Goal: Task Accomplishment & Management: Manage account settings

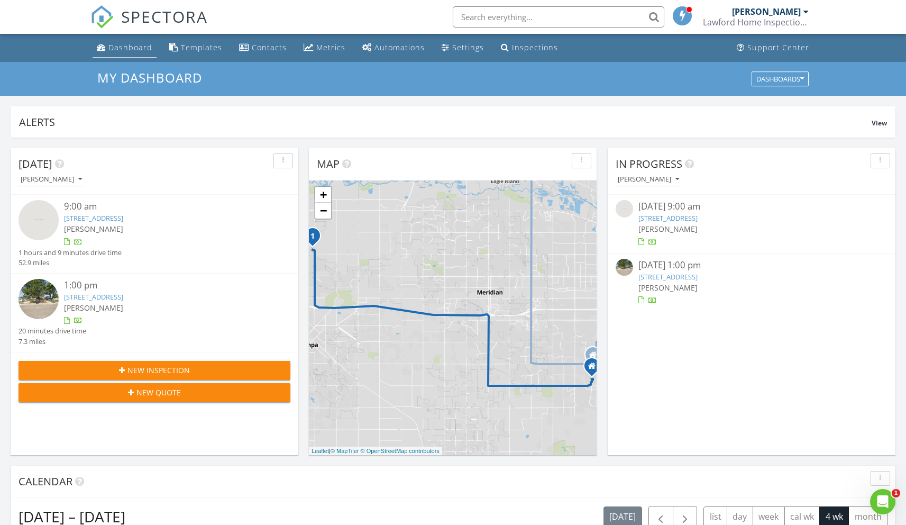
click at [133, 47] on div "Dashboard" at bounding box center [130, 47] width 44 height 10
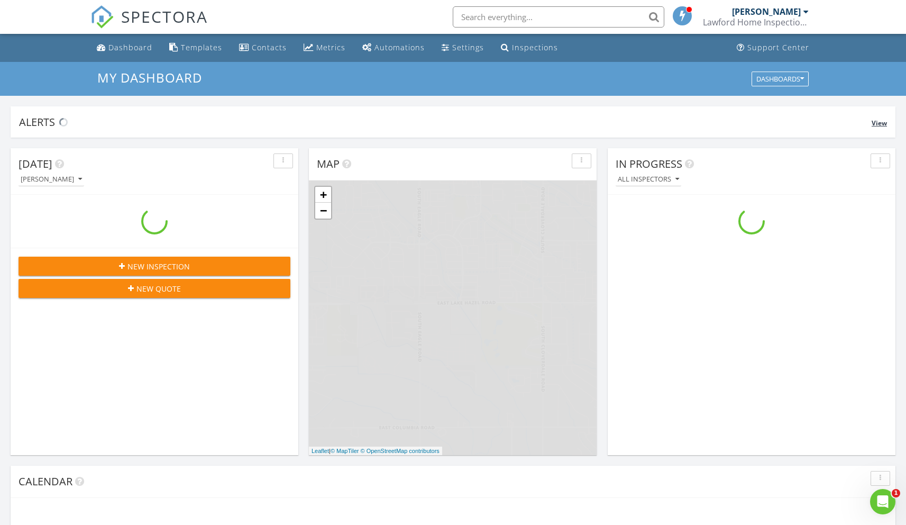
scroll to position [979, 923]
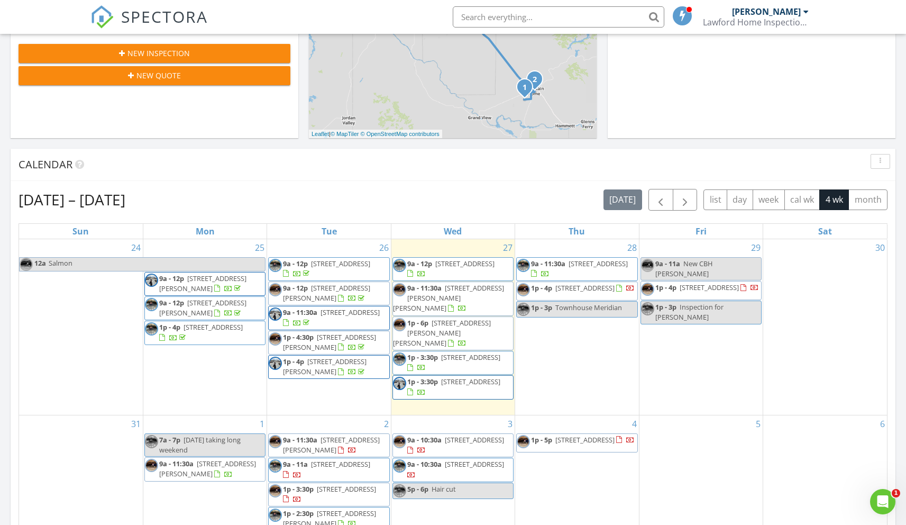
scroll to position [344, 0]
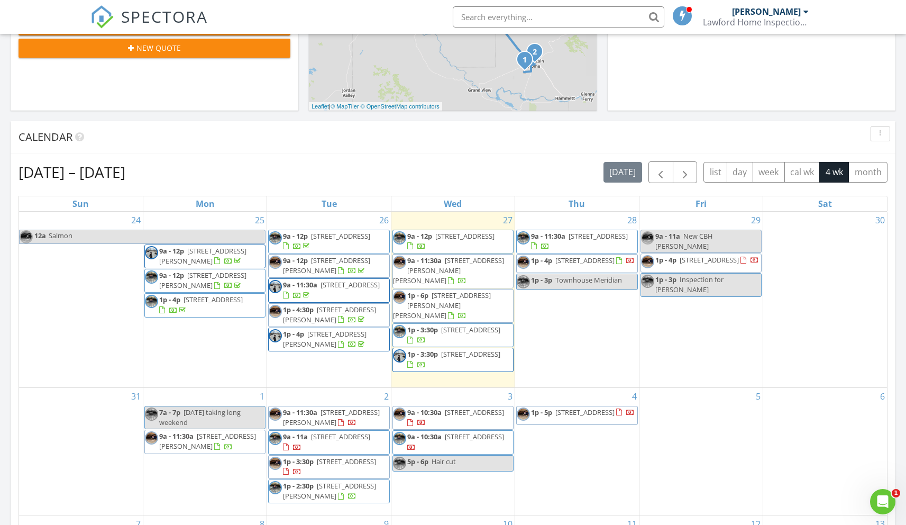
click at [55, 116] on div "[DATE] [PERSON_NAME] 9:00 am [STREET_ADDRESS] [PERSON_NAME] 1 hours and 9 minut…" at bounding box center [453, 274] width 906 height 963
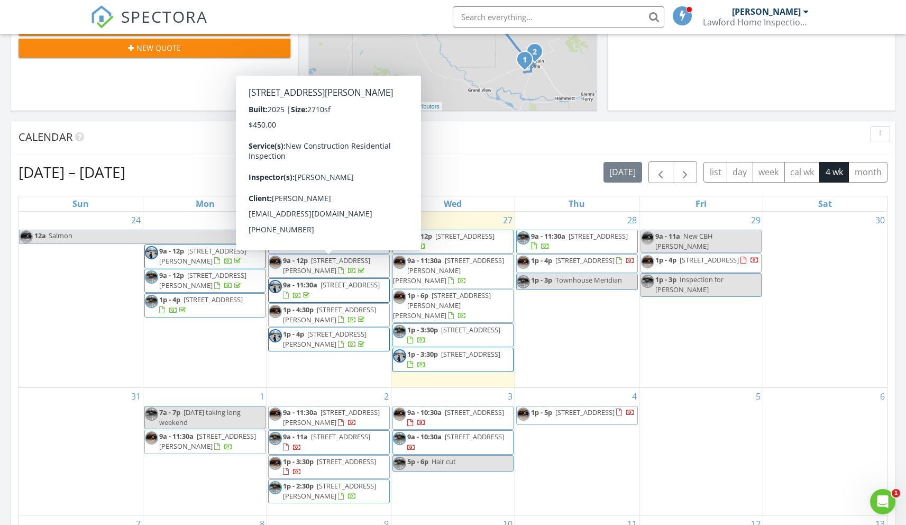
click at [63, 116] on div "Today Jack Lawford 9:00 am 6155 SW Shady Ct, Mountain Home, ID 83647 Jack Lawfo…" at bounding box center [453, 274] width 906 height 963
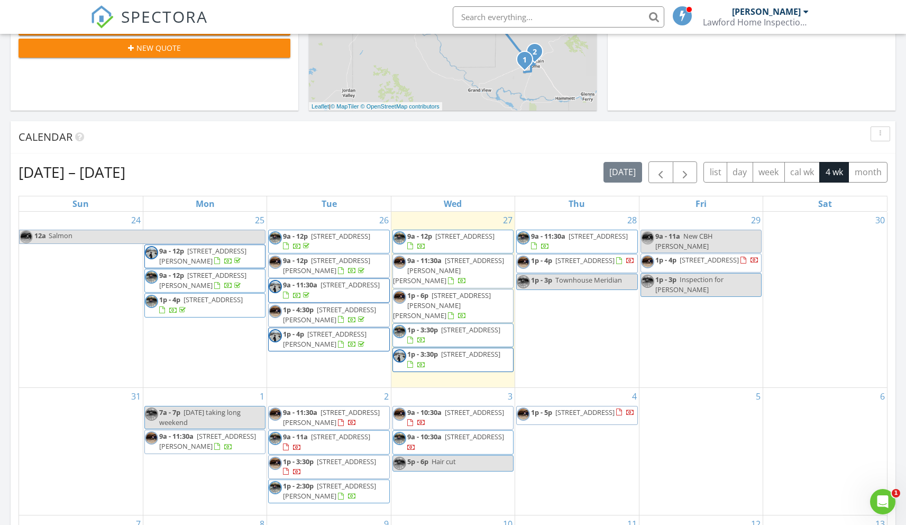
click at [51, 116] on div "Today Jack Lawford 9:00 am 6155 SW Shady Ct, Mountain Home, ID 83647 Jack Lawfo…" at bounding box center [453, 274] width 906 height 963
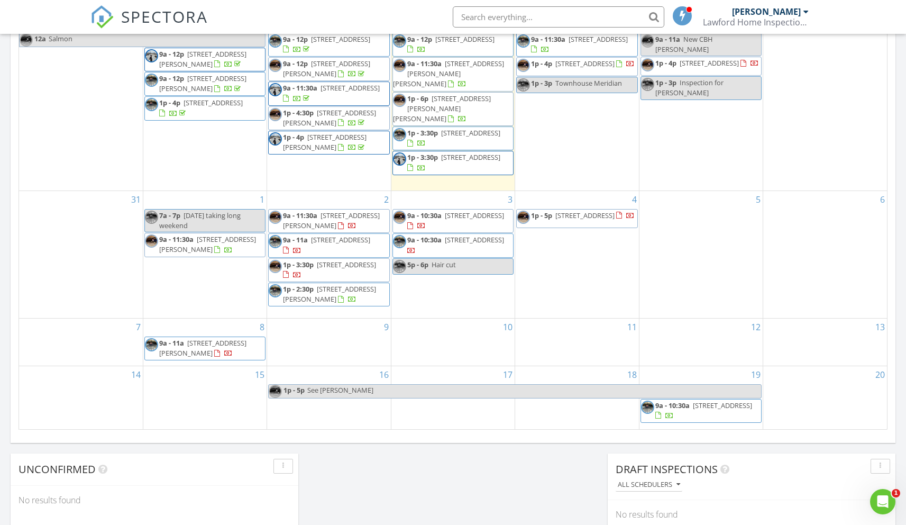
scroll to position [411, 0]
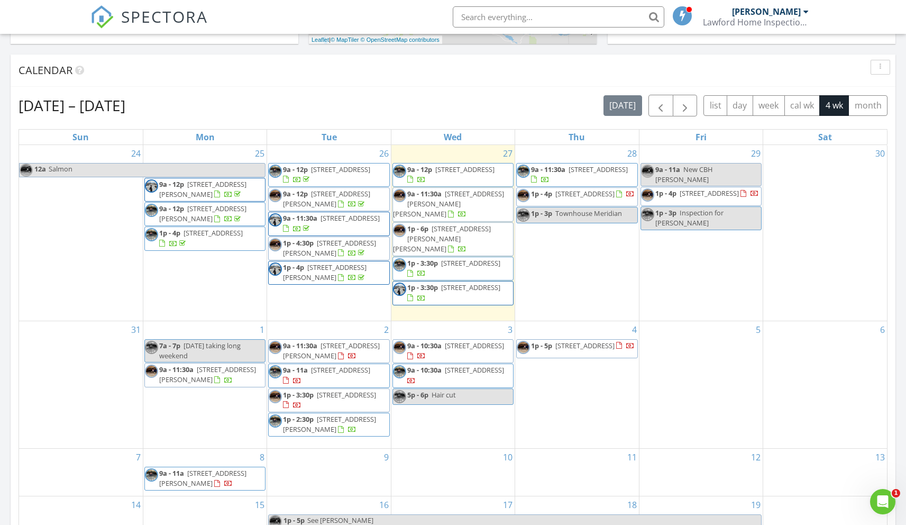
click at [93, 51] on div "Today Jack Lawford 9:00 am 6155 SW Shady Ct, Mountain Home, ID 83647 Jack Lawfo…" at bounding box center [453, 207] width 906 height 963
click at [643, 51] on div "Today Jack Lawford 9:00 am 6155 SW Shady Ct, Mountain Home, ID 83647 Jack Lawfo…" at bounding box center [453, 207] width 906 height 963
click at [641, 51] on div "Today Jack Lawford 9:00 am 6155 SW Shady Ct, Mountain Home, ID 83647 Jack Lawfo…" at bounding box center [453, 207] width 906 height 963
click at [663, 51] on div "Today Jack Lawford 9:00 am 6155 SW Shady Ct, Mountain Home, ID 83647 Jack Lawfo…" at bounding box center [453, 207] width 906 height 963
click at [667, 51] on div "Today Jack Lawford 9:00 am 6155 SW Shady Ct, Mountain Home, ID 83647 Jack Lawfo…" at bounding box center [453, 207] width 906 height 963
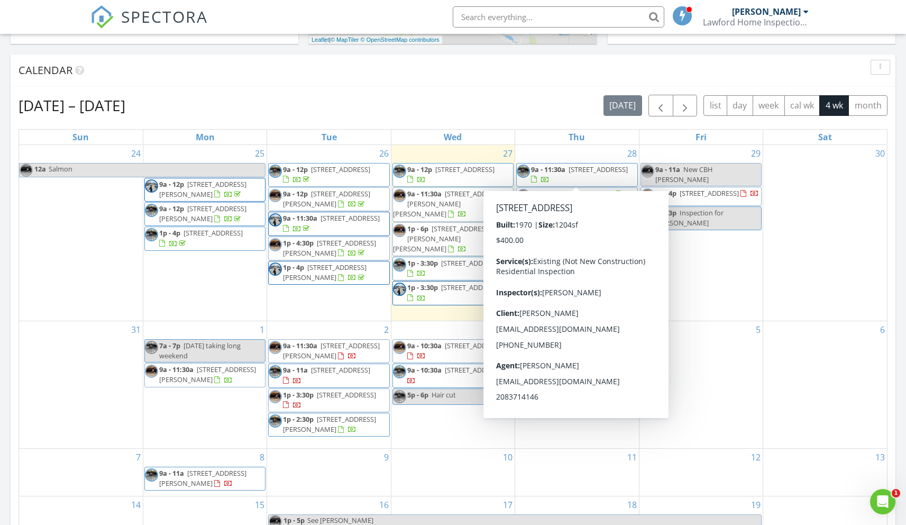
click at [657, 52] on div "Today Jack Lawford 9:00 am 6155 SW Shady Ct, Mountain Home, ID 83647 Jack Lawfo…" at bounding box center [453, 207] width 906 height 963
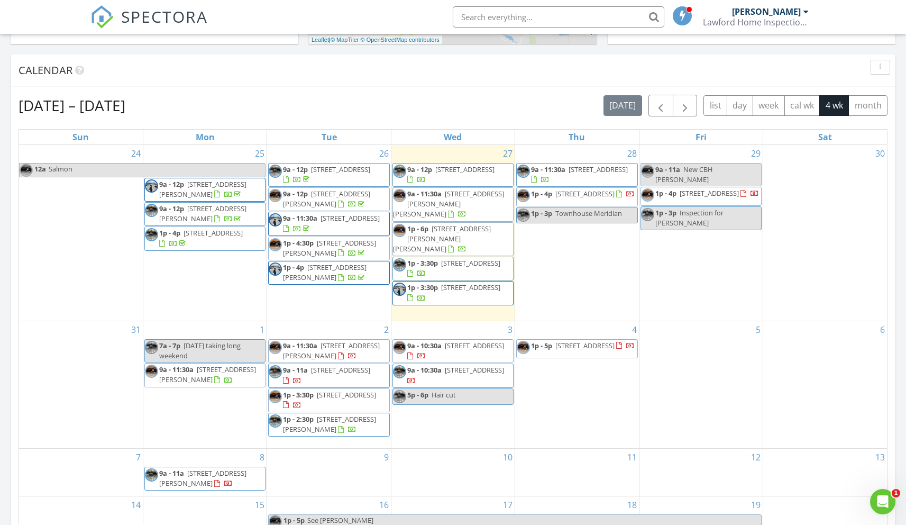
click at [685, 52] on div "Today Jack Lawford 9:00 am 6155 SW Shady Ct, Mountain Home, ID 83647 Jack Lawfo…" at bounding box center [453, 207] width 906 height 963
click at [148, 48] on div "Today Jack Lawford 9:00 am 6155 SW Shady Ct, Mountain Home, ID 83647 Jack Lawfo…" at bounding box center [453, 207] width 906 height 963
click at [244, 55] on div "Calendar" at bounding box center [453, 71] width 885 height 32
click at [700, 53] on div "[DATE] [PERSON_NAME] 9:00 am [STREET_ADDRESS] [PERSON_NAME] 1 hours and 9 minut…" at bounding box center [453, 207] width 906 height 963
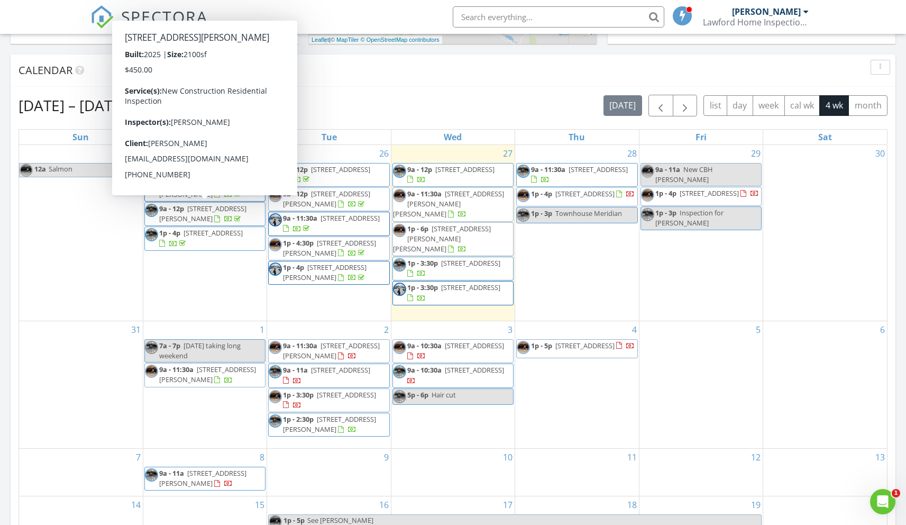
click at [54, 51] on div "Today Jack Lawford 9:00 am 6155 SW Shady Ct, Mountain Home, ID 83647 Jack Lawfo…" at bounding box center [453, 207] width 906 height 963
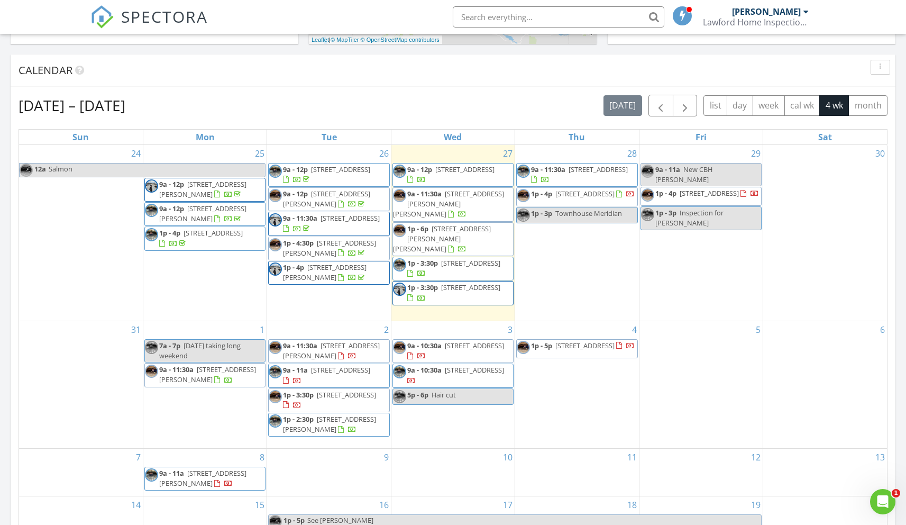
click at [634, 50] on div "Today Jack Lawford 9:00 am 6155 SW Shady Ct, Mountain Home, ID 83647 Jack Lawfo…" at bounding box center [453, 207] width 906 height 963
click at [605, 51] on div "Today Jack Lawford 9:00 am 6155 SW Shady Ct, Mountain Home, ID 83647 Jack Lawfo…" at bounding box center [453, 207] width 906 height 963
click at [649, 51] on div "Today Jack Lawford 9:00 am 6155 SW Shady Ct, Mountain Home, ID 83647 Jack Lawfo…" at bounding box center [453, 207] width 906 height 963
click at [624, 47] on div "Today Jack Lawford 9:00 am 6155 SW Shady Ct, Mountain Home, ID 83647 Jack Lawfo…" at bounding box center [453, 207] width 906 height 963
click at [628, 51] on div "Today Jack Lawford 9:00 am 6155 SW Shady Ct, Mountain Home, ID 83647 Jack Lawfo…" at bounding box center [453, 207] width 906 height 963
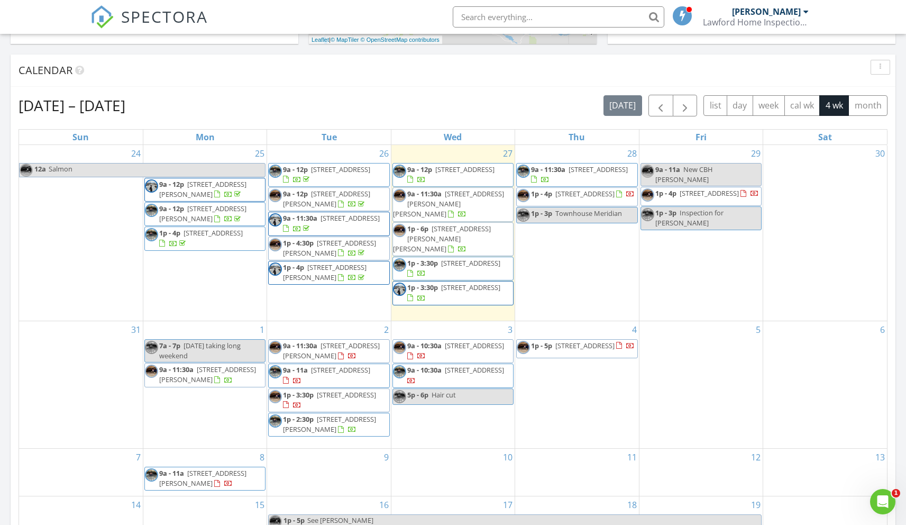
click at [629, 52] on div "Today Jack Lawford 9:00 am 6155 SW Shady Ct, Mountain Home, ID 83647 Jack Lawfo…" at bounding box center [453, 207] width 906 height 963
click at [257, 54] on div "Today Jack Lawford 9:00 am 6155 SW Shady Ct, Mountain Home, ID 83647 Jack Lawfo…" at bounding box center [453, 207] width 906 height 963
click at [669, 50] on div "Today Jack Lawford 9:00 am 6155 SW Shady Ct, Mountain Home, ID 83647 Jack Lawfo…" at bounding box center [453, 207] width 906 height 963
click at [646, 51] on div "Today Jack Lawford 9:00 am 6155 SW Shady Ct, Mountain Home, ID 83647 Jack Lawfo…" at bounding box center [453, 207] width 906 height 963
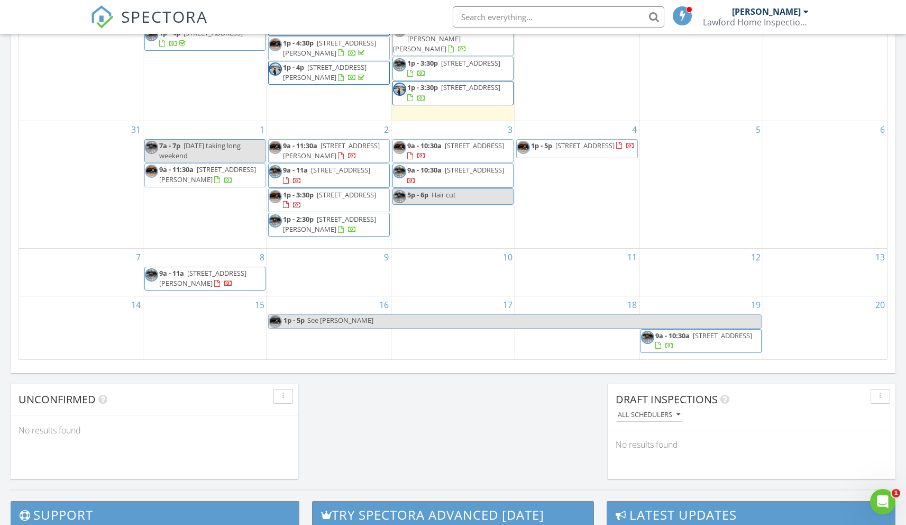
scroll to position [610, 0]
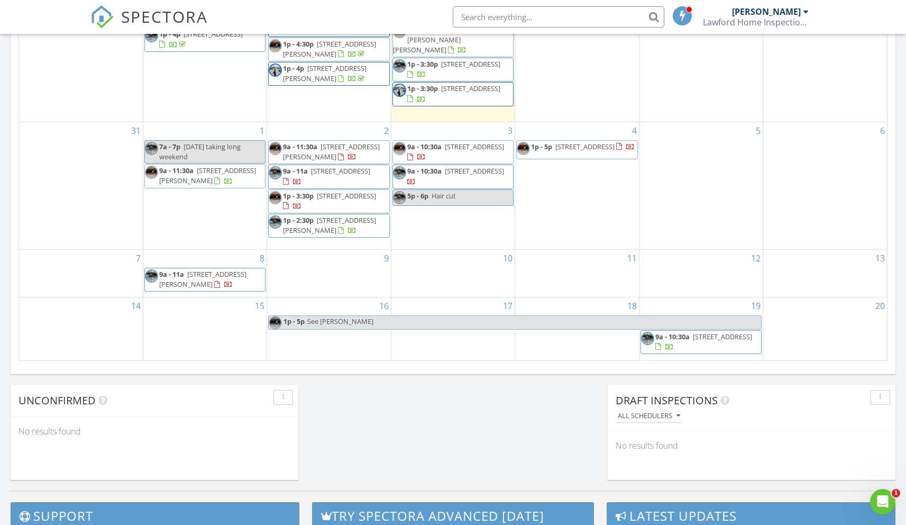
click at [6, 233] on div "Today Jack Lawford 9:00 am 6155 SW Shady Ct, Mountain Home, ID 83647 Jack Lawfo…" at bounding box center [453, 8] width 906 height 963
click at [483, 16] on input "text" at bounding box center [559, 16] width 212 height 21
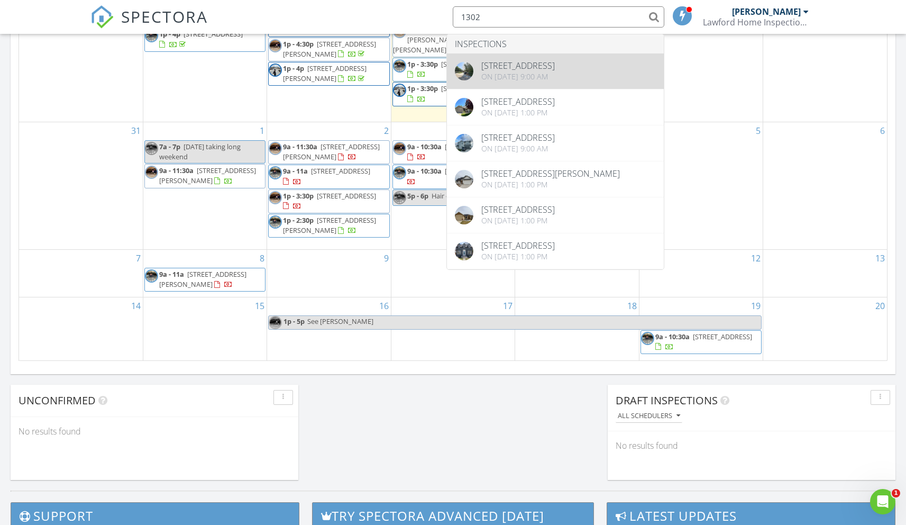
type input "1302"
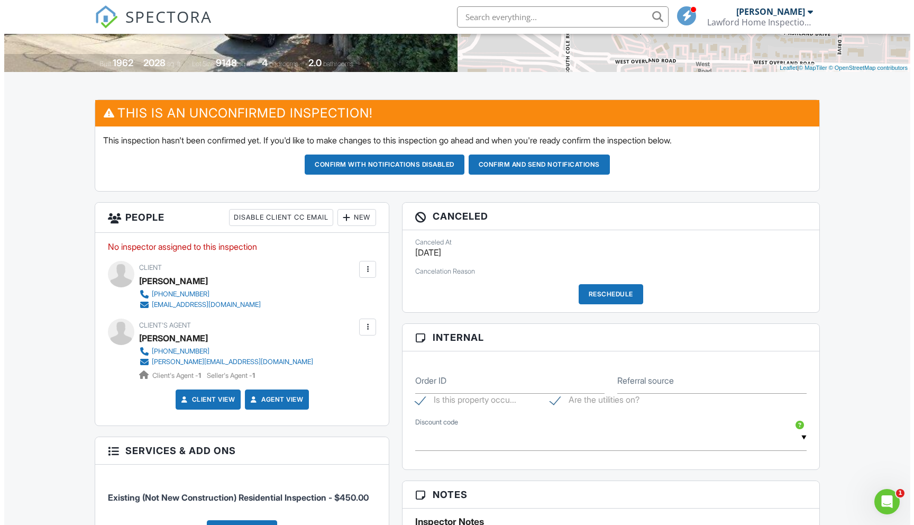
scroll to position [221, 0]
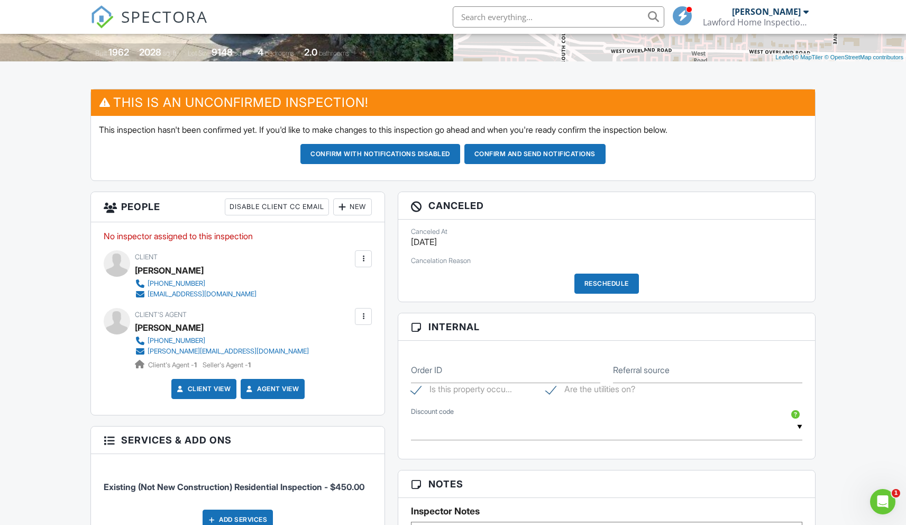
click at [349, 205] on div "New" at bounding box center [352, 206] width 39 height 17
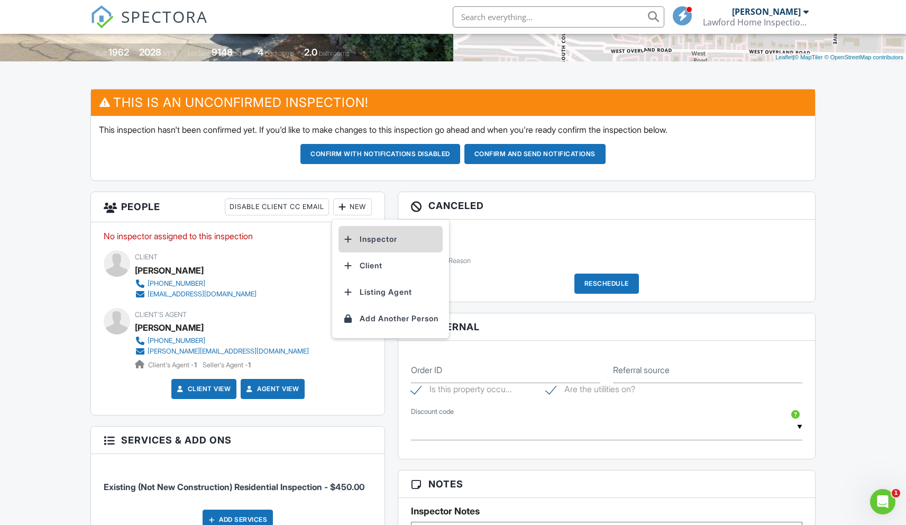
click at [377, 240] on li "Inspector" at bounding box center [391, 239] width 104 height 26
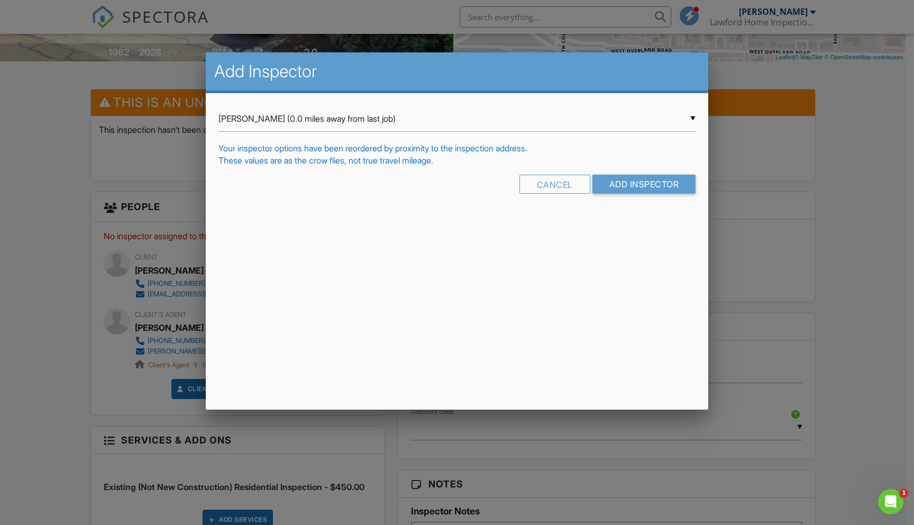
click at [267, 124] on div "▼ Jake Bolin (0.0 miles away from last job) Jake Bolin (0.0 miles away from las…" at bounding box center [457, 119] width 477 height 26
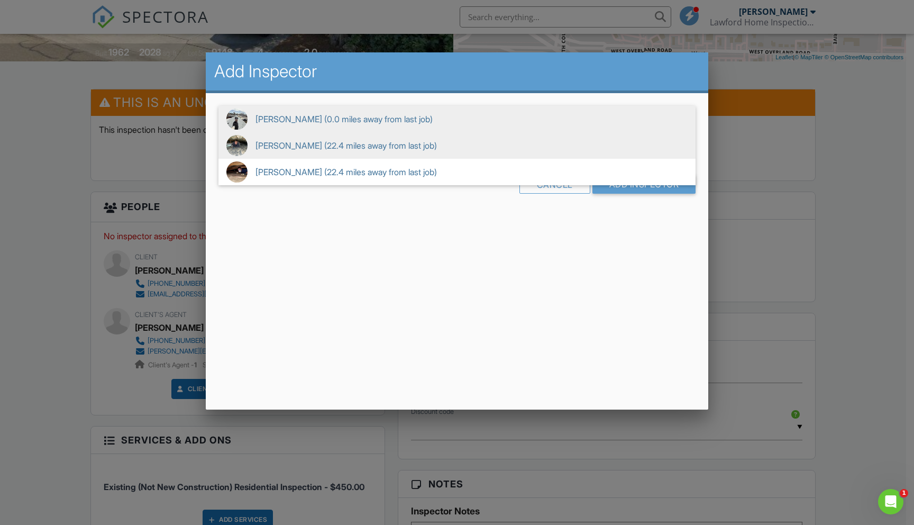
click at [263, 150] on span "Jack Lawford (22.4 miles away from last job)" at bounding box center [457, 145] width 477 height 26
type input "Jack Lawford (22.4 miles away from last job)"
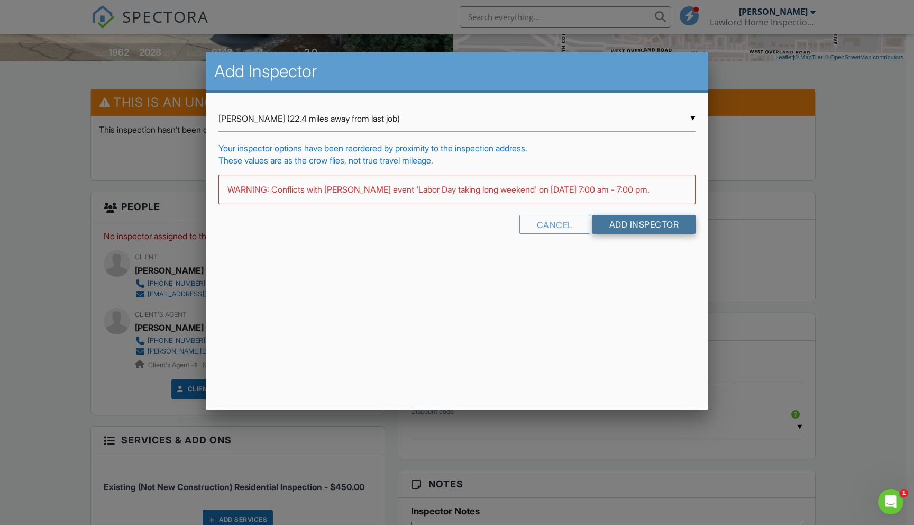
click at [634, 225] on input "Add Inspector" at bounding box center [645, 224] width 104 height 19
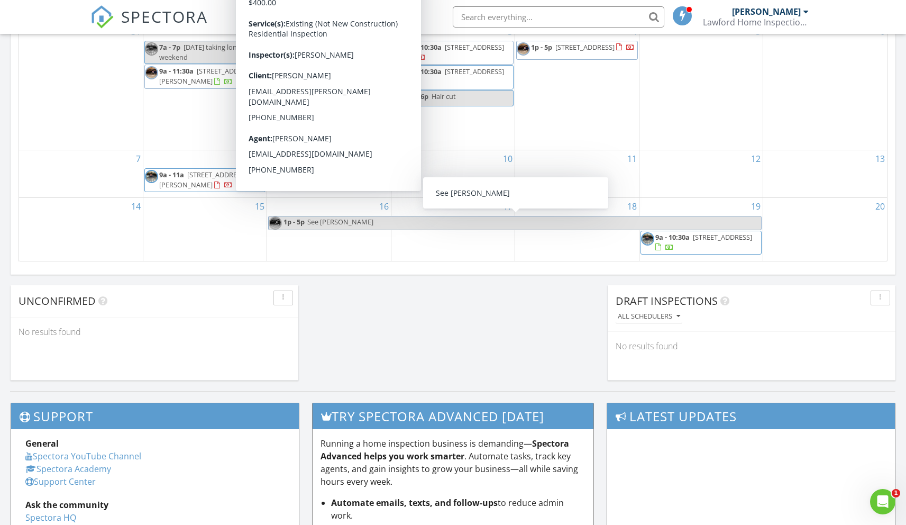
scroll to position [504, 0]
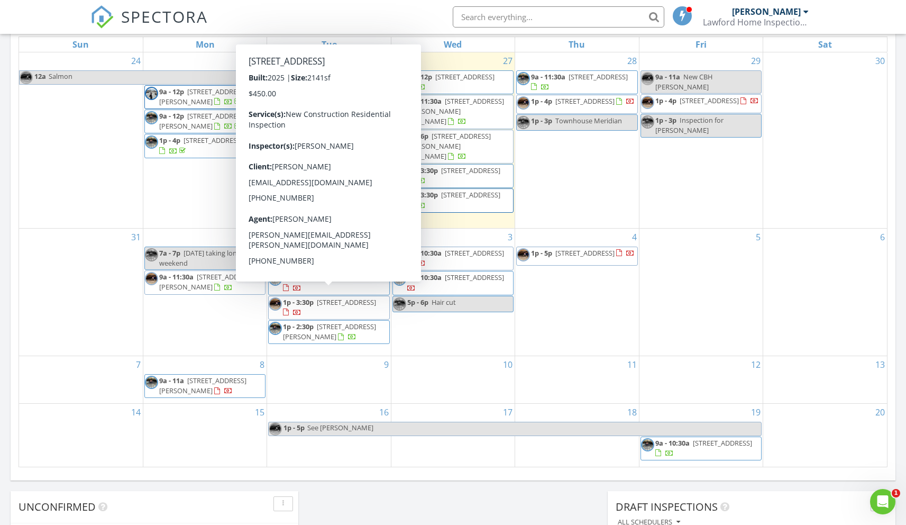
click at [7, 231] on div "Today Jack Lawford 9:00 am 6155 SW Shady Ct, Mountain Home, ID 83647 Jack Lawfo…" at bounding box center [453, 115] width 906 height 963
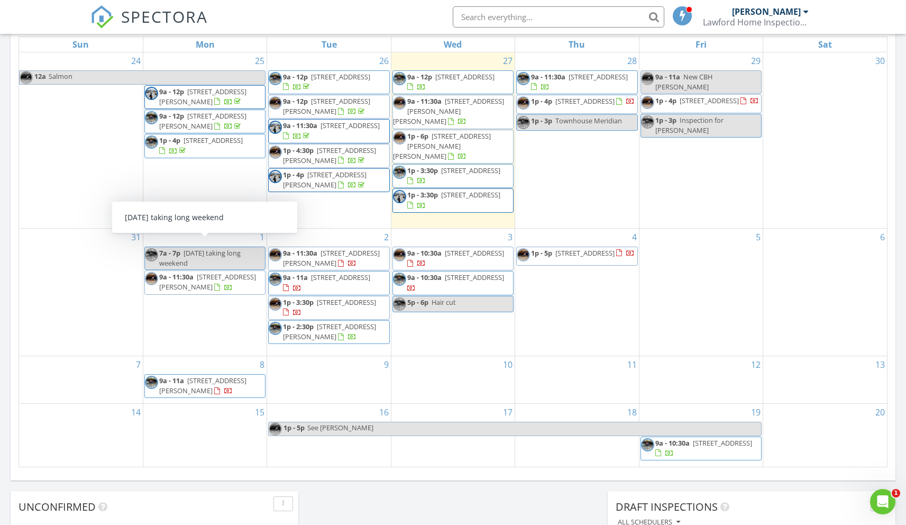
click at [189, 251] on div "7a - 7p Labor Day taking long weekend" at bounding box center [205, 258] width 120 height 20
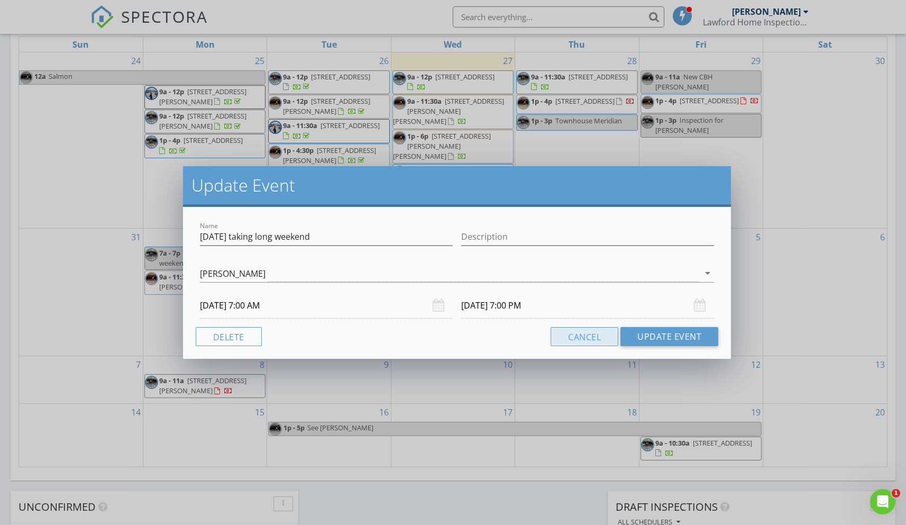
click at [571, 341] on button "Cancel" at bounding box center [585, 336] width 68 height 19
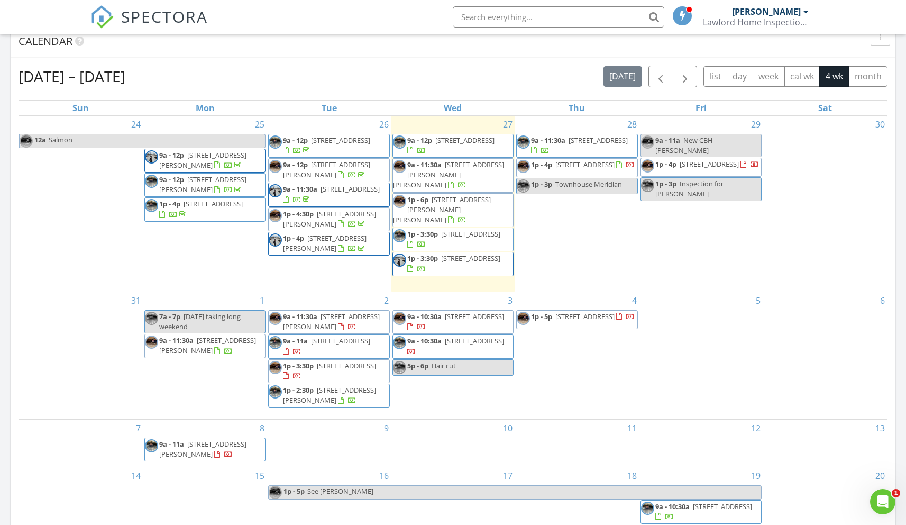
scroll to position [0, 0]
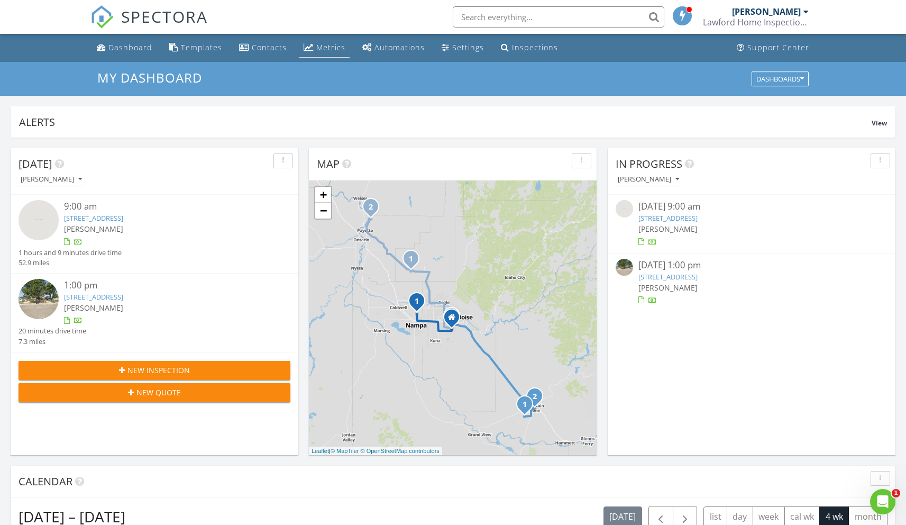
click at [330, 51] on div "Metrics" at bounding box center [330, 47] width 29 height 10
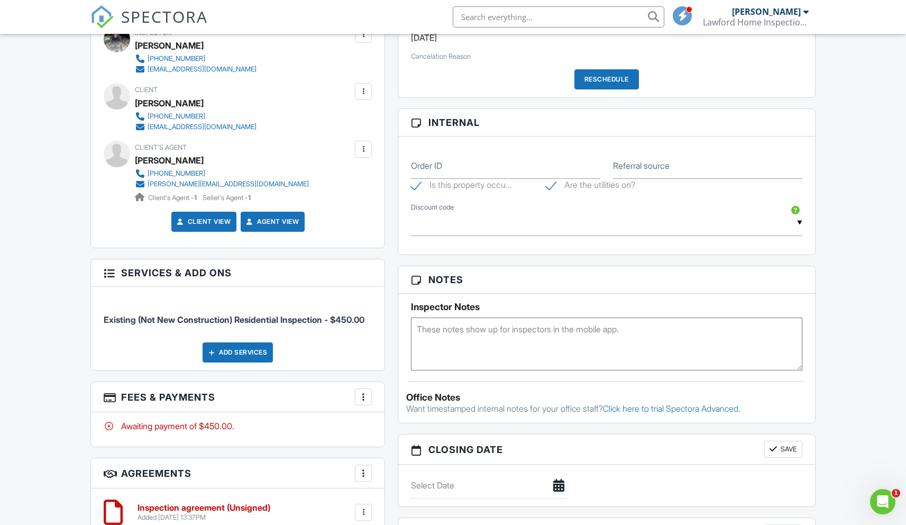
scroll to position [238, 0]
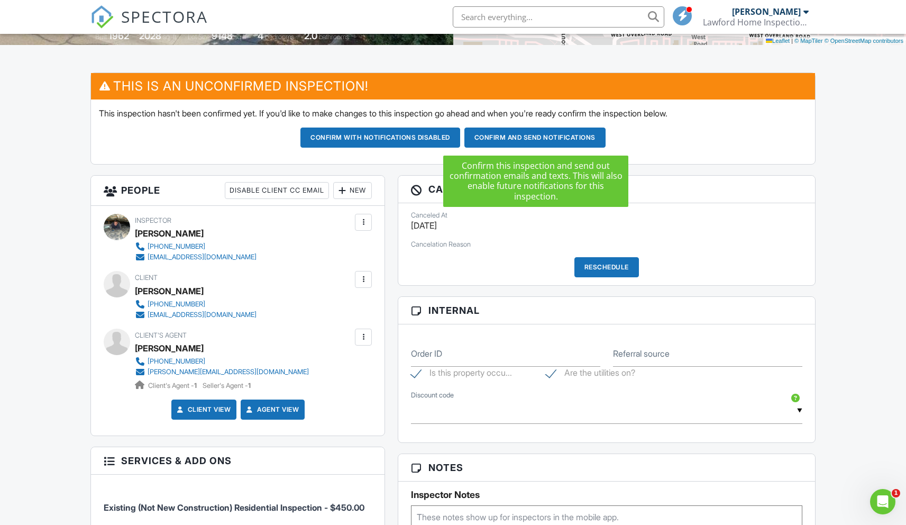
click at [460, 141] on button "Confirm and send notifications" at bounding box center [381, 138] width 160 height 20
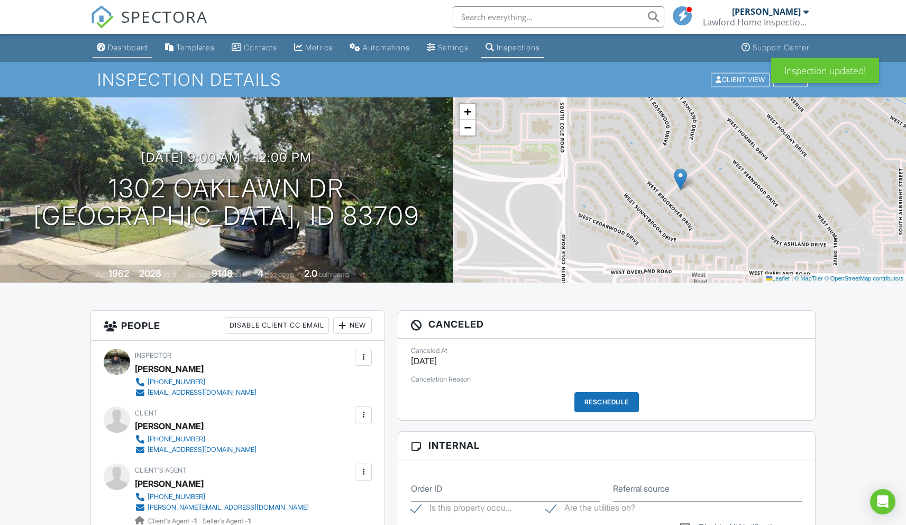
click at [121, 51] on div "Dashboard" at bounding box center [128, 47] width 40 height 9
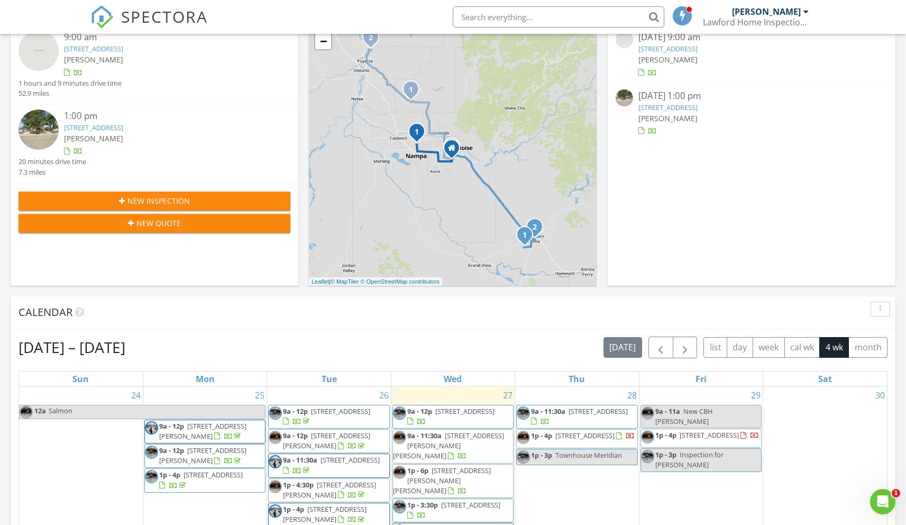
scroll to position [33, 0]
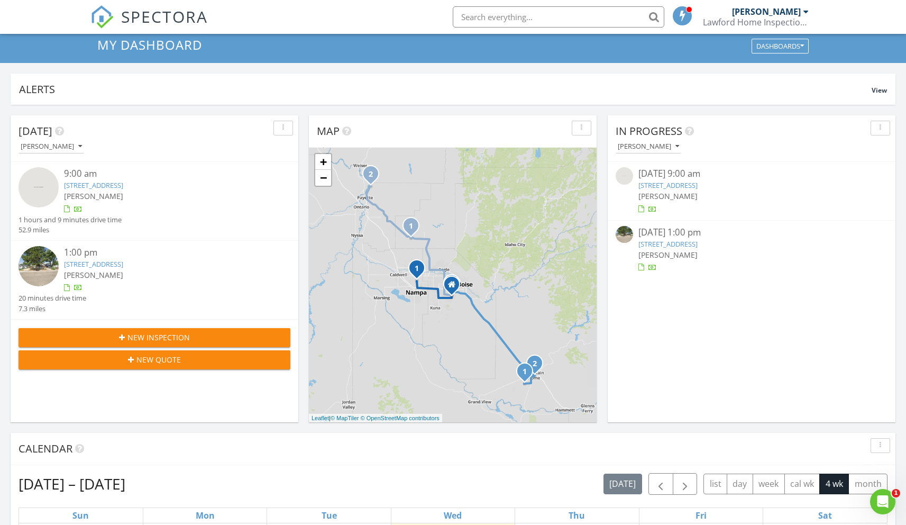
click at [482, 14] on input "text" at bounding box center [559, 16] width 212 height 21
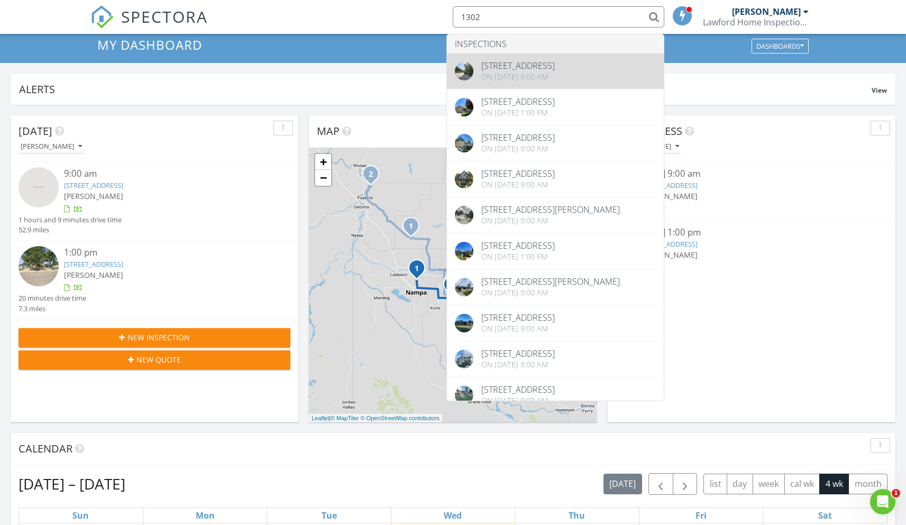
type input "1302"
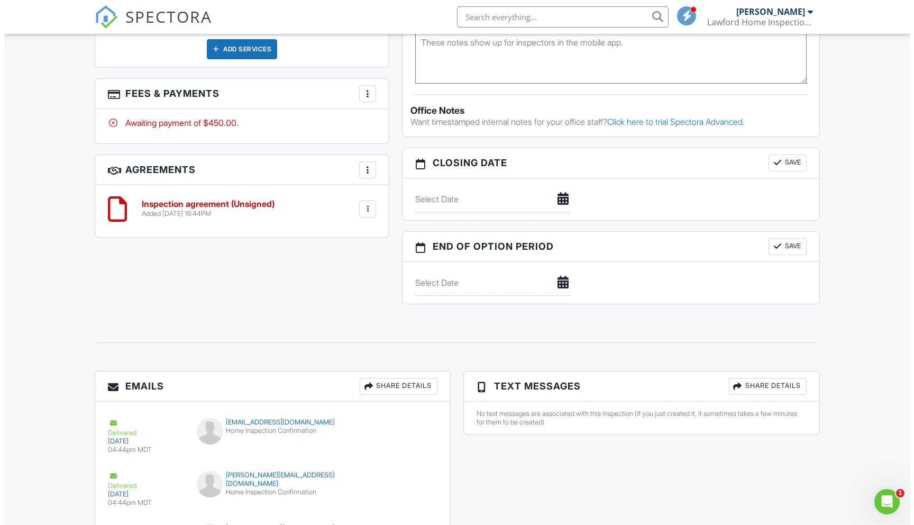
scroll to position [248, 0]
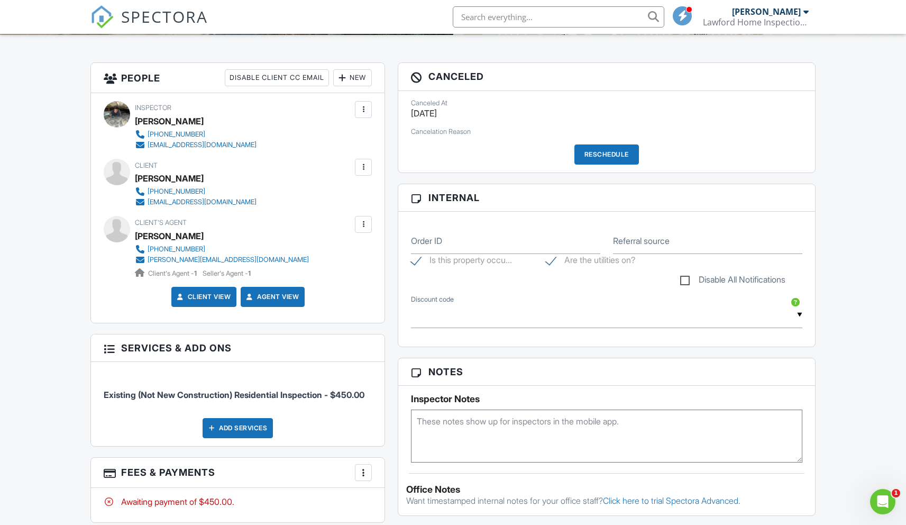
click at [595, 140] on div "Canceled At [DATE] Cancelation Reason Reschedule" at bounding box center [606, 131] width 416 height 81
click at [592, 155] on div "Reschedule" at bounding box center [607, 154] width 65 height 20
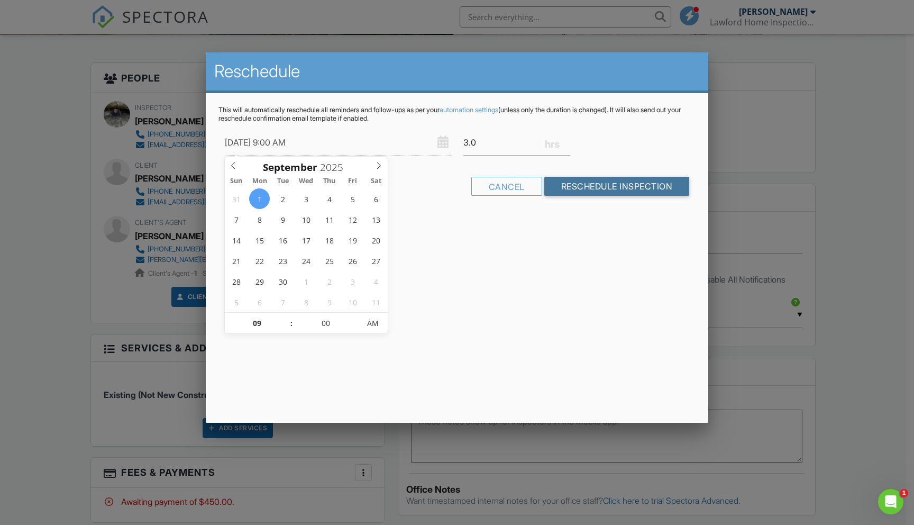
click at [569, 192] on input "Reschedule Inspection" at bounding box center [618, 186] width 146 height 19
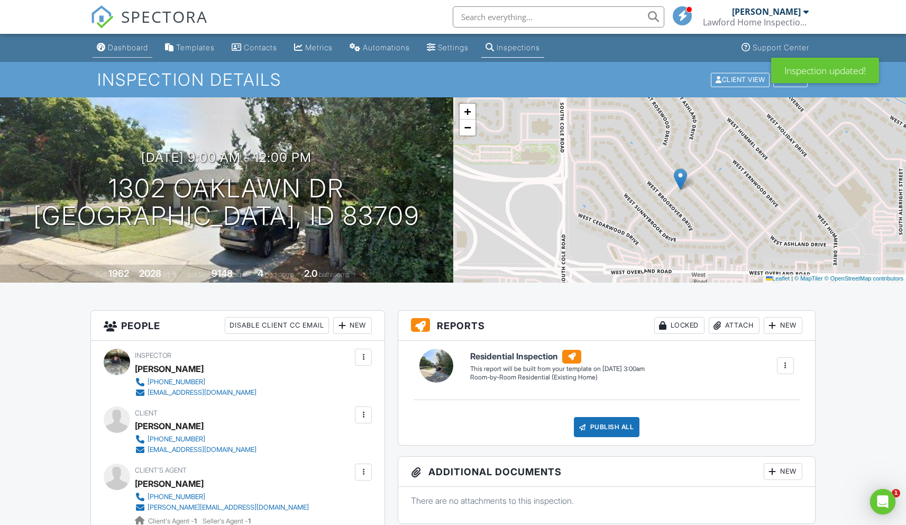
click at [130, 53] on link "Dashboard" at bounding box center [123, 48] width 60 height 20
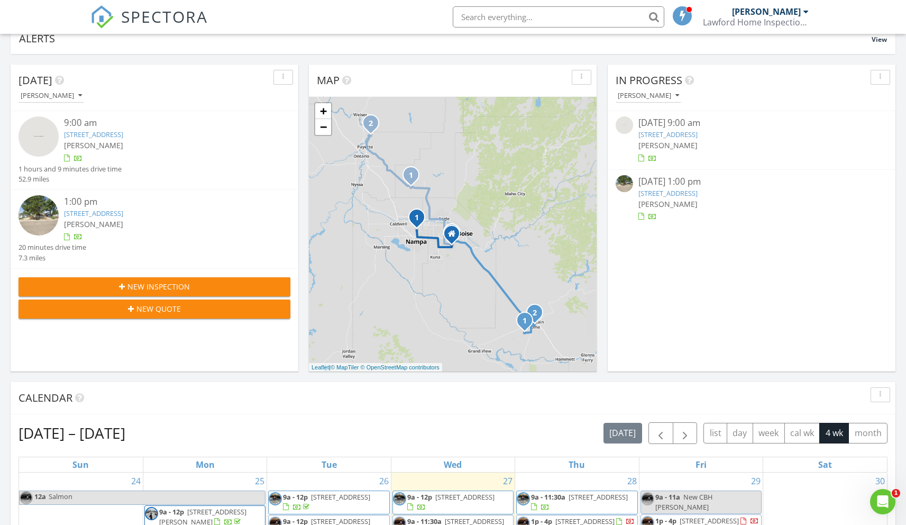
scroll to position [439, 0]
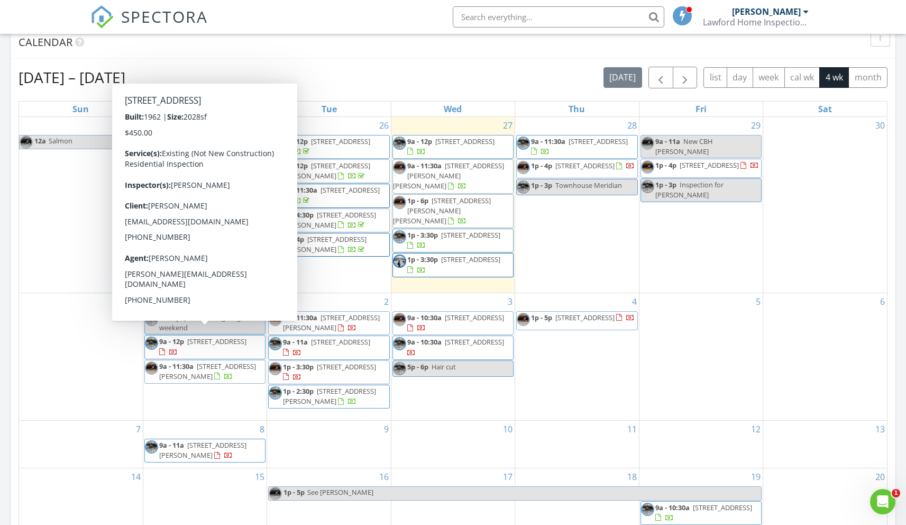
click at [212, 345] on span "9a - 12p [STREET_ADDRESS]" at bounding box center [205, 347] width 120 height 21
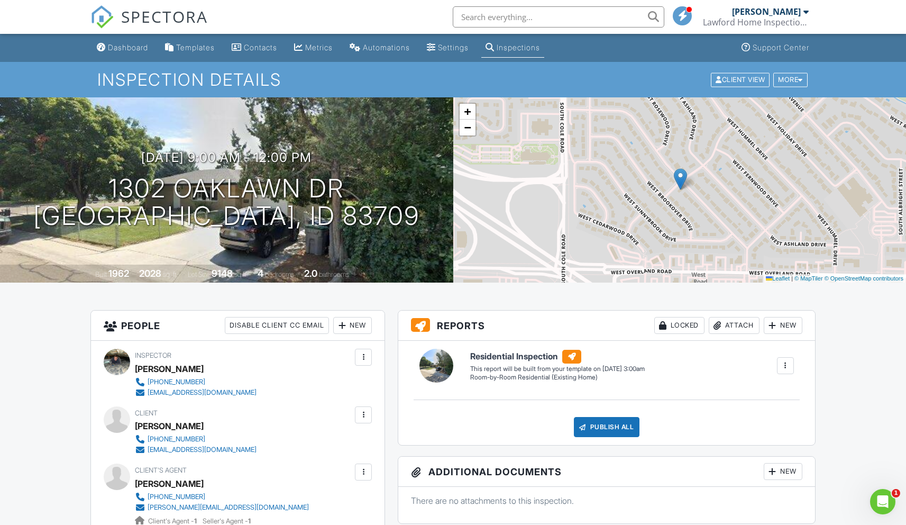
click at [130, 52] on link "Dashboard" at bounding box center [123, 48] width 60 height 20
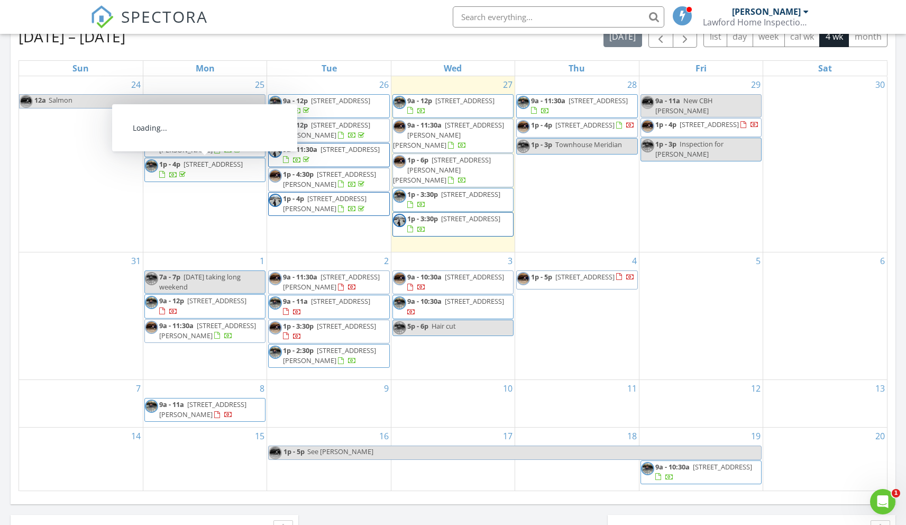
scroll to position [469, 0]
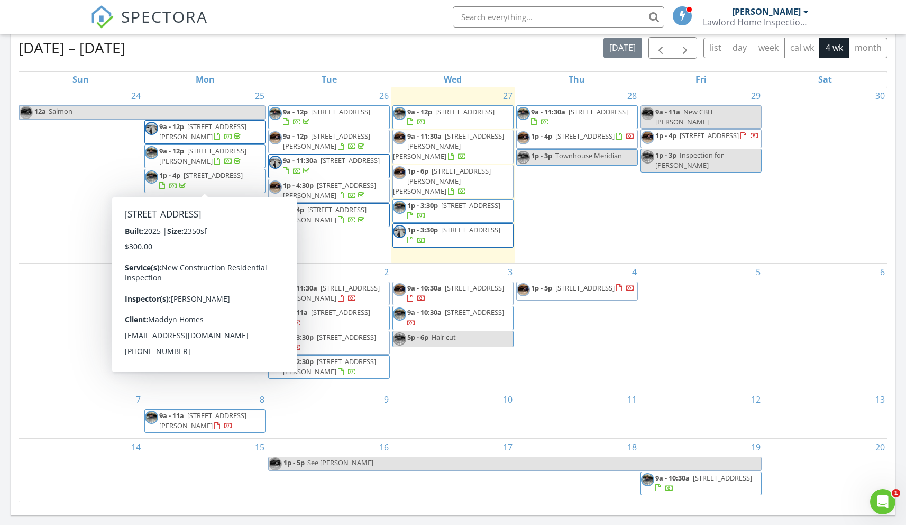
click at [4, 247] on div "Today Jack Lawford 9:00 am 6155 SW Shady Ct, Mountain Home, ID 83647 Jack Lawfo…" at bounding box center [453, 150] width 906 height 963
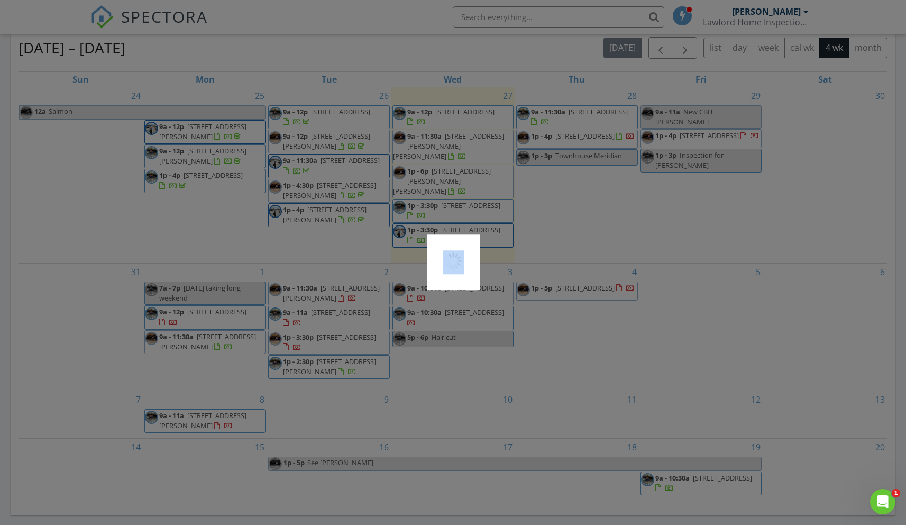
click at [216, 313] on div at bounding box center [453, 262] width 906 height 525
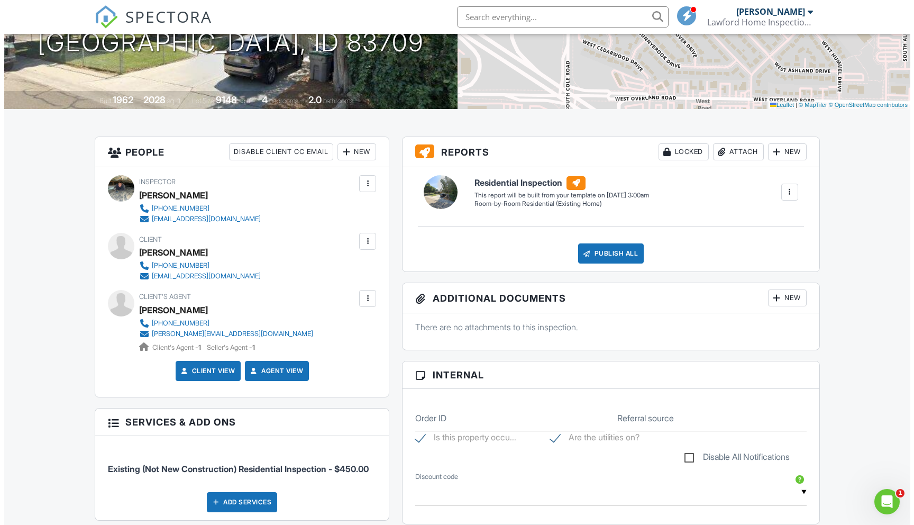
scroll to position [184, 0]
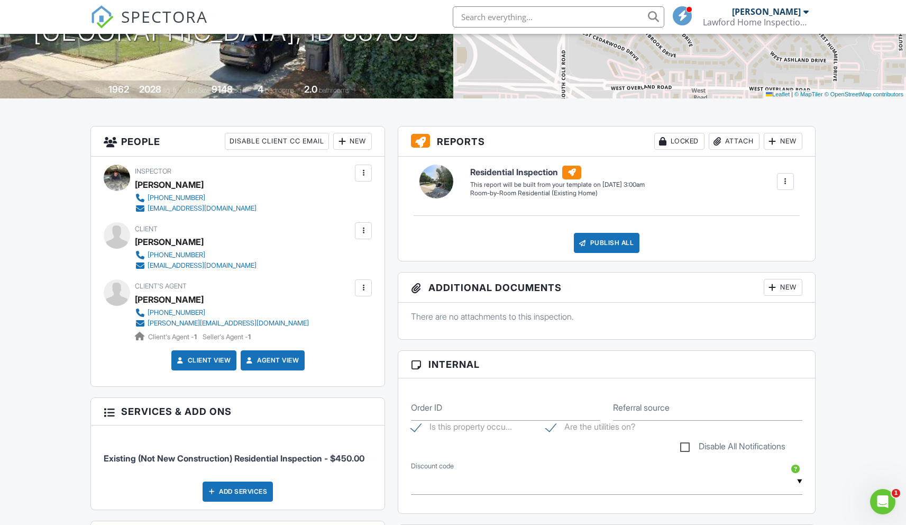
click at [367, 292] on div at bounding box center [363, 288] width 11 height 11
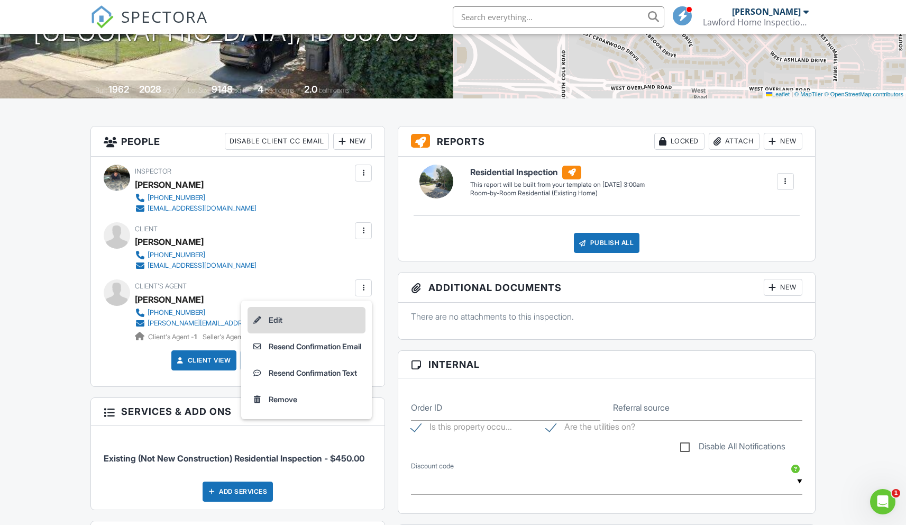
click at [275, 318] on li "Edit" at bounding box center [307, 320] width 118 height 26
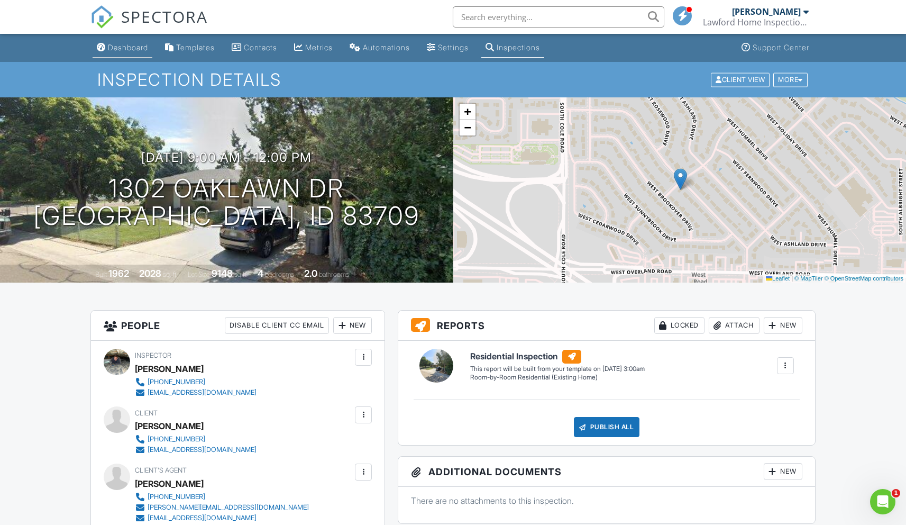
click at [126, 44] on div "Dashboard" at bounding box center [128, 47] width 40 height 9
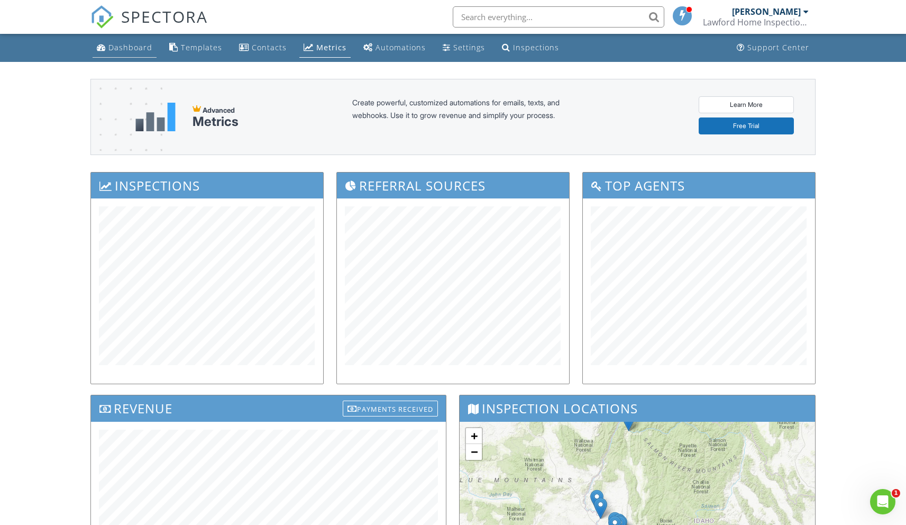
click at [129, 51] on div "Dashboard" at bounding box center [130, 47] width 44 height 10
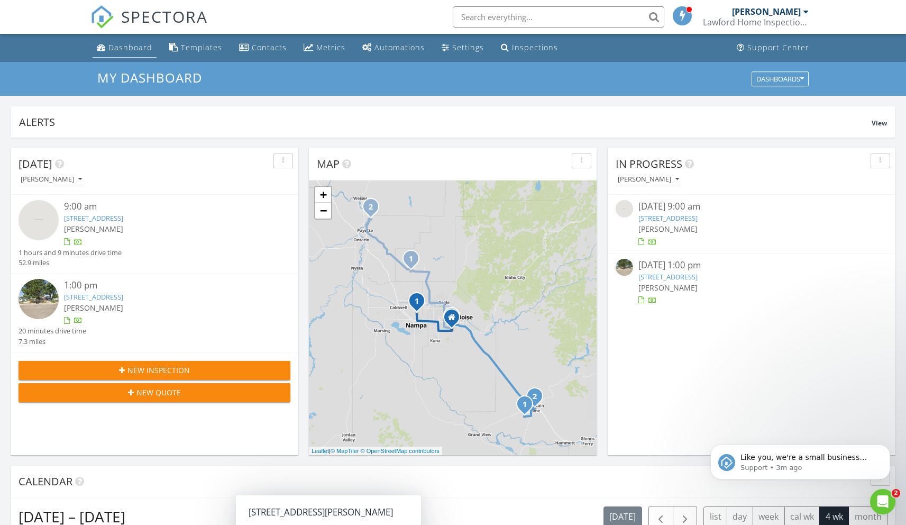
click at [129, 48] on div "Dashboard" at bounding box center [130, 47] width 44 height 10
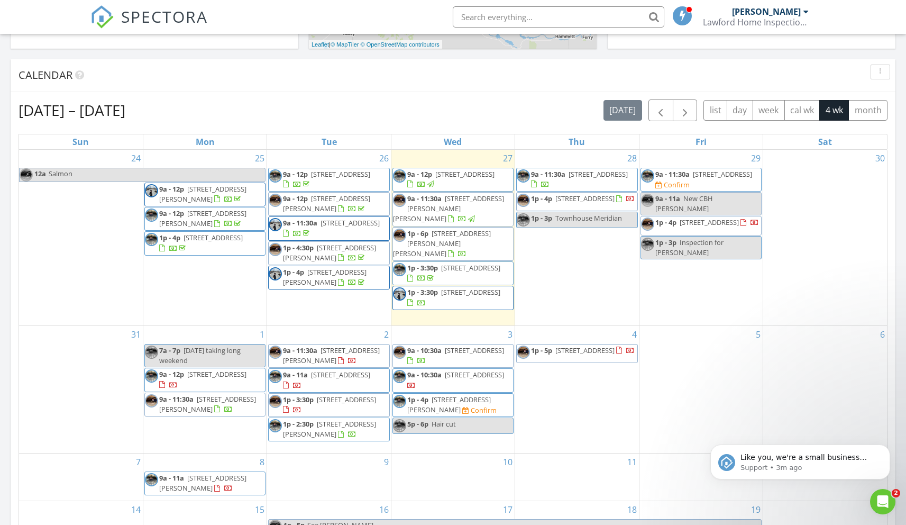
scroll to position [407, 0]
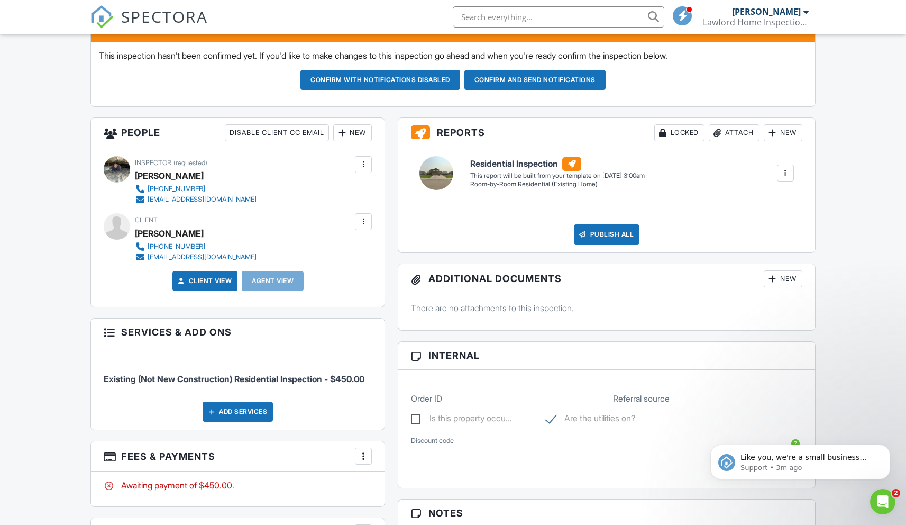
scroll to position [259, 0]
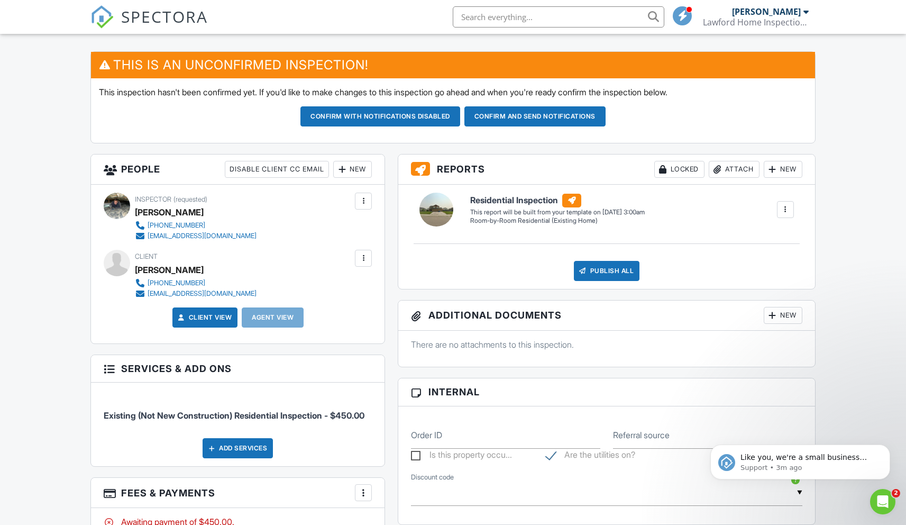
click at [460, 117] on button "Confirm and send notifications" at bounding box center [381, 116] width 160 height 20
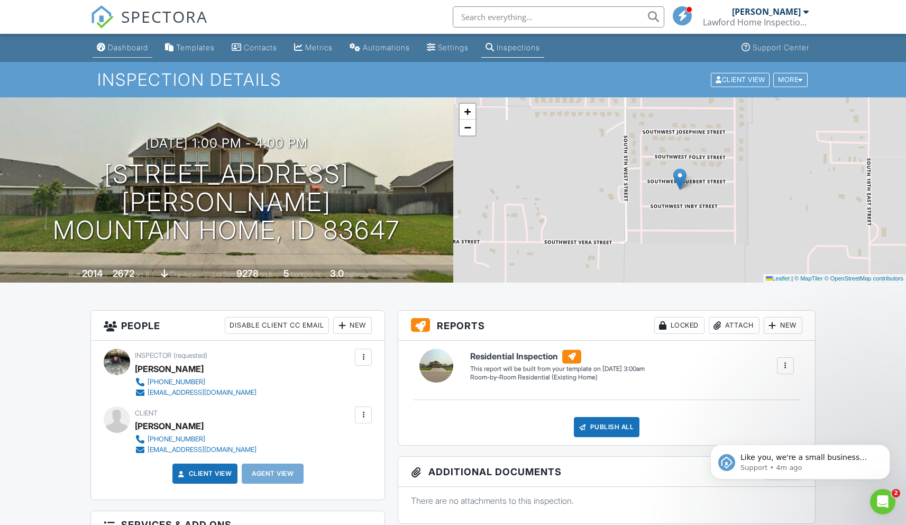
click at [133, 47] on div "Dashboard" at bounding box center [128, 47] width 40 height 9
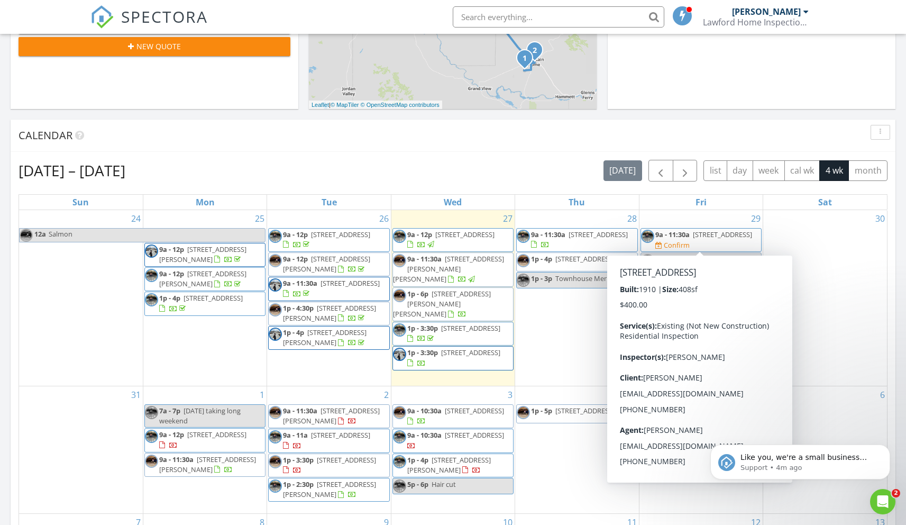
click at [686, 235] on span "9a - 11:30a" at bounding box center [673, 235] width 34 height 10
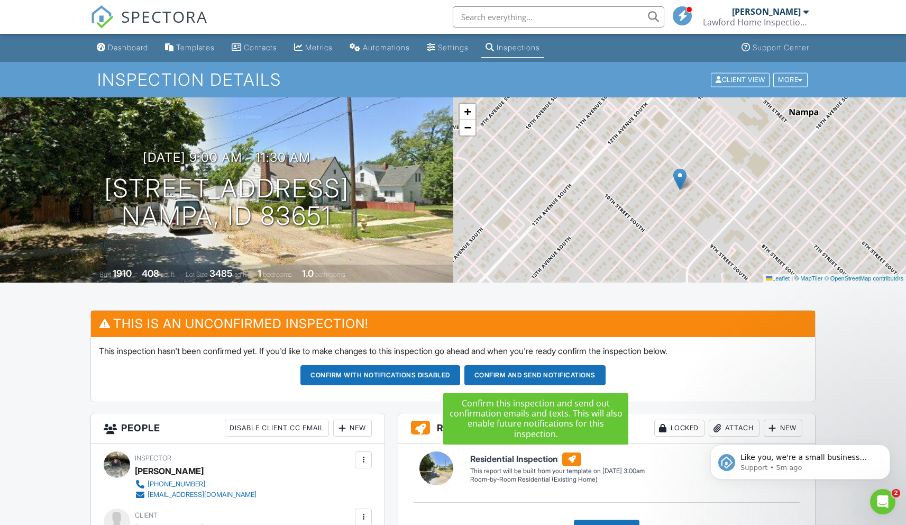
click at [460, 378] on button "Confirm and send notifications" at bounding box center [381, 375] width 160 height 20
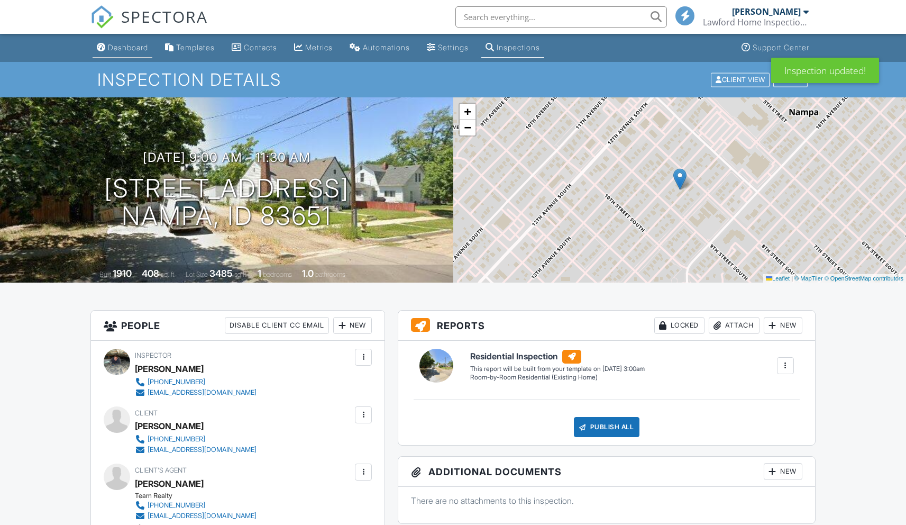
click at [110, 49] on div "Dashboard" at bounding box center [128, 47] width 40 height 9
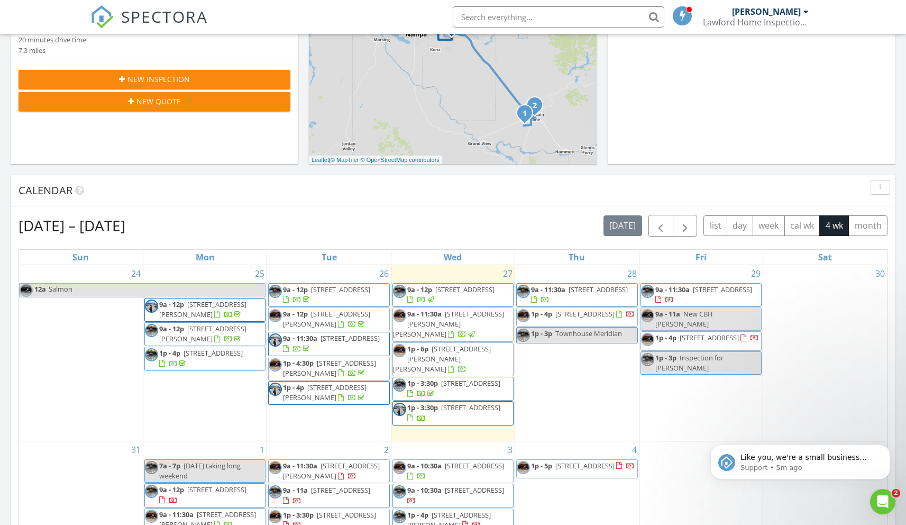
scroll to position [292, 0]
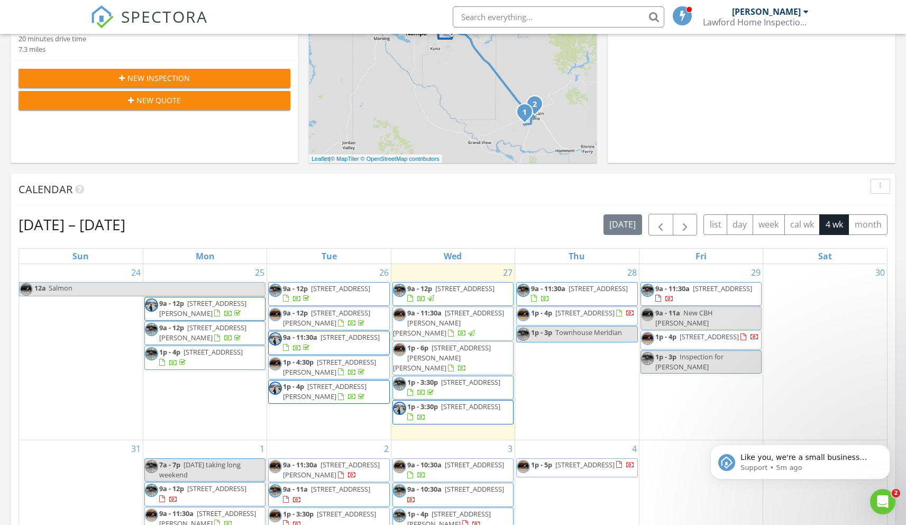
click at [713, 316] on span "New CBH [PERSON_NAME]" at bounding box center [684, 318] width 57 height 20
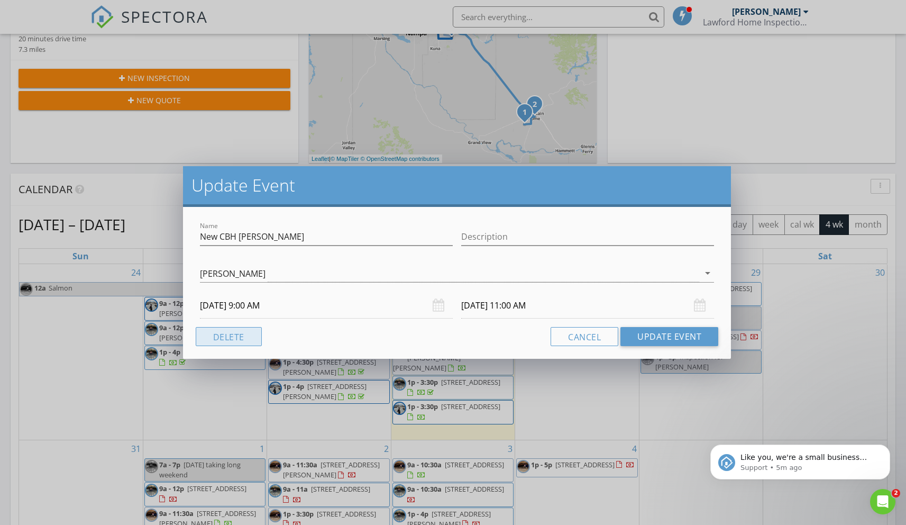
click at [224, 335] on button "Delete" at bounding box center [229, 336] width 66 height 19
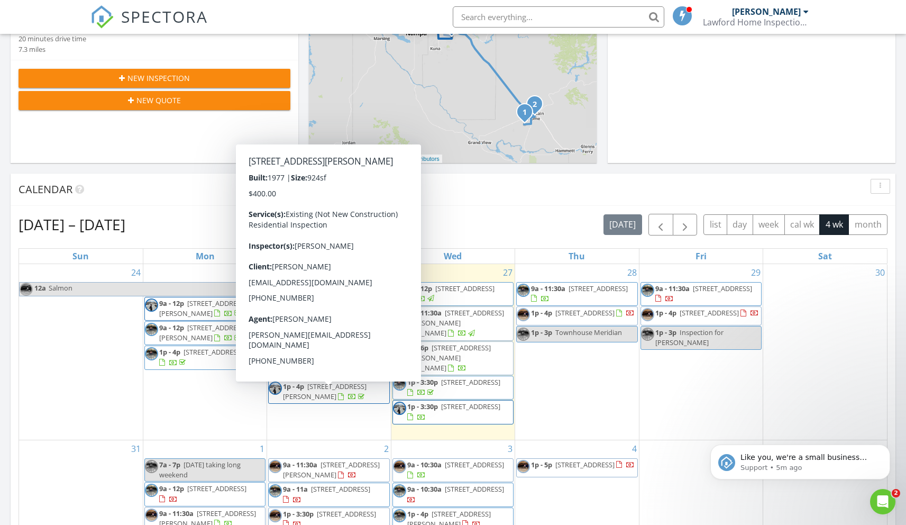
click at [674, 355] on div "29 9a - 11:30a [STREET_ADDRESS] 1p - 4p [STREET_ADDRESS] 1p - 3p Inspection for…" at bounding box center [701, 352] width 123 height 176
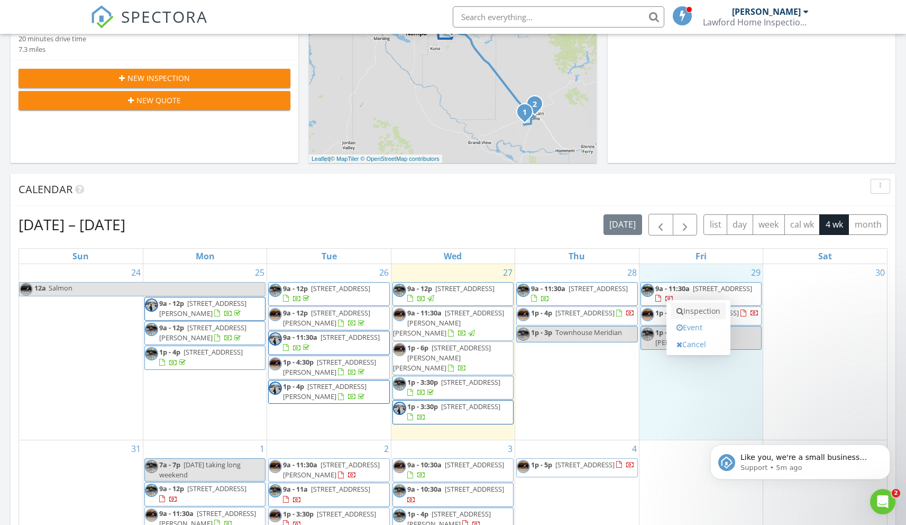
click at [701, 312] on link "Inspection" at bounding box center [699, 311] width 55 height 17
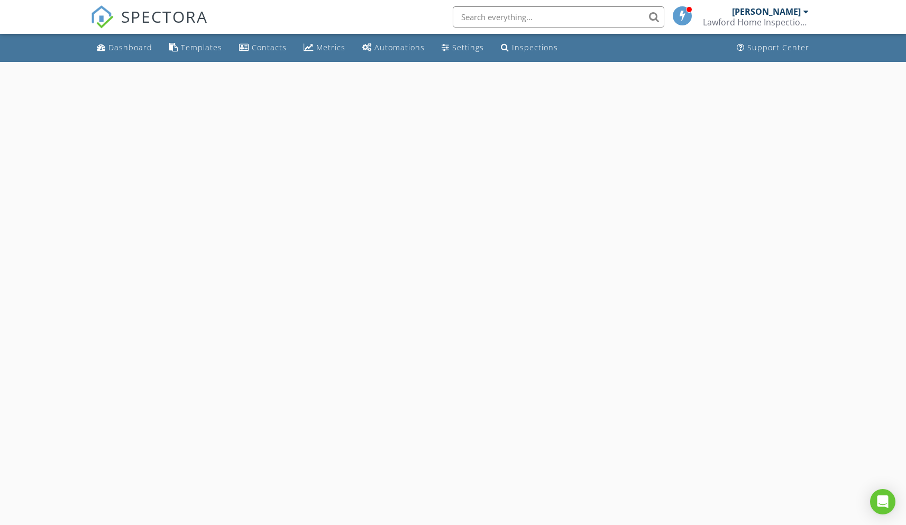
select select "7"
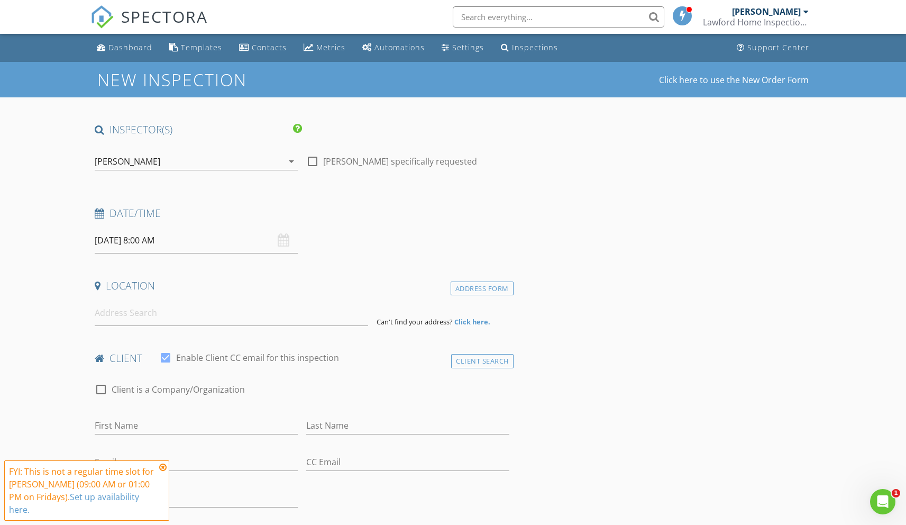
click at [155, 241] on input "[DATE] 8:00 AM" at bounding box center [196, 241] width 203 height 26
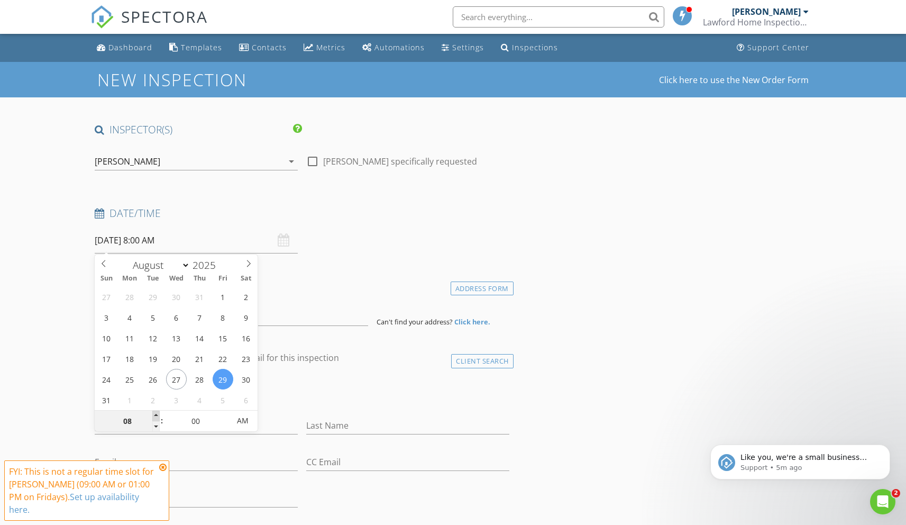
type input "09"
type input "[DATE] 9:00 AM"
click at [156, 415] on span at bounding box center [155, 416] width 7 height 11
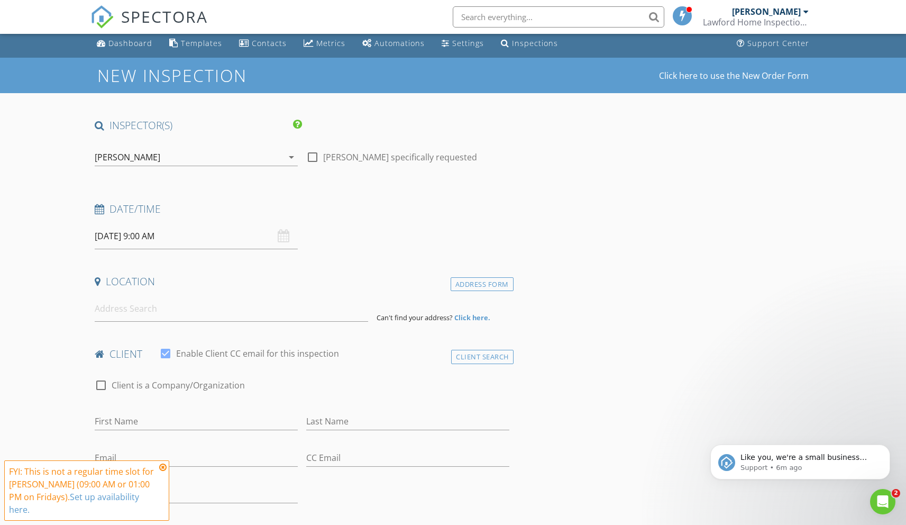
scroll to position [5, 0]
click at [134, 154] on div "[PERSON_NAME]" at bounding box center [128, 157] width 66 height 10
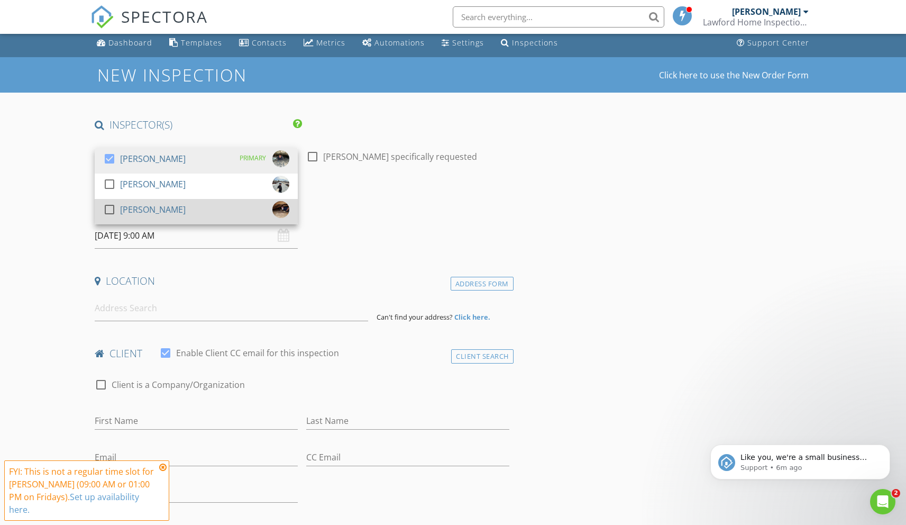
click at [108, 213] on div at bounding box center [110, 210] width 18 height 18
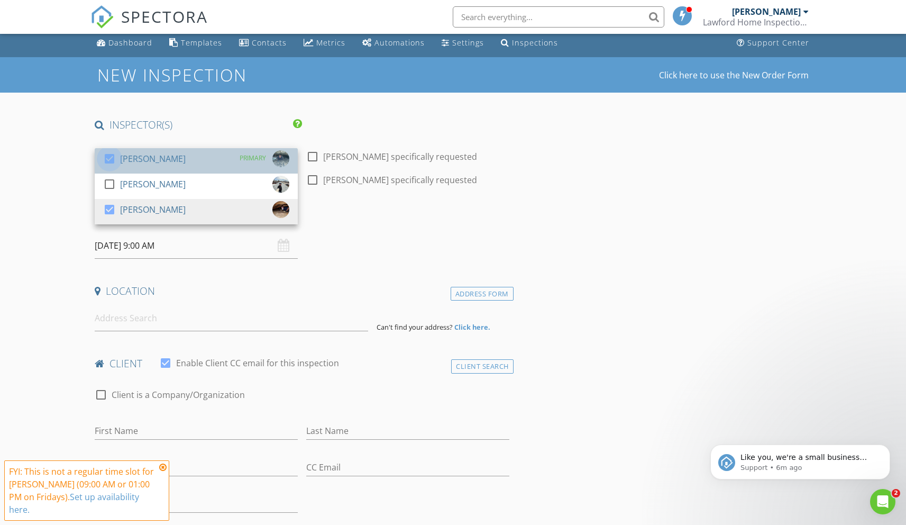
click at [111, 158] on div at bounding box center [110, 159] width 18 height 18
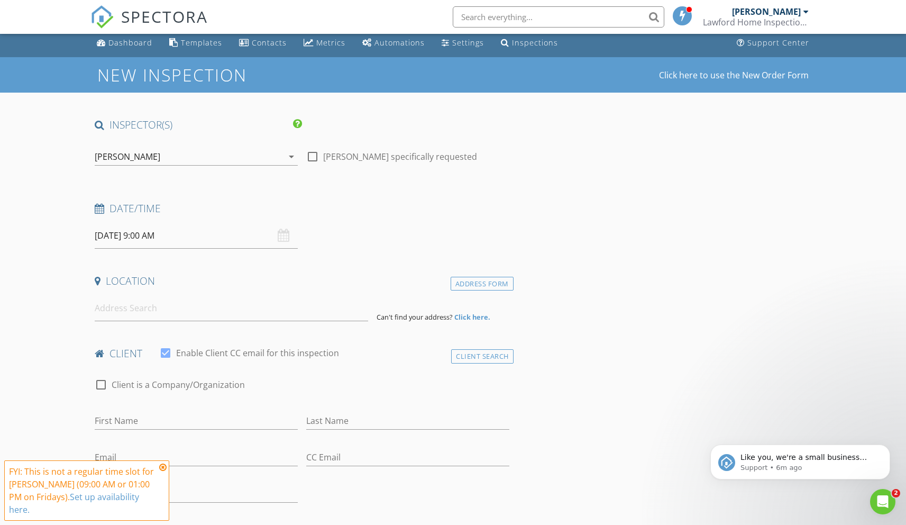
click at [125, 314] on input at bounding box center [232, 308] width 274 height 26
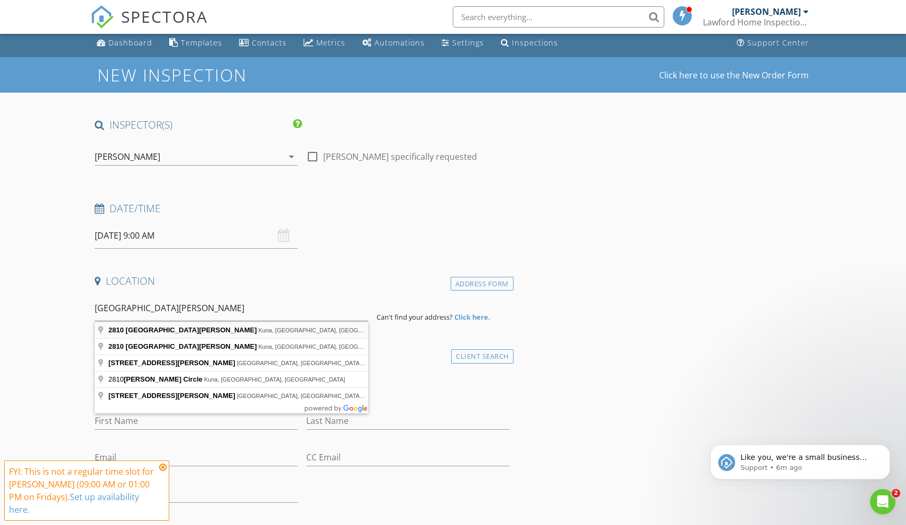
type input "[STREET_ADDRESS][PERSON_NAME]"
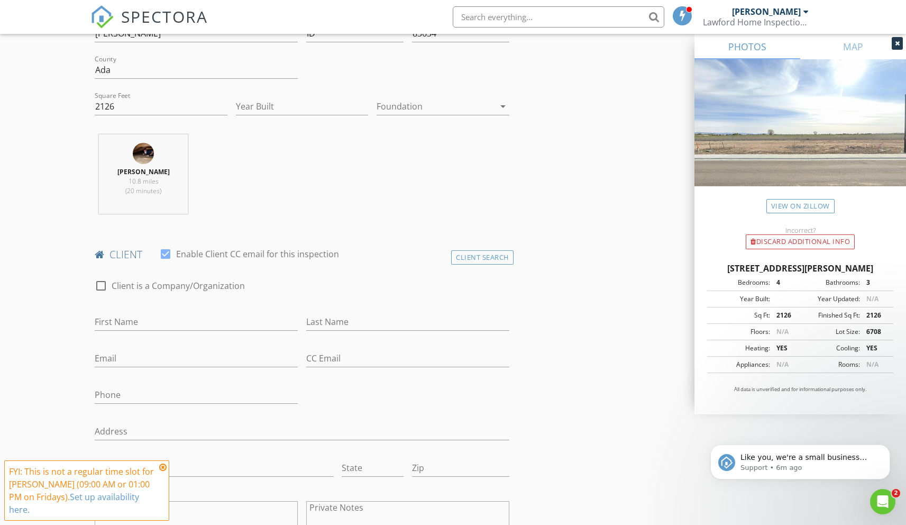
scroll to position [333, 0]
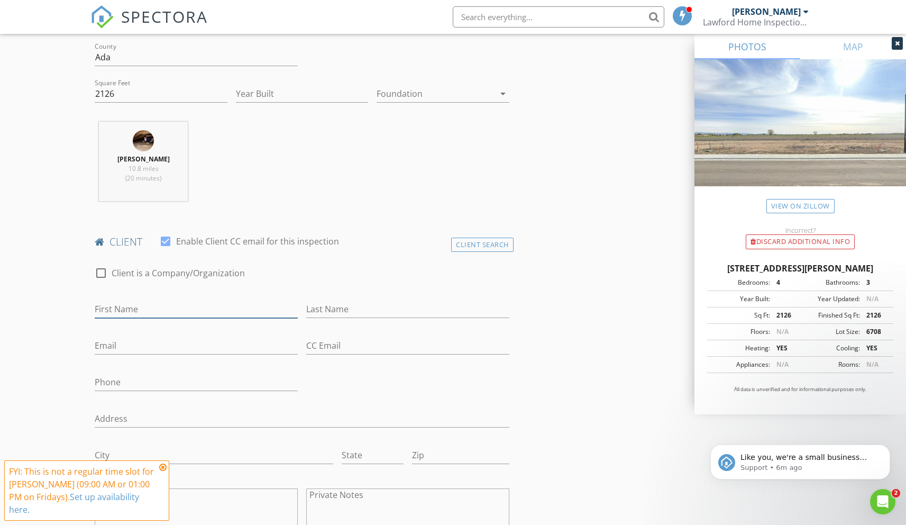
click at [101, 312] on input "First Name" at bounding box center [196, 309] width 203 height 17
type input "[PERSON_NAME]"
click at [108, 346] on input "Email" at bounding box center [196, 345] width 203 height 17
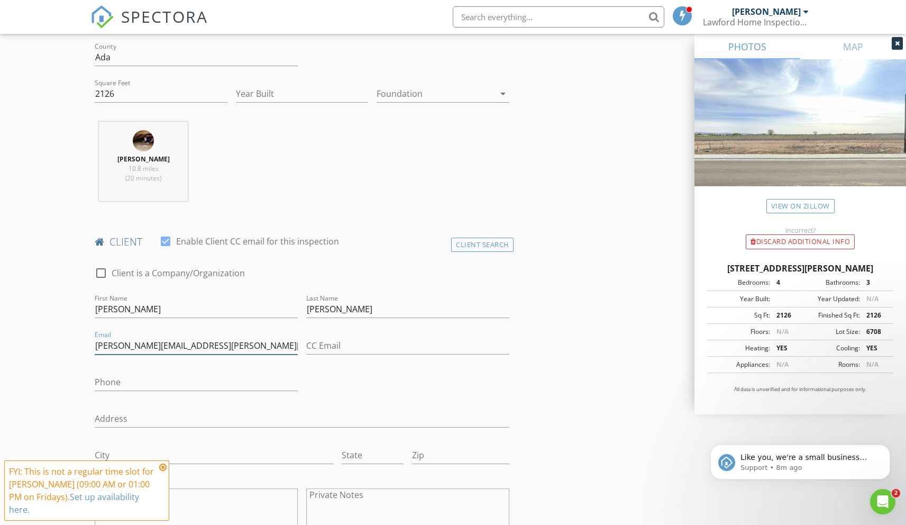
click at [179, 347] on input "[PERSON_NAME][EMAIL_ADDRESS][PERSON_NAME][DOMAIN_NAME]" at bounding box center [196, 345] width 203 height 17
type input "[PERSON_NAME][EMAIL_ADDRESS][PERSON_NAME][DOMAIN_NAME]"
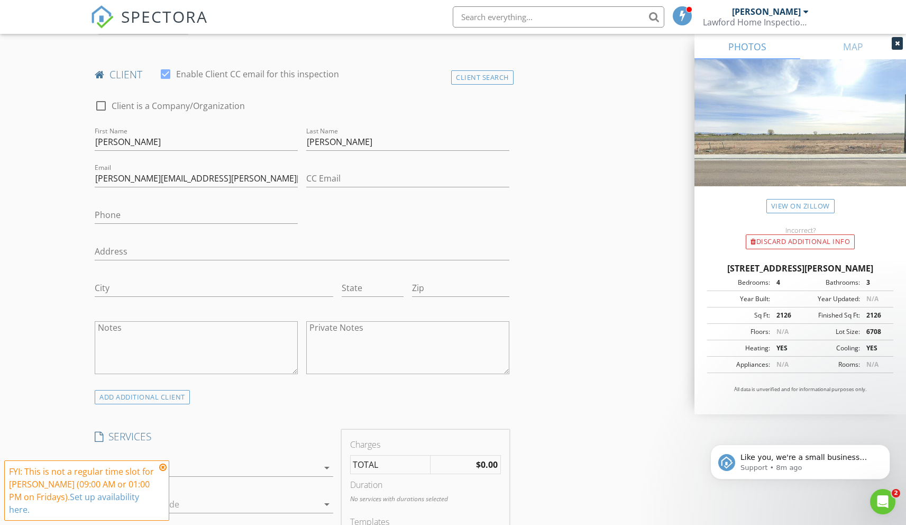
scroll to position [857, 0]
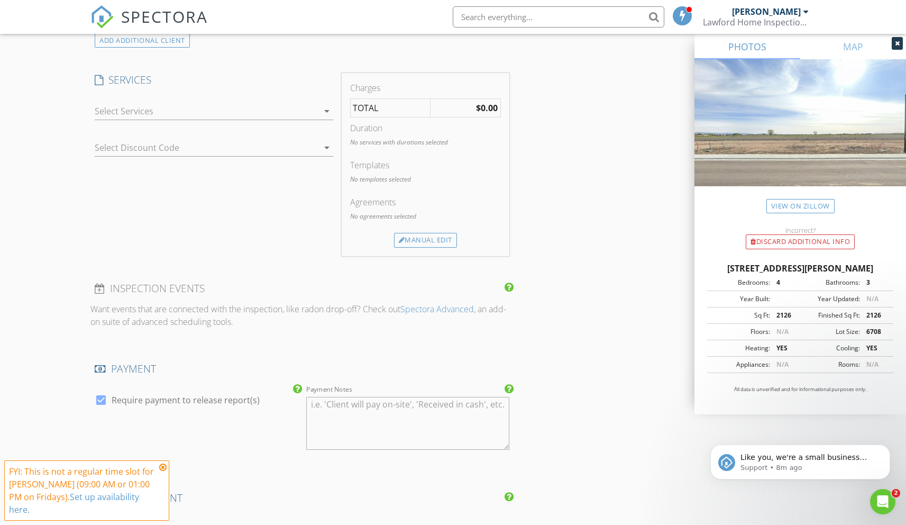
click at [107, 112] on div at bounding box center [206, 111] width 223 height 17
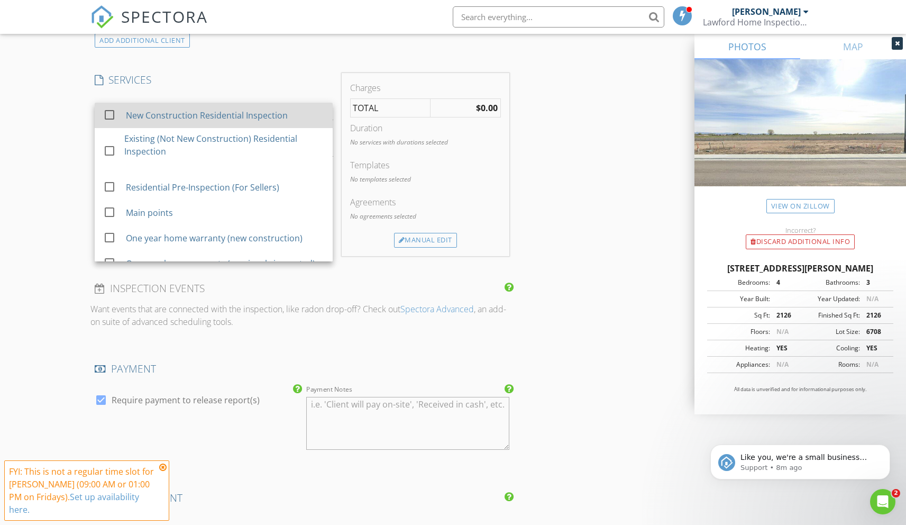
click at [115, 116] on div at bounding box center [110, 115] width 18 height 18
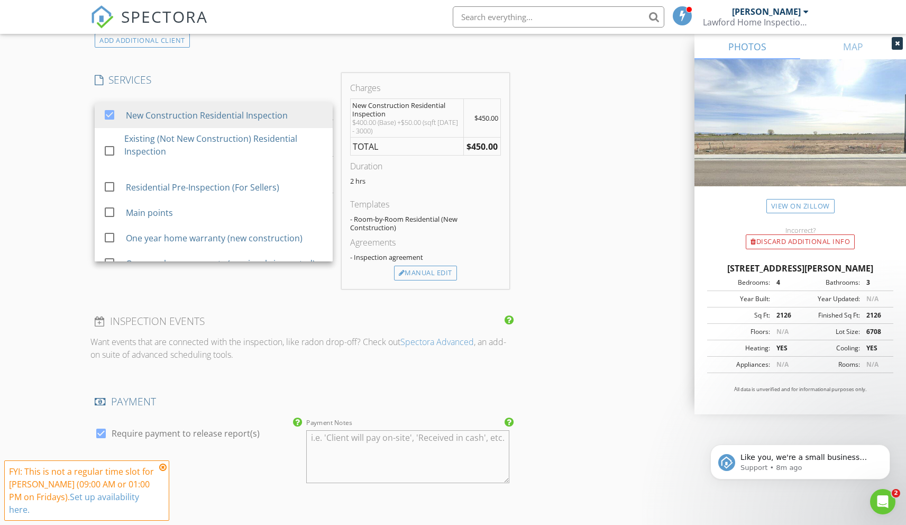
click at [37, 192] on div "New Inspection Click here to use the New Order Form INSPECTOR(S) check_box_outl…" at bounding box center [453, 163] width 906 height 1917
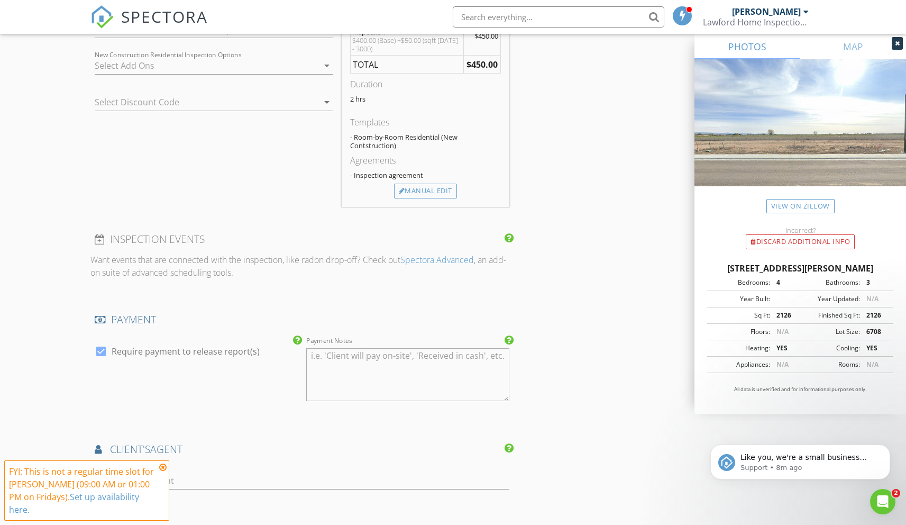
scroll to position [1131, 0]
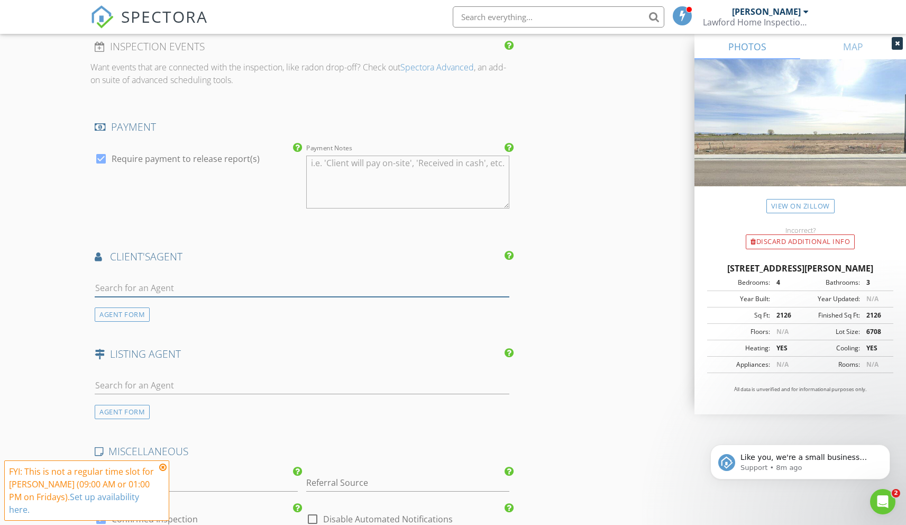
click at [103, 283] on input "text" at bounding box center [302, 287] width 414 height 17
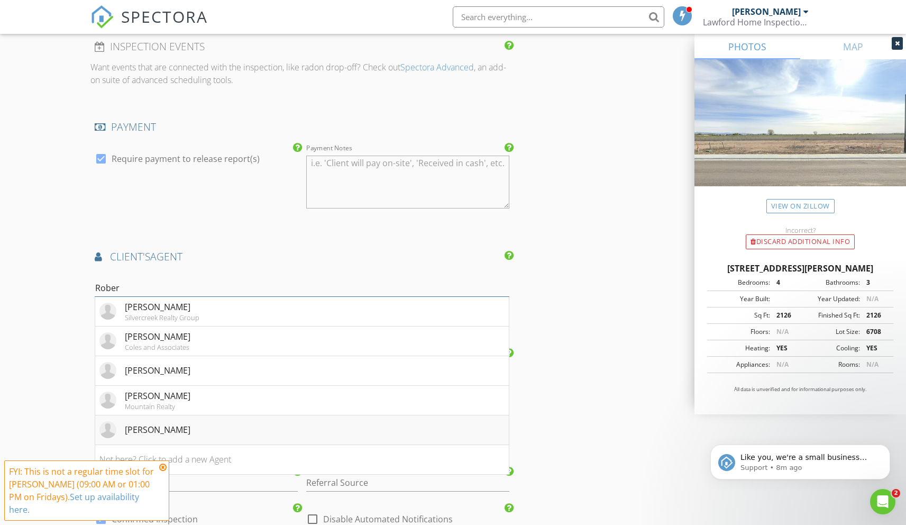
type input "Rober"
click at [184, 427] on li "[PERSON_NAME]" at bounding box center [301, 430] width 413 height 30
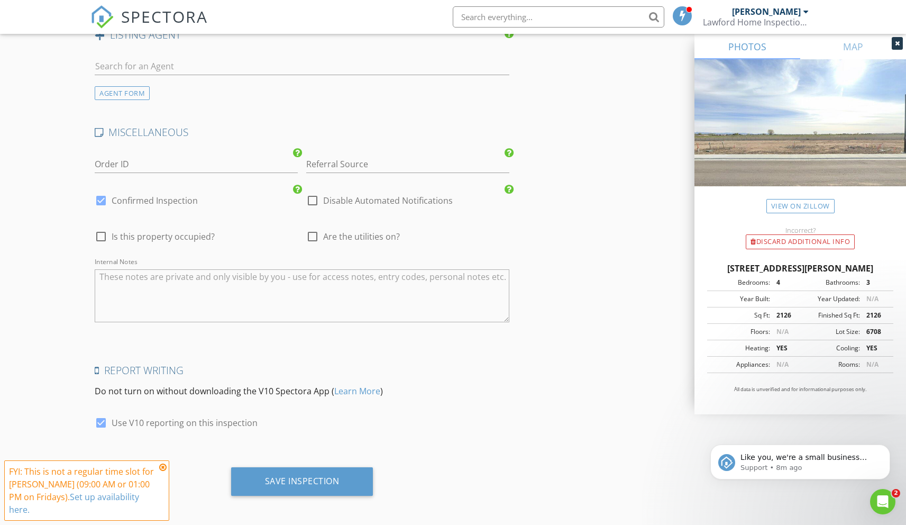
scroll to position [1767, 0]
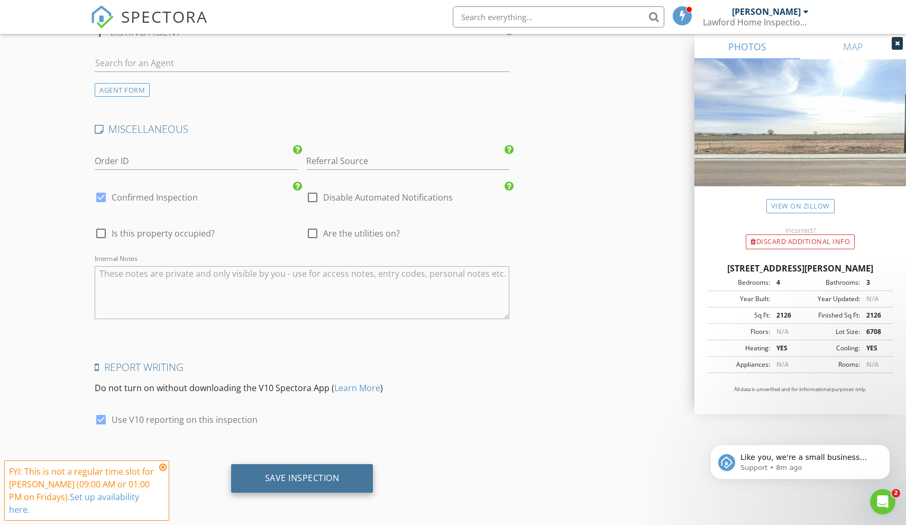
click at [291, 469] on div "Save Inspection" at bounding box center [302, 478] width 142 height 29
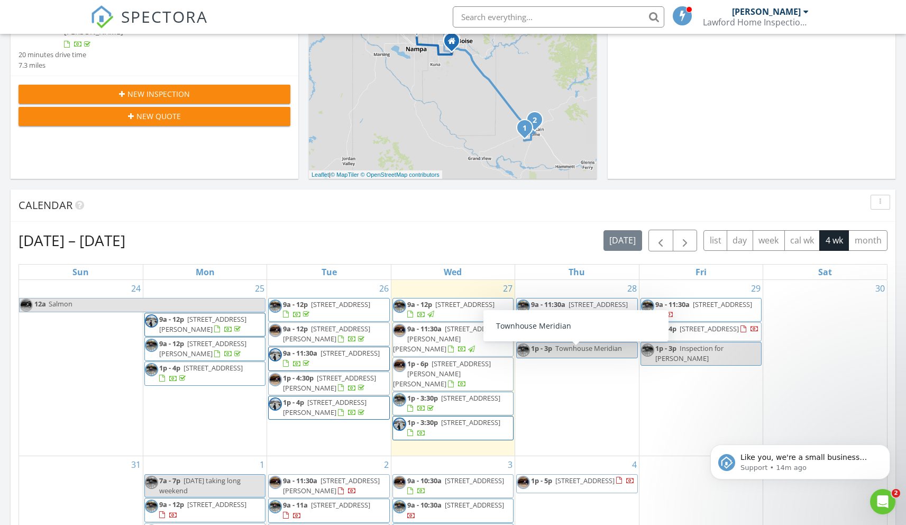
click at [584, 353] on span "Townhouse Meridian" at bounding box center [589, 348] width 67 height 10
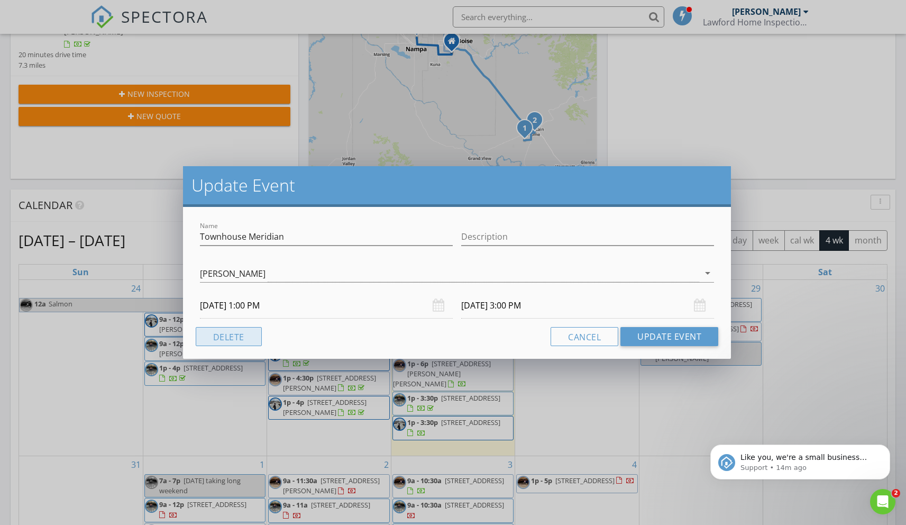
click at [232, 336] on button "Delete" at bounding box center [229, 336] width 66 height 19
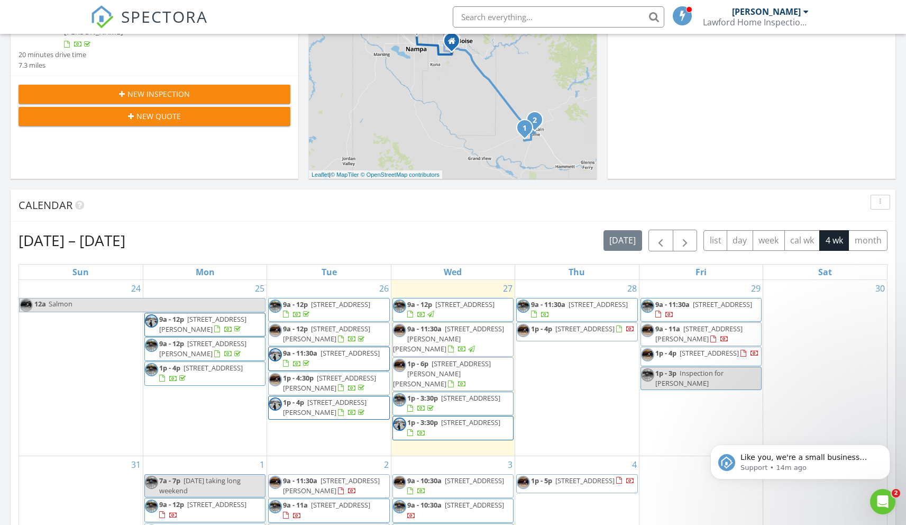
click at [538, 369] on div "28 9a - 11:30a 7249 Cascade Dr, Boise 83704 1p - 4p 3725 S Teakwood Dr, Nampa 8…" at bounding box center [576, 368] width 123 height 176
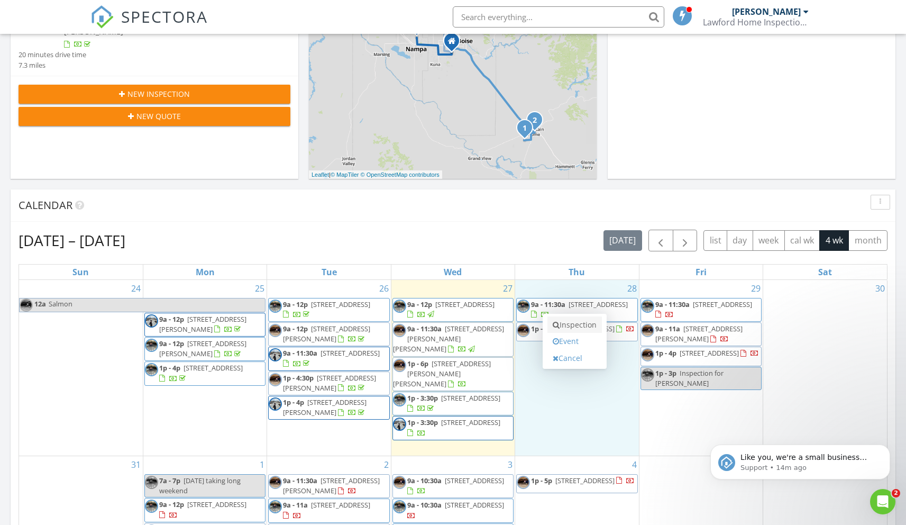
click at [573, 328] on link "Inspection" at bounding box center [575, 324] width 55 height 17
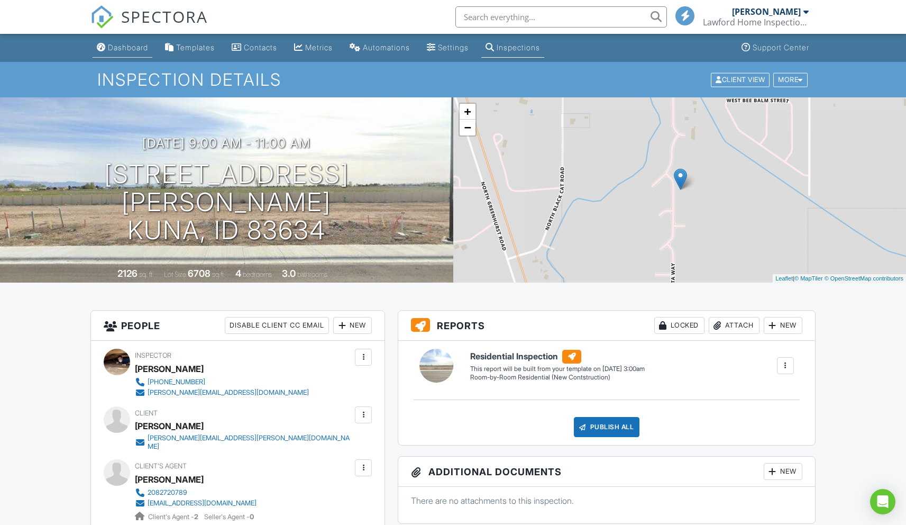
click at [123, 46] on div "Dashboard" at bounding box center [128, 47] width 40 height 9
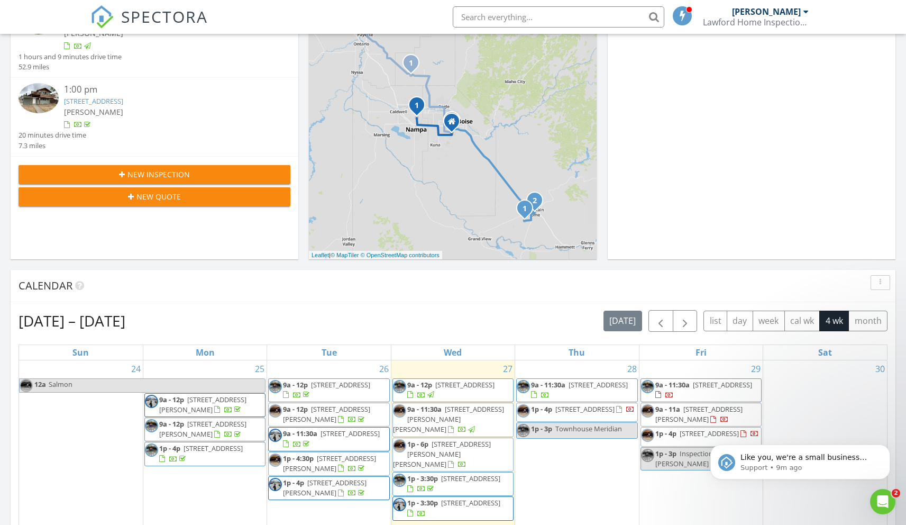
click at [676, 257] on div "In Progress [PERSON_NAME] No results found" at bounding box center [752, 105] width 288 height 307
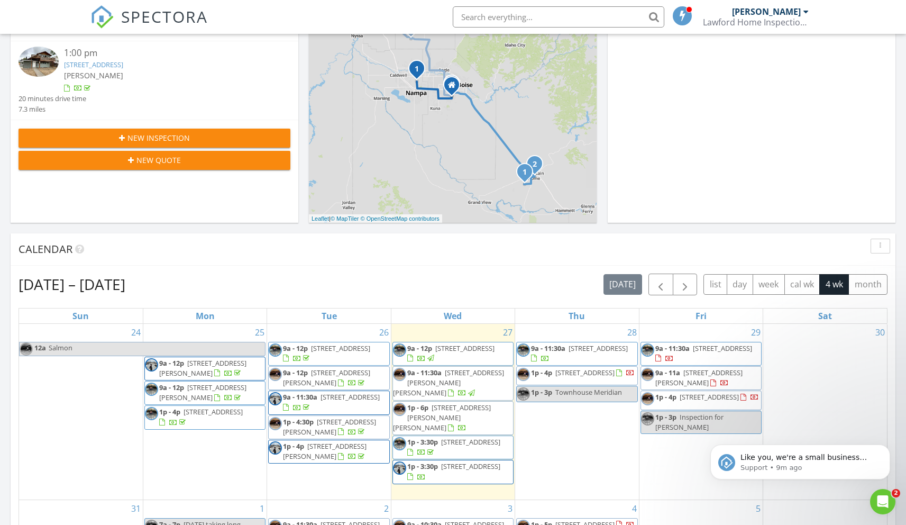
scroll to position [287, 0]
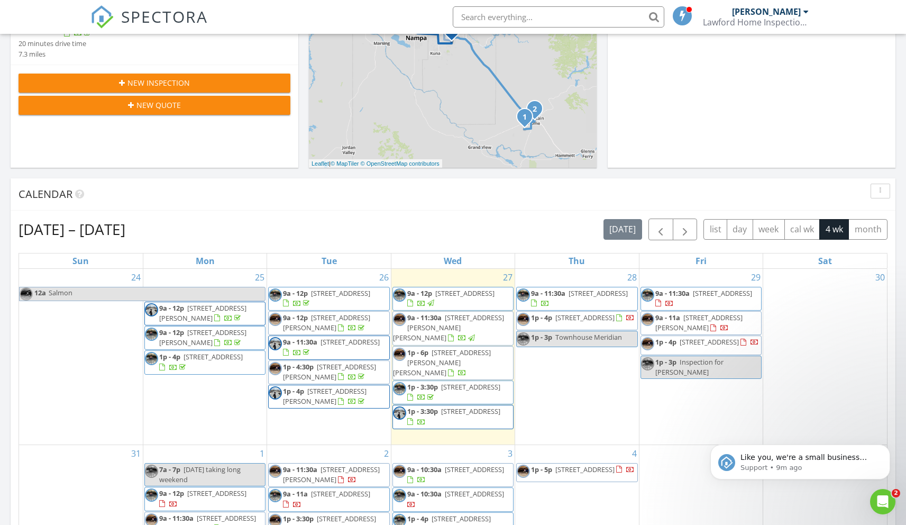
click at [716, 174] on div "[DATE] [PERSON_NAME] 9:00 am [STREET_ADDRESS] [PERSON_NAME] 1 hours and 9 minut…" at bounding box center [453, 331] width 906 height 963
click at [5, 455] on div "[DATE] [PERSON_NAME] 9:00 am [STREET_ADDRESS] [PERSON_NAME] 1 hours and 9 minut…" at bounding box center [453, 331] width 906 height 963
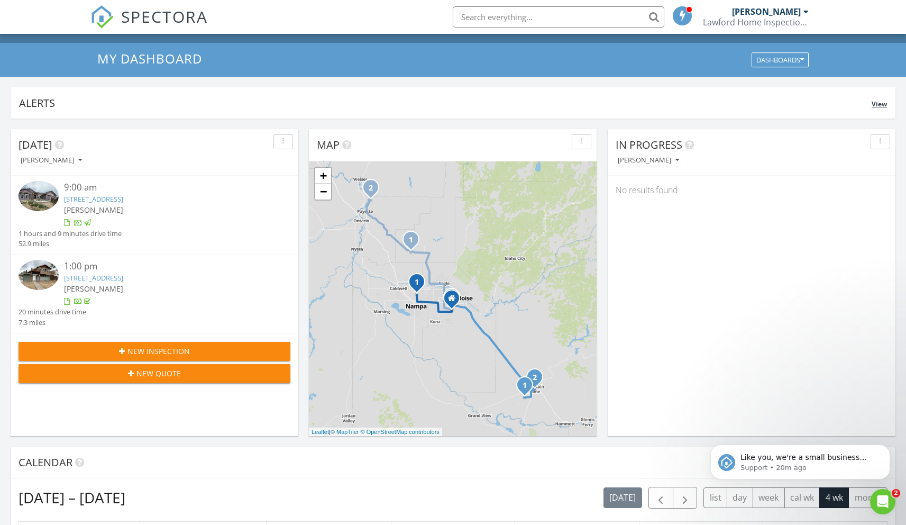
scroll to position [0, 0]
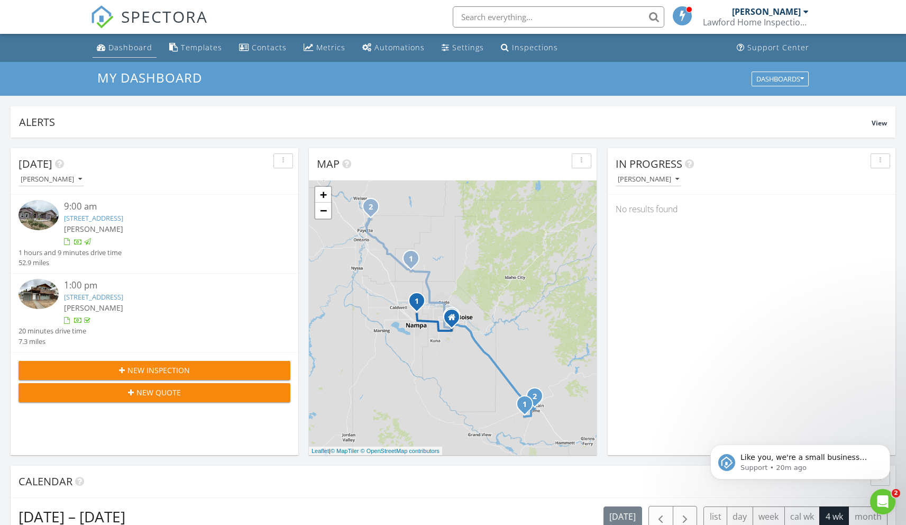
click at [115, 41] on link "Dashboard" at bounding box center [125, 48] width 64 height 20
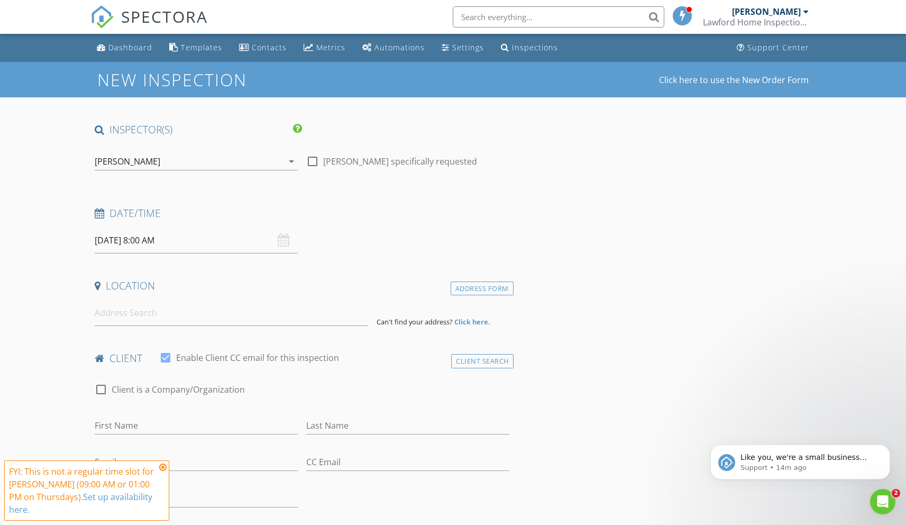
click at [147, 244] on input "08/28/2025 8:00 AM" at bounding box center [196, 241] width 203 height 26
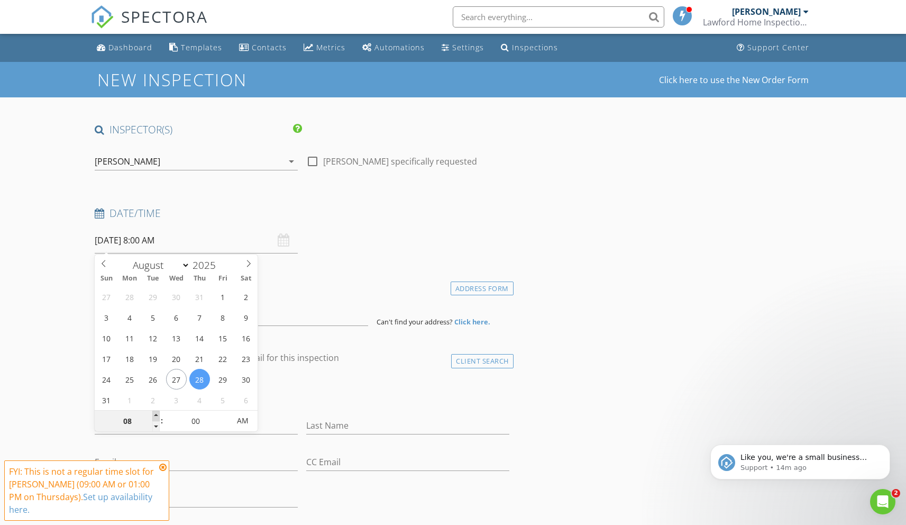
type input "09"
type input "08/28/2025 9:00 AM"
click at [157, 414] on span at bounding box center [155, 416] width 7 height 11
type input "10"
type input "08/28/2025 10:00 AM"
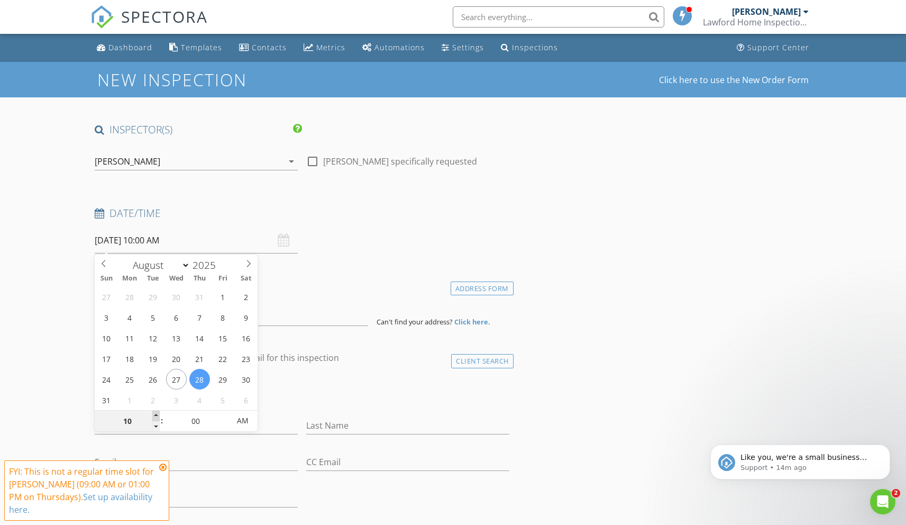
click at [157, 414] on span at bounding box center [155, 416] width 7 height 11
type input "11"
type input "08/28/2025 11:00 AM"
click at [157, 414] on span at bounding box center [155, 416] width 7 height 11
type input "12"
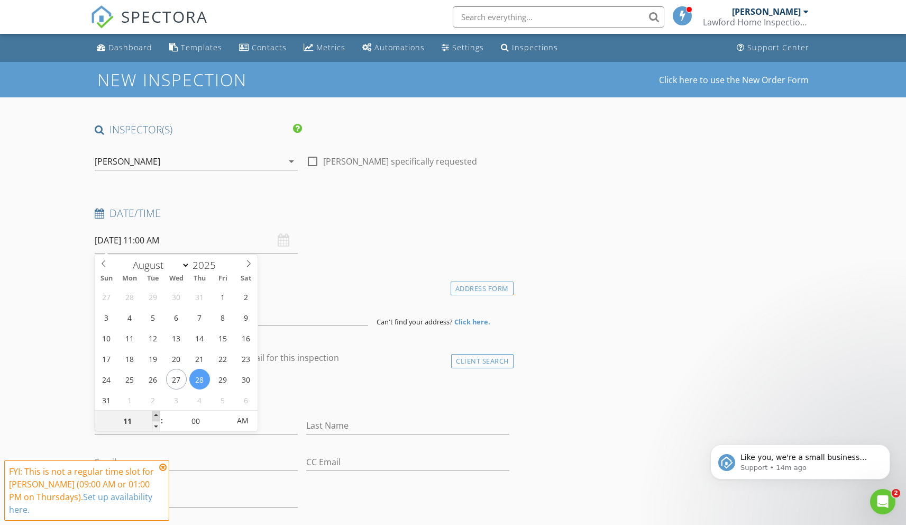
type input "08/28/2025 12:00 PM"
click at [157, 414] on span at bounding box center [155, 416] width 7 height 11
type input "01"
type input "08/28/2025 1:00 PM"
click at [157, 414] on span at bounding box center [155, 416] width 7 height 11
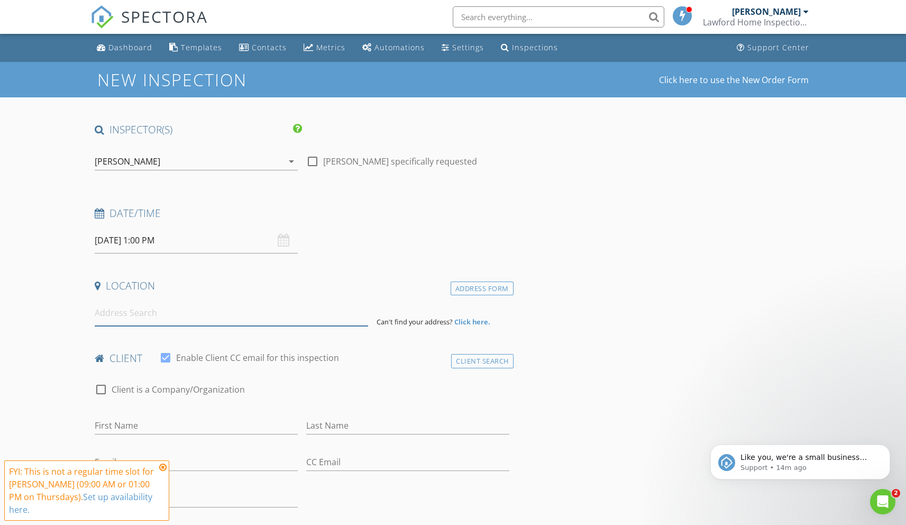
click at [119, 319] on input at bounding box center [232, 313] width 274 height 26
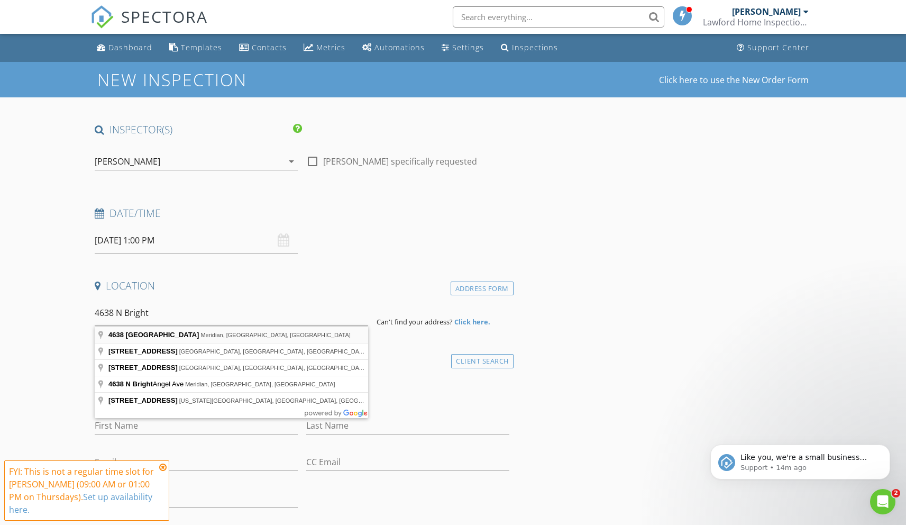
type input "4638 North Bright Angel Place, Meridian, ID, USA"
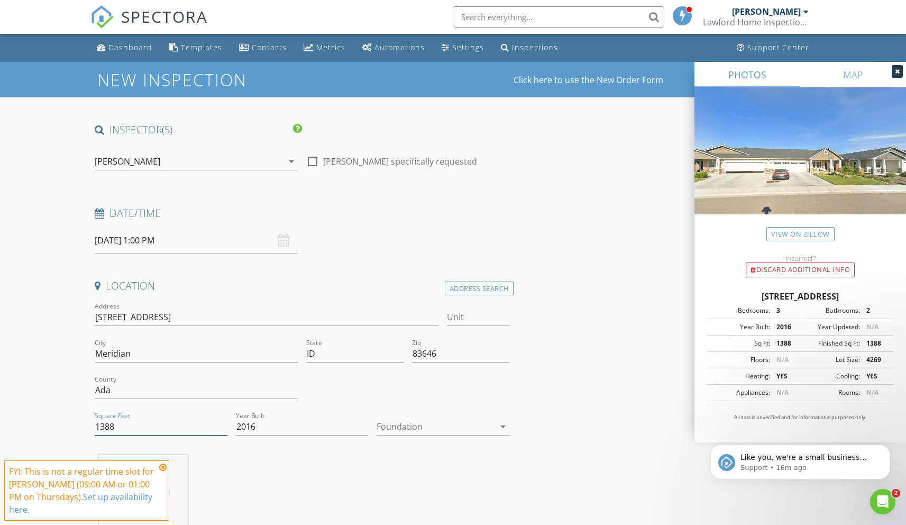
drag, startPoint x: 86, startPoint y: 424, endPoint x: 32, endPoint y: 422, distance: 54.0
type input "1404"
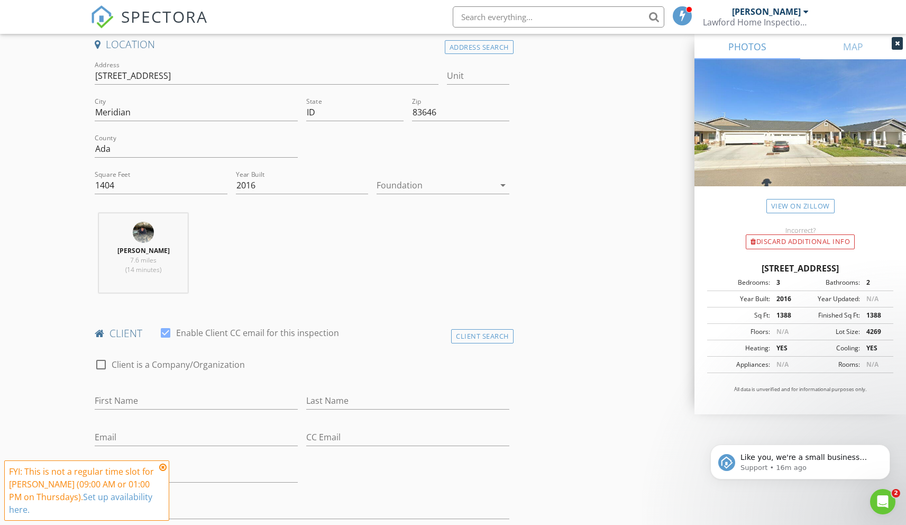
scroll to position [405, 0]
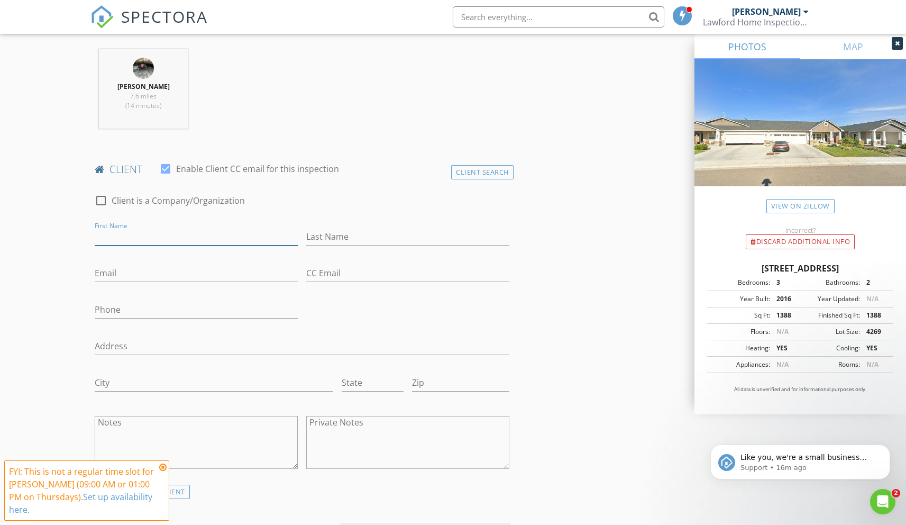
click at [123, 241] on input "First Name" at bounding box center [196, 236] width 203 height 17
type input "/"
type input "Deni"
type input "Garcia"
click at [114, 274] on input "Email" at bounding box center [196, 273] width 203 height 17
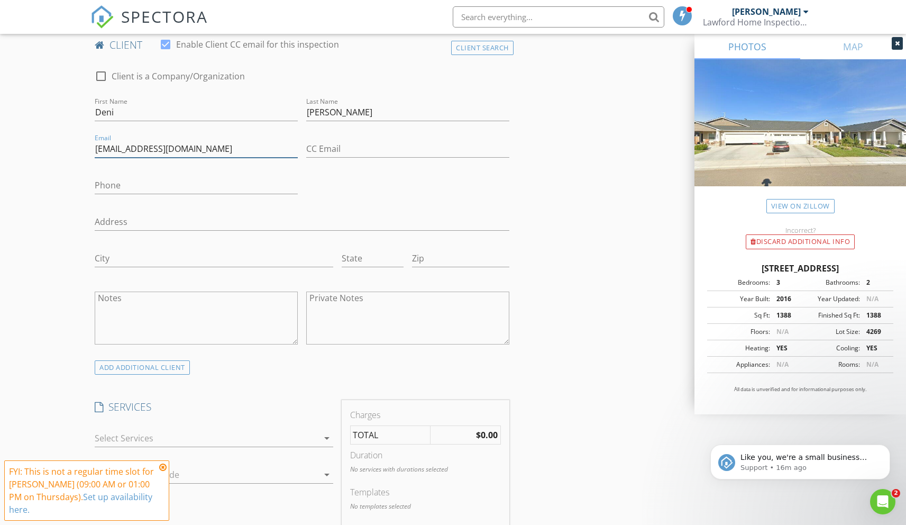
scroll to position [531, 0]
type input "denialane@gmail.com"
click at [146, 438] on div at bounding box center [206, 437] width 223 height 17
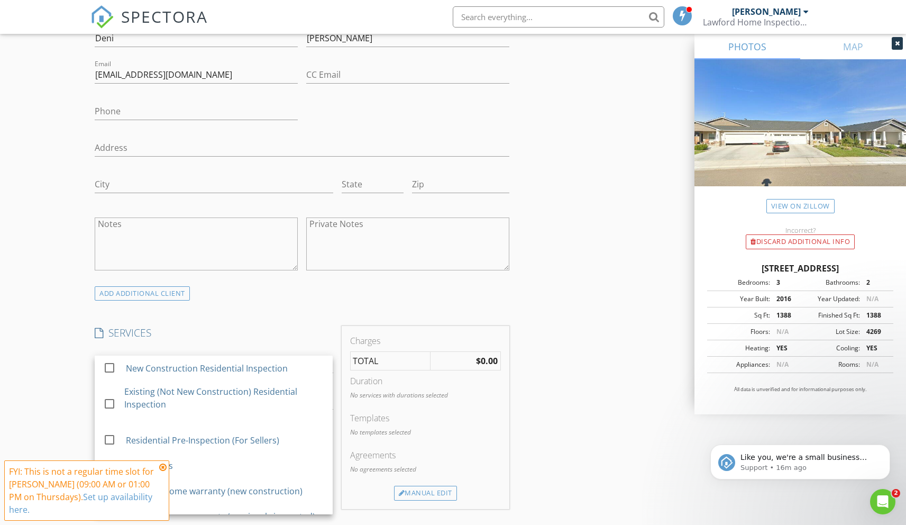
scroll to position [604, 0]
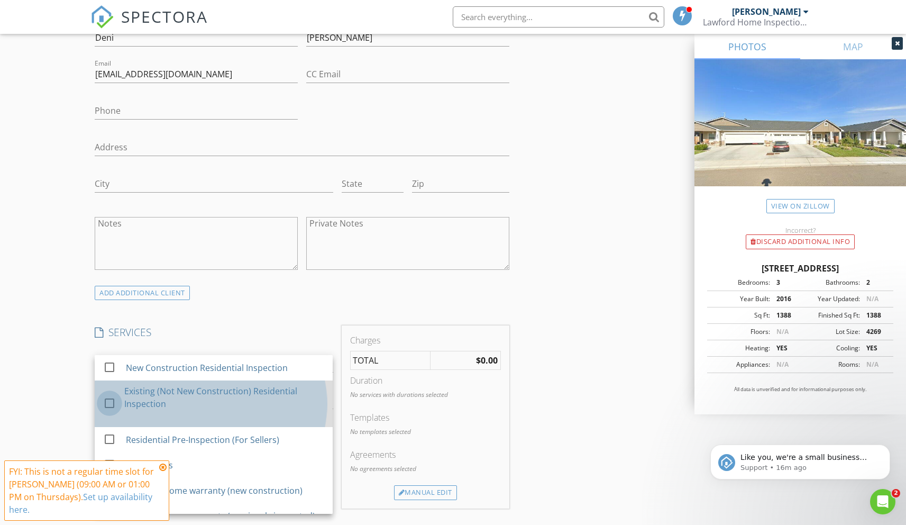
click at [110, 404] on div at bounding box center [110, 403] width 18 height 18
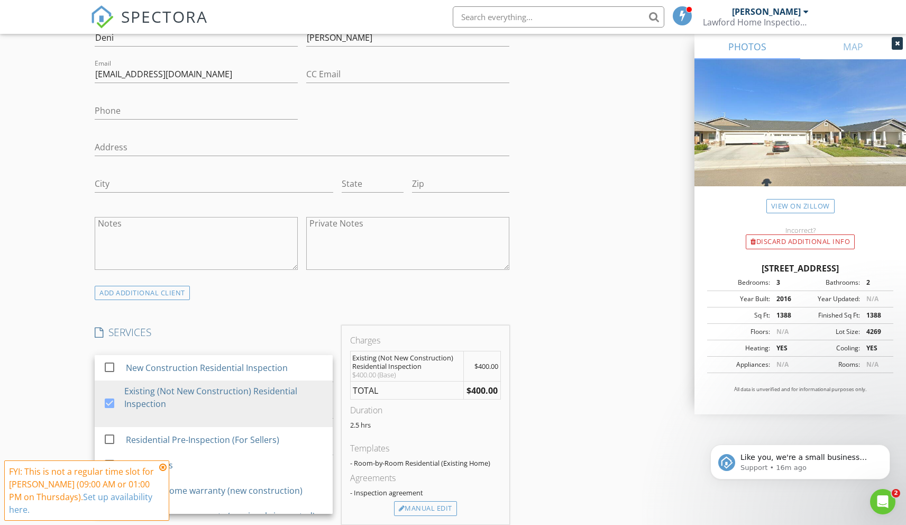
click at [162, 467] on icon at bounding box center [162, 467] width 7 height 8
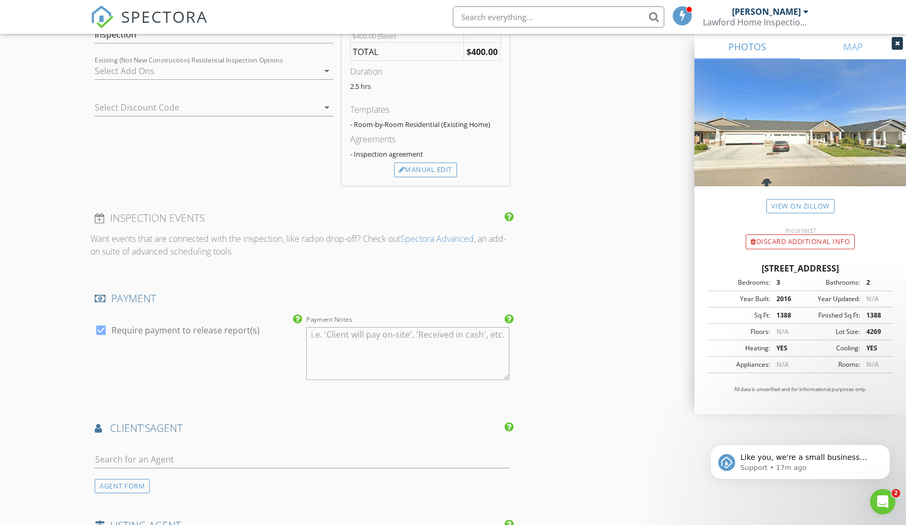
scroll to position [1220, 0]
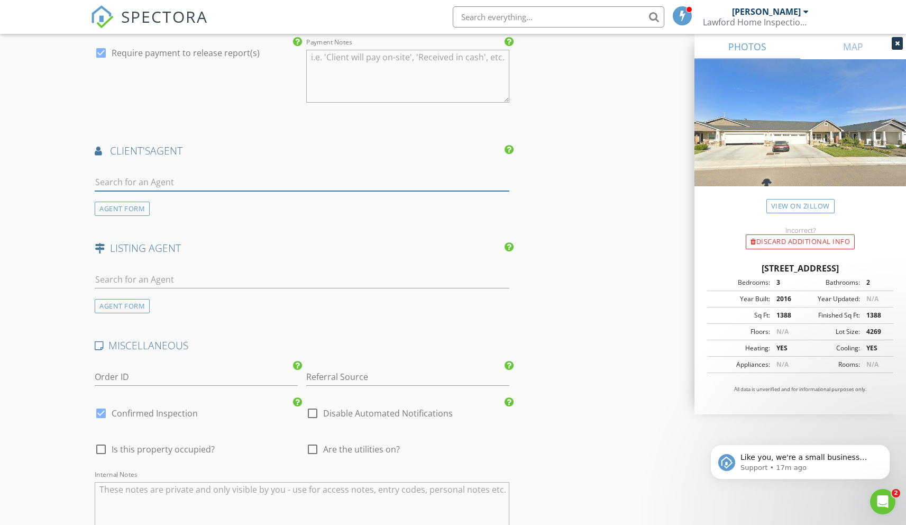
click at [129, 182] on input "text" at bounding box center [302, 182] width 414 height 17
type input "John H"
click at [148, 209] on div "Silvercreek Realty" at bounding box center [158, 211] width 66 height 8
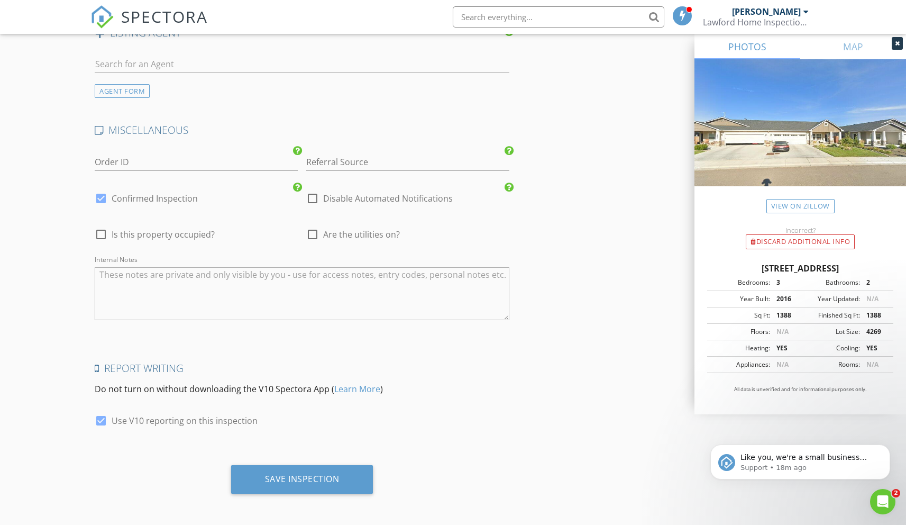
scroll to position [1750, 0]
click at [258, 478] on div "Save Inspection" at bounding box center [302, 478] width 142 height 29
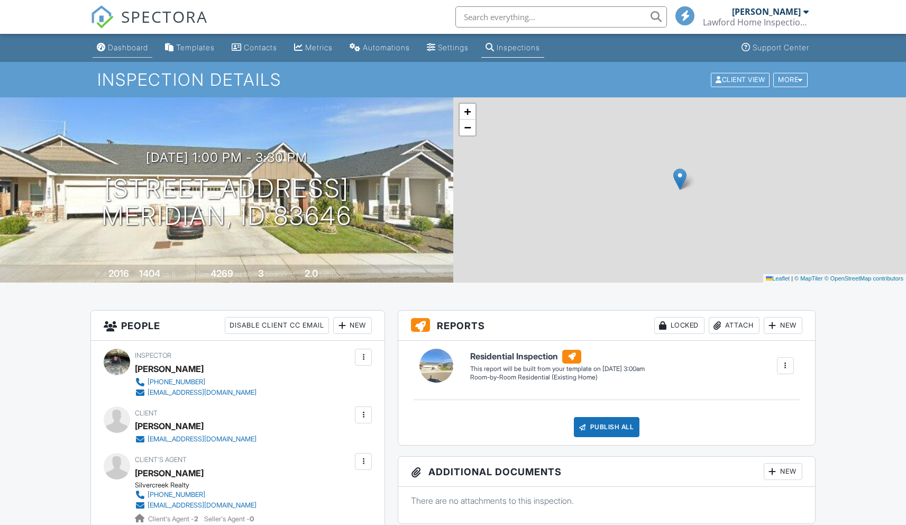
click at [133, 52] on link "Dashboard" at bounding box center [123, 48] width 60 height 20
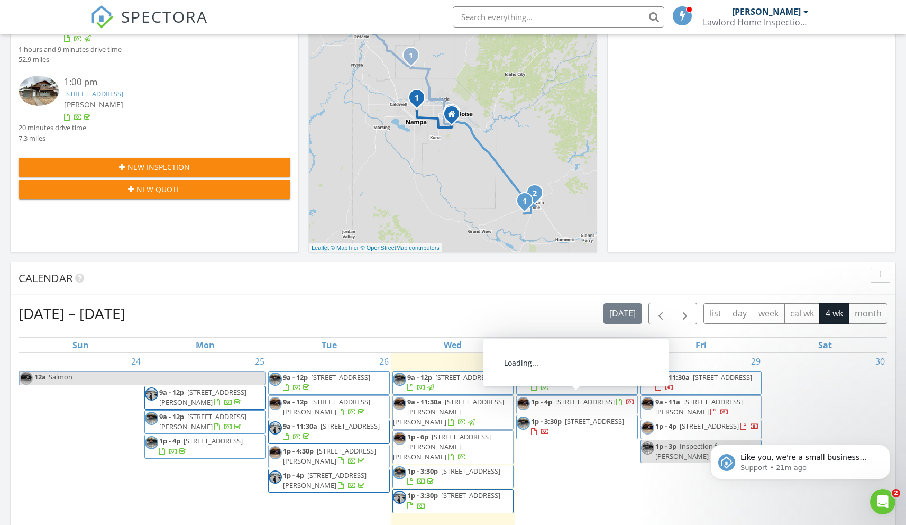
click at [690, 255] on div "[DATE] [PERSON_NAME] 9:00 am [STREET_ADDRESS] [PERSON_NAME] 1 hours and 9 minut…" at bounding box center [453, 415] width 906 height 963
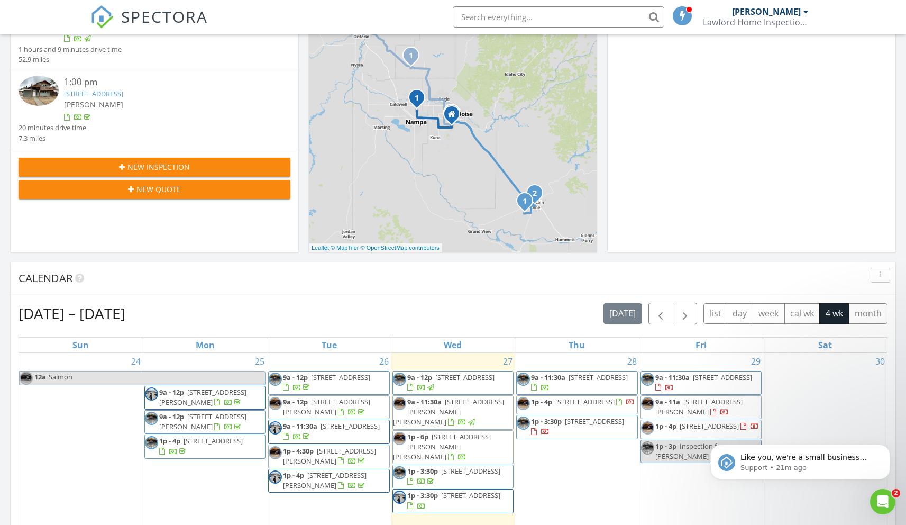
click at [641, 258] on div "Today Jack Lawford 9:00 am 6155 SW Shady Ct, Mountain Home, ID 83647 Jack Lawfo…" at bounding box center [453, 415] width 906 height 963
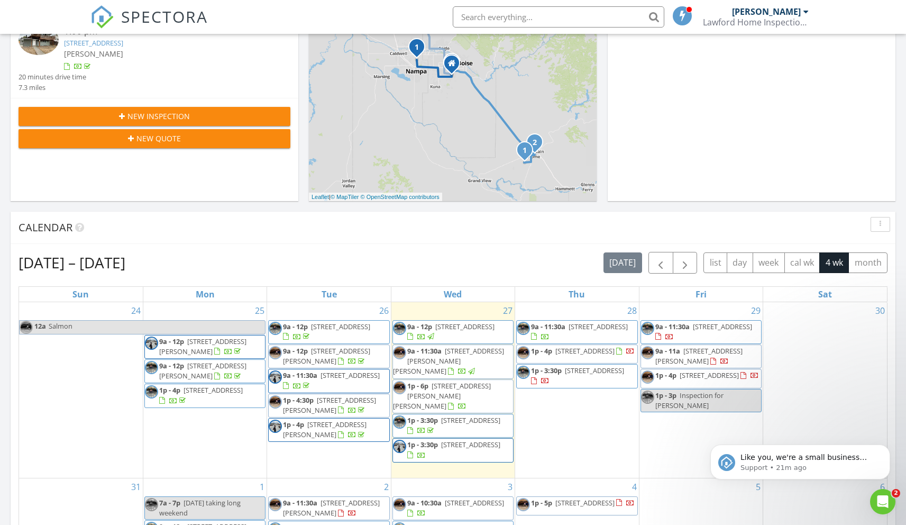
scroll to position [273, 0]
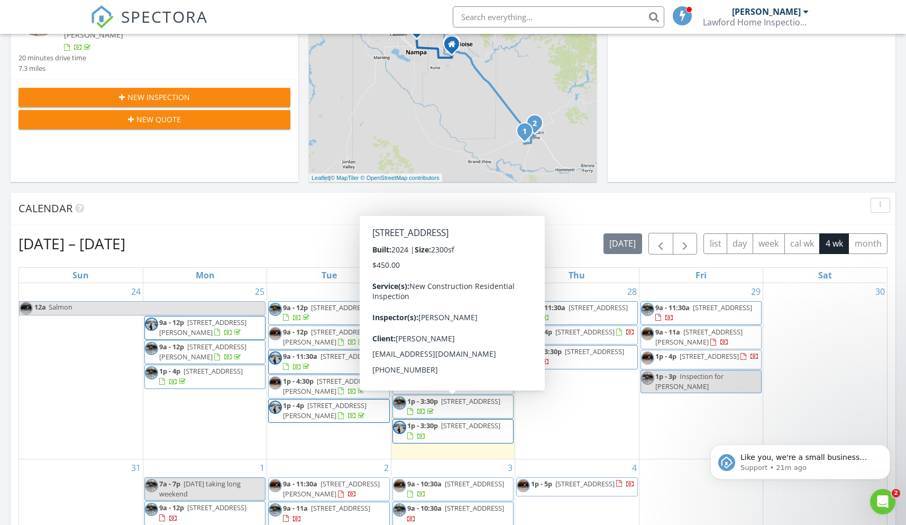
click at [501, 421] on span "8115 E Bright Angel Dr, Nampa 83687" at bounding box center [470, 426] width 59 height 10
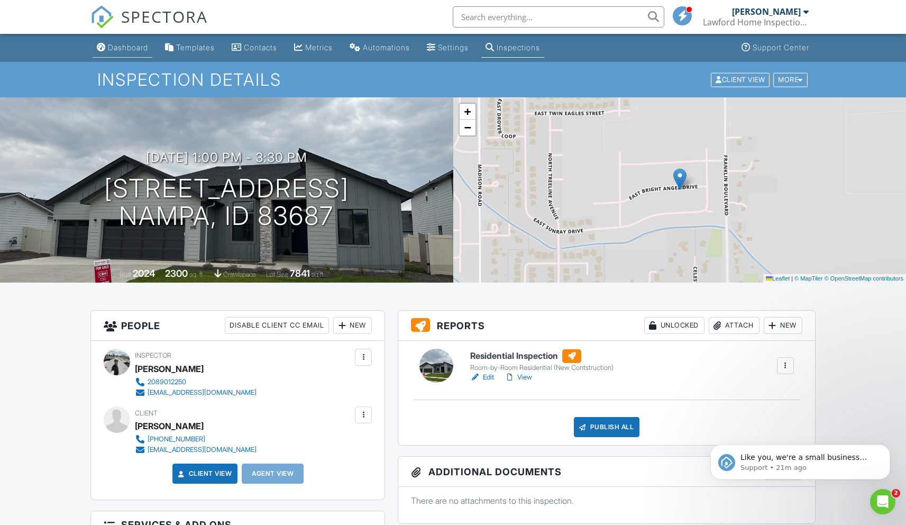
click at [142, 46] on div "Dashboard" at bounding box center [128, 47] width 40 height 9
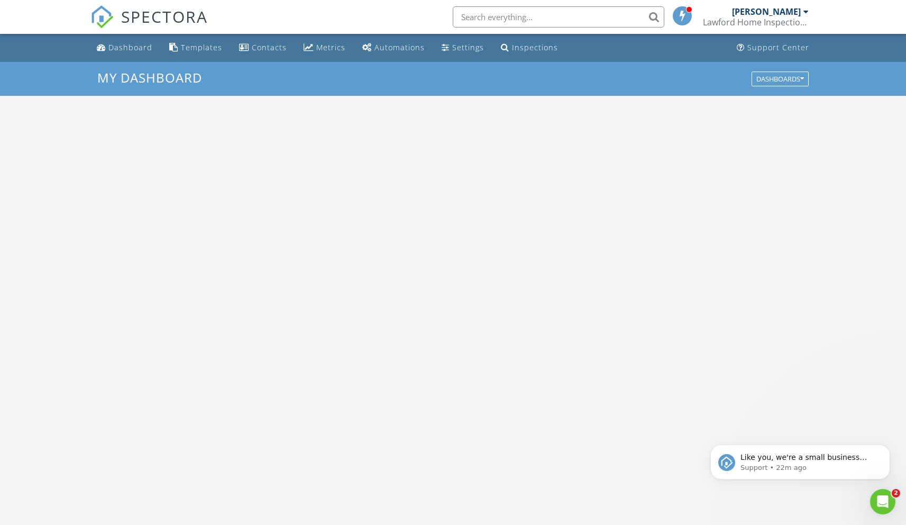
scroll to position [979, 923]
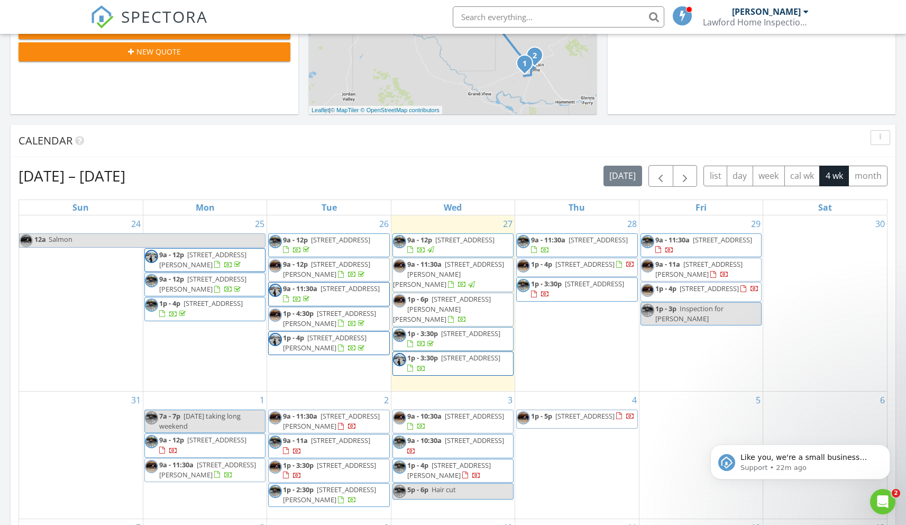
scroll to position [381, 0]
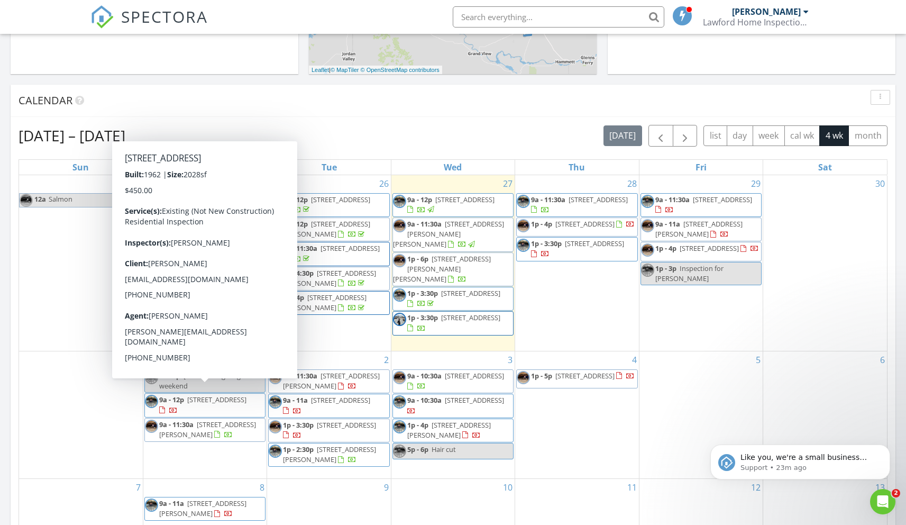
click at [226, 398] on span "9a - 12p 1302 Oaklawn Dr, Boise 83709" at bounding box center [205, 405] width 120 height 21
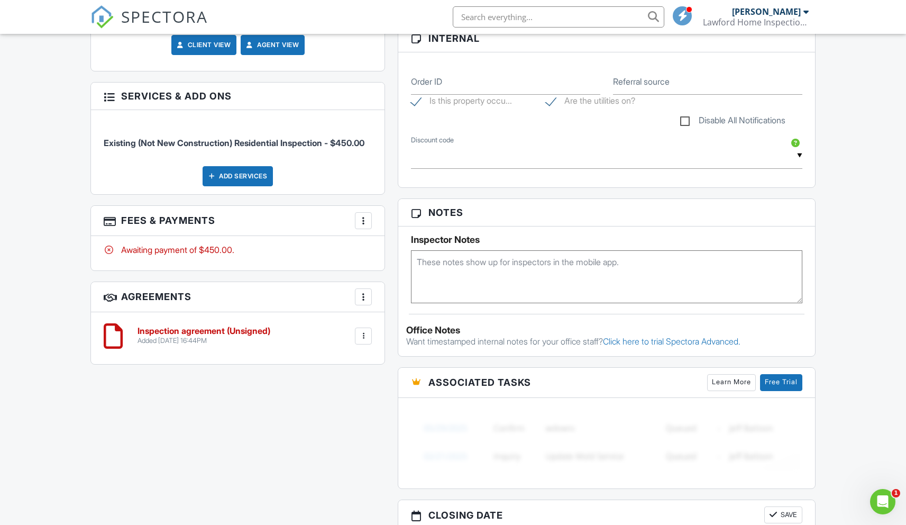
click at [468, 266] on textarea at bounding box center [606, 276] width 391 height 53
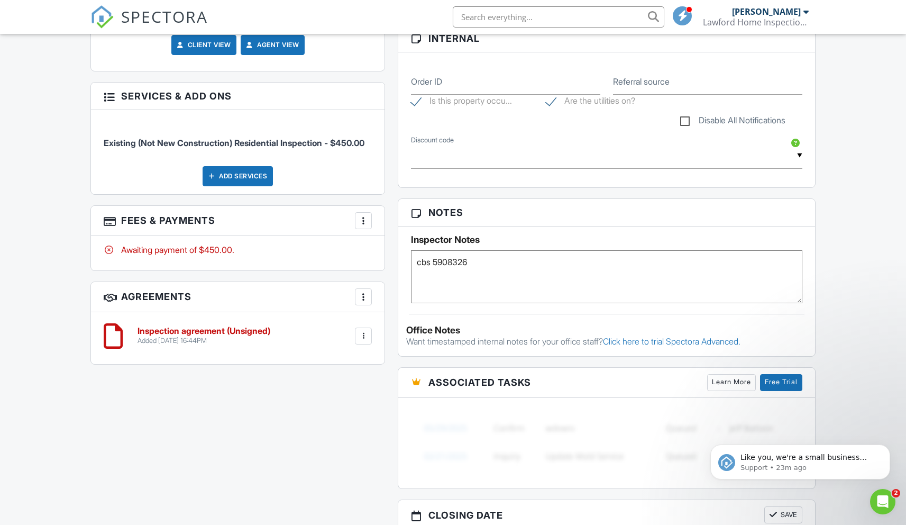
type textarea "cbs 5908326"
click at [33, 320] on div "Dashboard Templates Contacts Metrics Automations Settings Inspections Support C…" at bounding box center [453, 321] width 906 height 1594
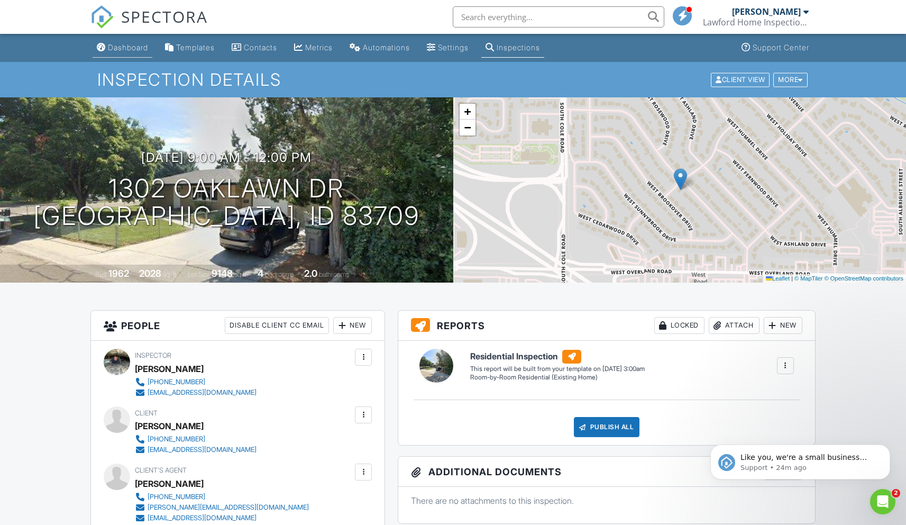
click at [117, 48] on div "Dashboard" at bounding box center [128, 47] width 40 height 9
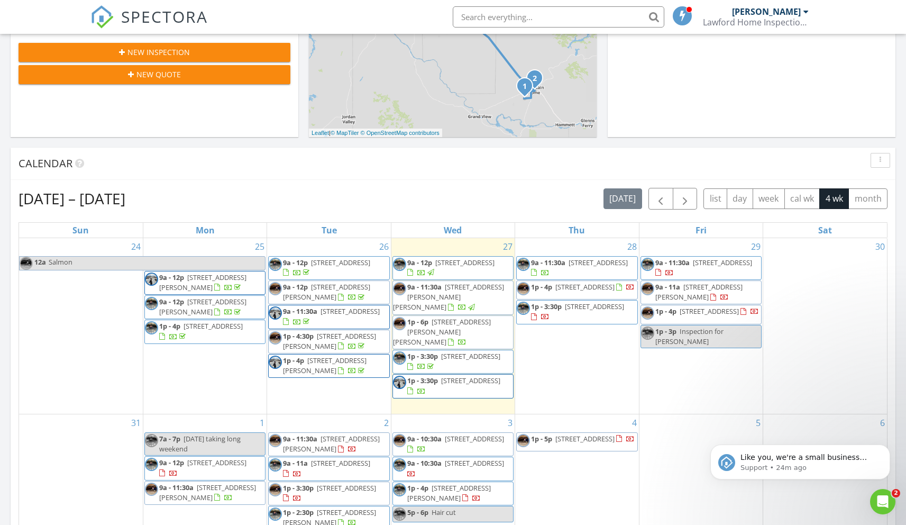
scroll to position [465, 0]
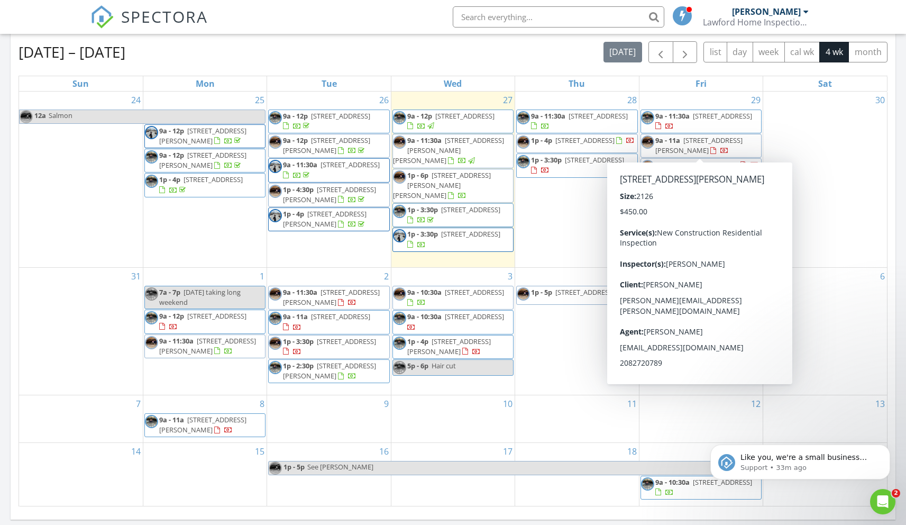
click at [692, 142] on span "2810 W Arroyo Vis Wy, Kuna 83634" at bounding box center [699, 145] width 87 height 20
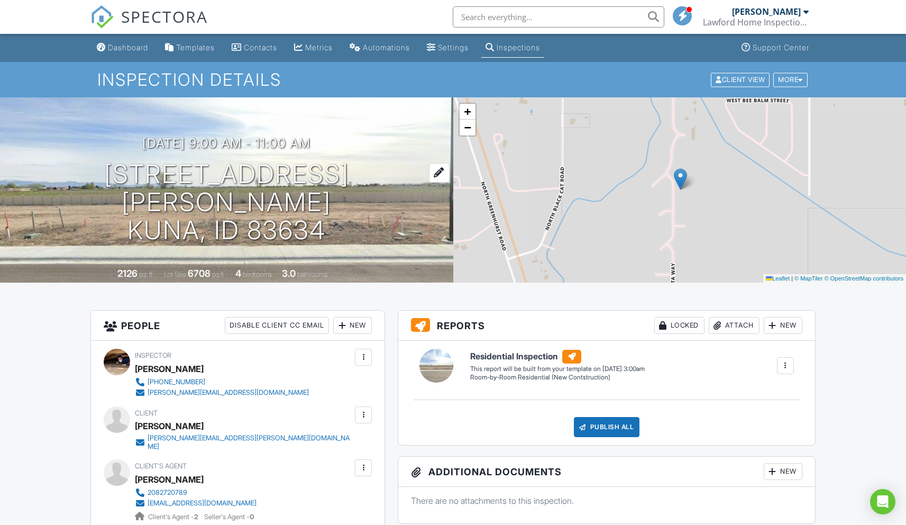
click at [171, 177] on h1 "2810 W Arroyo Vis Wy Kuna, ID 83634" at bounding box center [227, 202] width 420 height 84
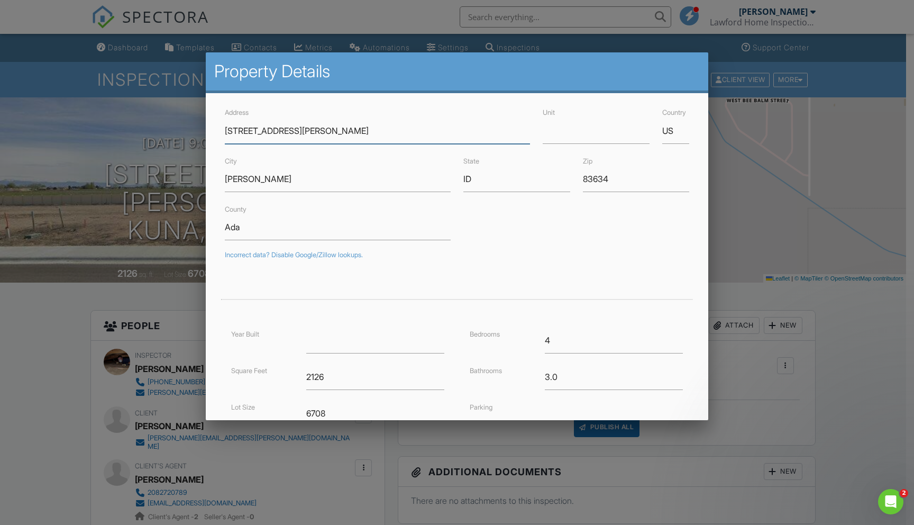
click at [258, 134] on input "2810 W Arroyo Vis Wy" at bounding box center [378, 131] width 306 height 26
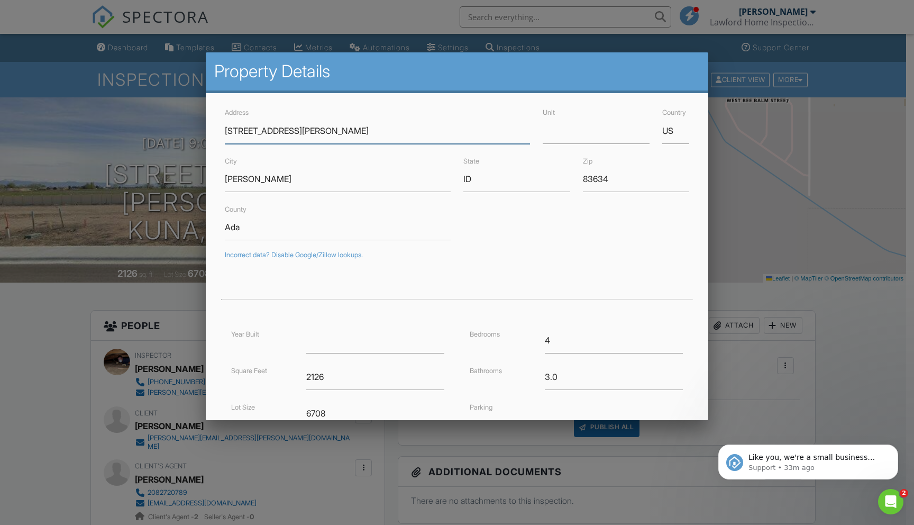
click at [256, 131] on input "2810 W Arroyo Vis Wy" at bounding box center [378, 131] width 306 height 26
type input "[STREET_ADDRESS][PERSON_NAME]"
click at [693, 347] on div "Address 2810 N Arroyo Vis Wy Unit Country US City Kuna State ID Zip 83634 Count…" at bounding box center [457, 337] width 503 height 488
type input "43.514401"
type input "-116.448945"
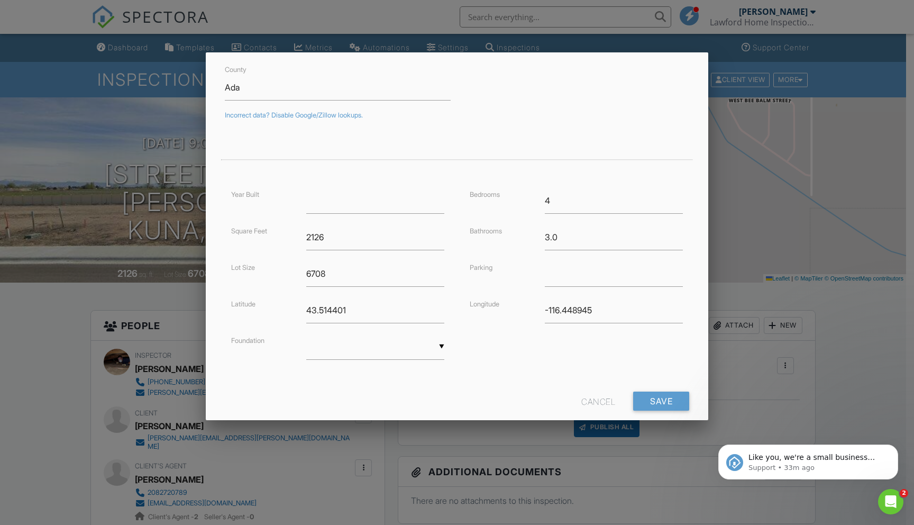
scroll to position [150, 0]
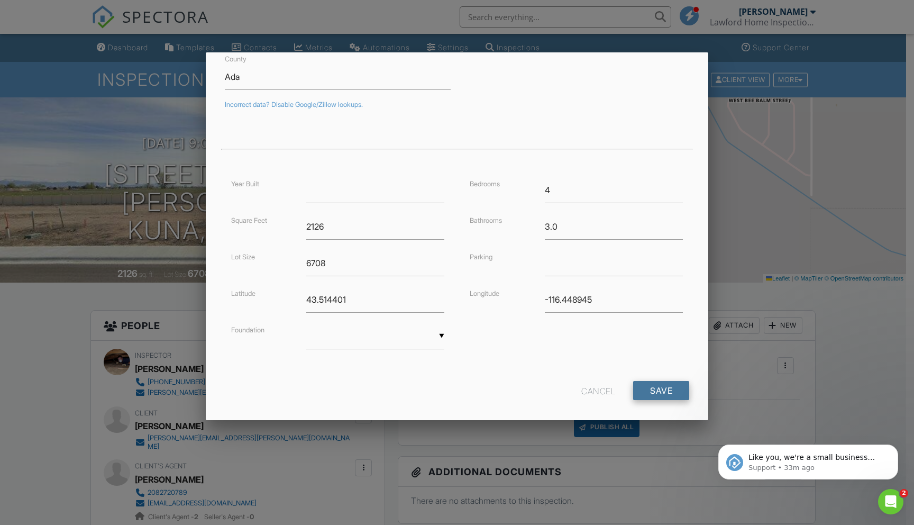
click at [661, 391] on input "Save" at bounding box center [661, 390] width 56 height 19
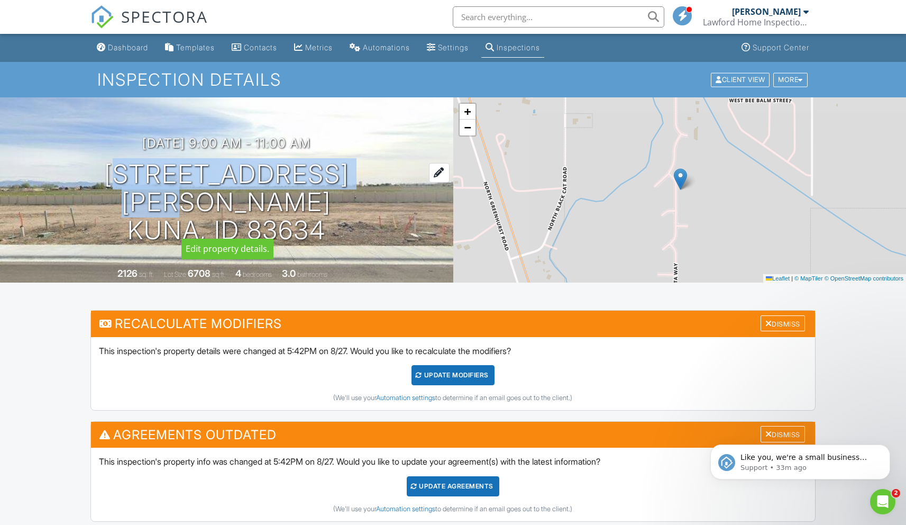
drag, startPoint x: 87, startPoint y: 182, endPoint x: 275, endPoint y: 168, distance: 188.9
click at [352, 192] on h1 "[STREET_ADDRESS][PERSON_NAME] Kuna, ID 83634" at bounding box center [227, 202] width 420 height 84
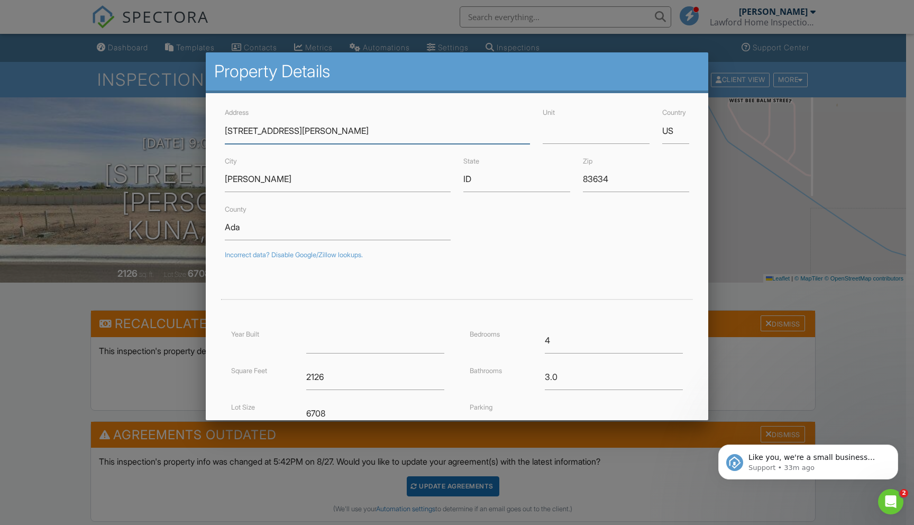
click at [296, 130] on input "[STREET_ADDRESS][PERSON_NAME]" at bounding box center [378, 131] width 306 height 26
type input "[STREET_ADDRESS][PERSON_NAME]"
click at [377, 104] on div "Address [STREET_ADDRESS][PERSON_NAME] Unit Country US City [GEOGRAPHIC_DATA] St…" at bounding box center [457, 337] width 503 height 488
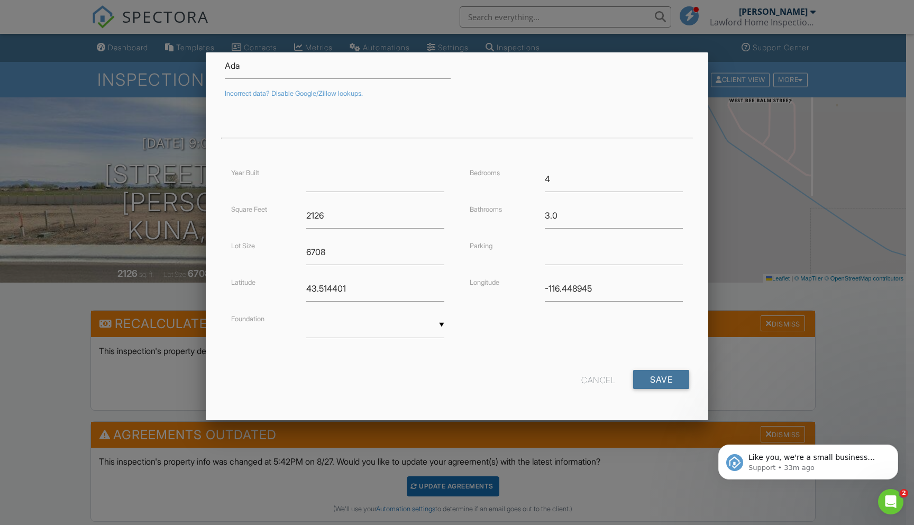
click at [653, 384] on input "Save" at bounding box center [661, 379] width 56 height 19
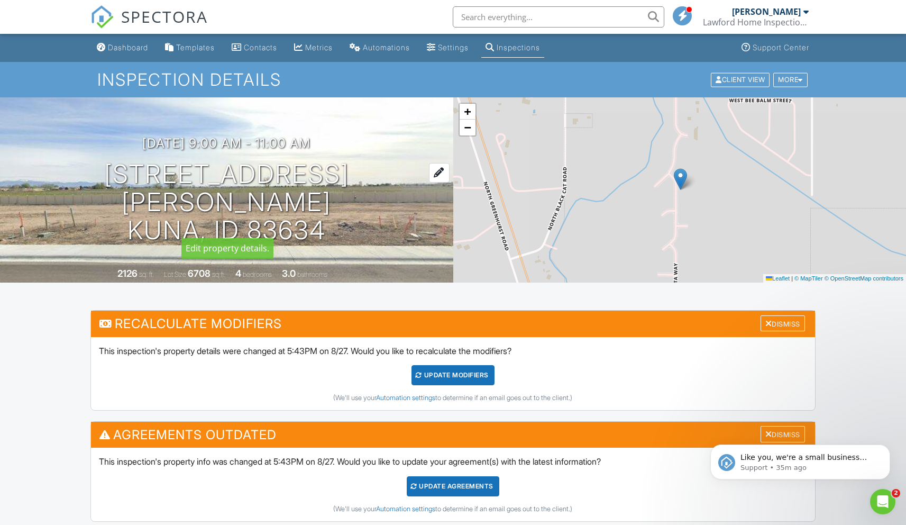
click at [217, 211] on h1 "2810 N Arroyo Vista Wy Kuna, ID 83634" at bounding box center [227, 202] width 420 height 84
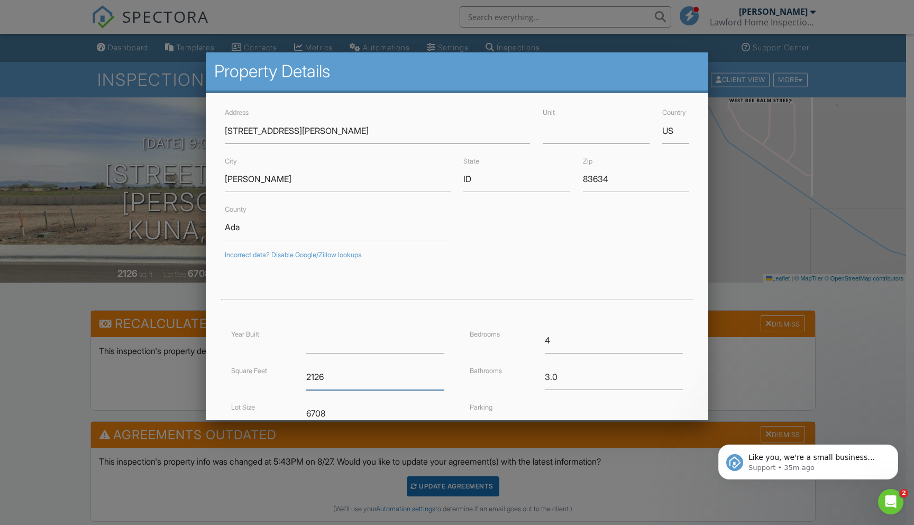
click at [326, 379] on input "2126" at bounding box center [375, 377] width 138 height 26
type input "2054"
click at [694, 330] on div "Address 2810 N Arroyo Vista Wy Unit Country US City Kuna State ID Zip 83634 Cou…" at bounding box center [457, 337] width 503 height 488
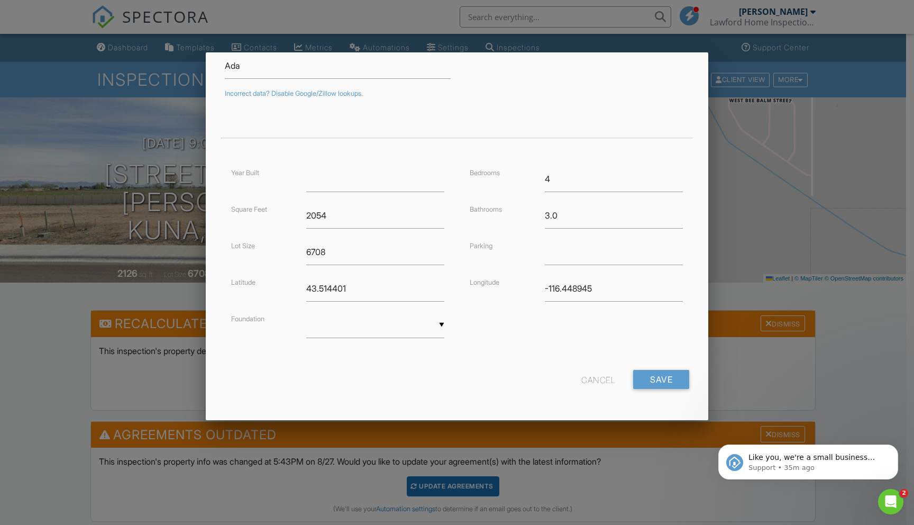
scroll to position [159, 0]
click at [649, 382] on input "Save" at bounding box center [661, 381] width 56 height 19
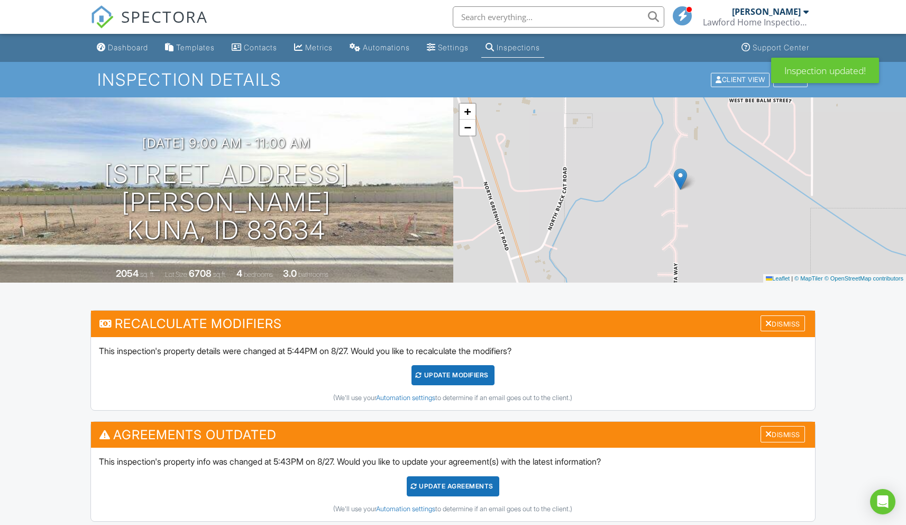
click at [427, 377] on div "UPDATE Modifiers" at bounding box center [453, 375] width 83 height 20
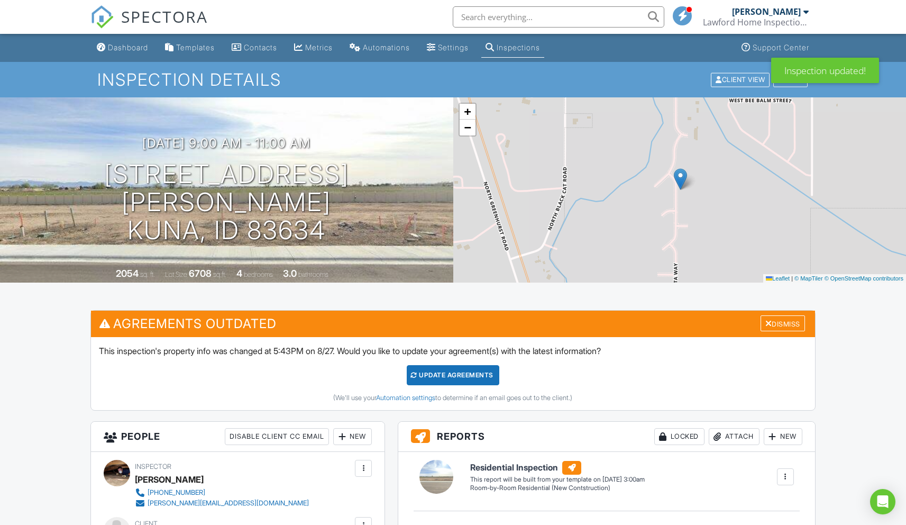
click at [450, 378] on div "Update Agreements" at bounding box center [453, 375] width 93 height 20
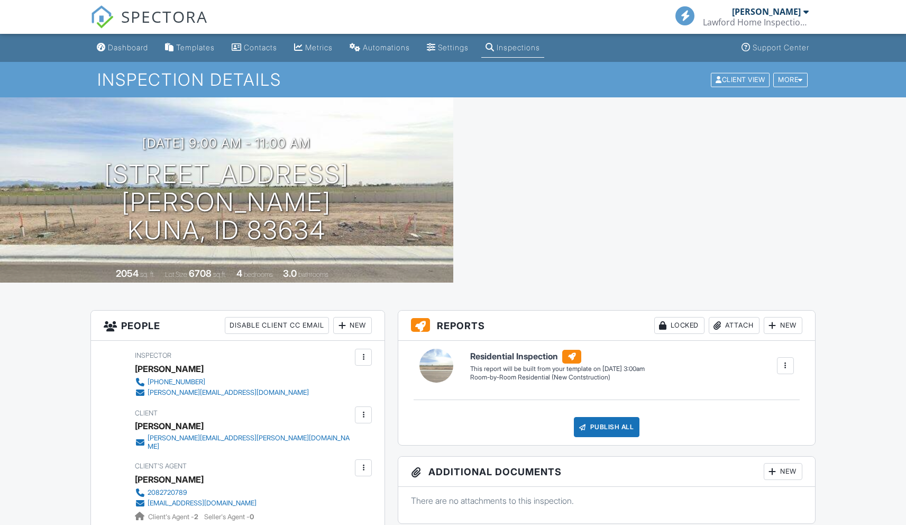
drag, startPoint x: 0, startPoint y: 0, endPoint x: 242, endPoint y: 35, distance: 244.9
click at [135, 51] on div "Dashboard" at bounding box center [128, 47] width 40 height 9
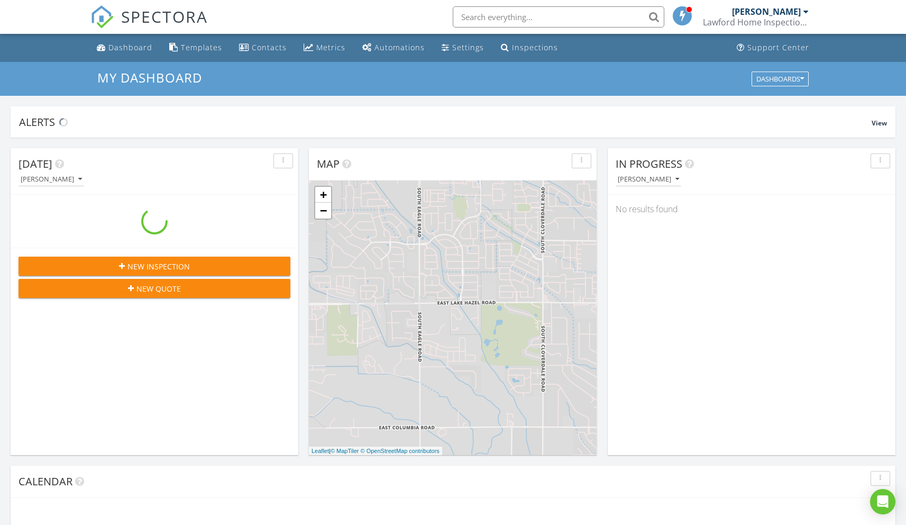
scroll to position [979, 923]
